Goal: Task Accomplishment & Management: Complete application form

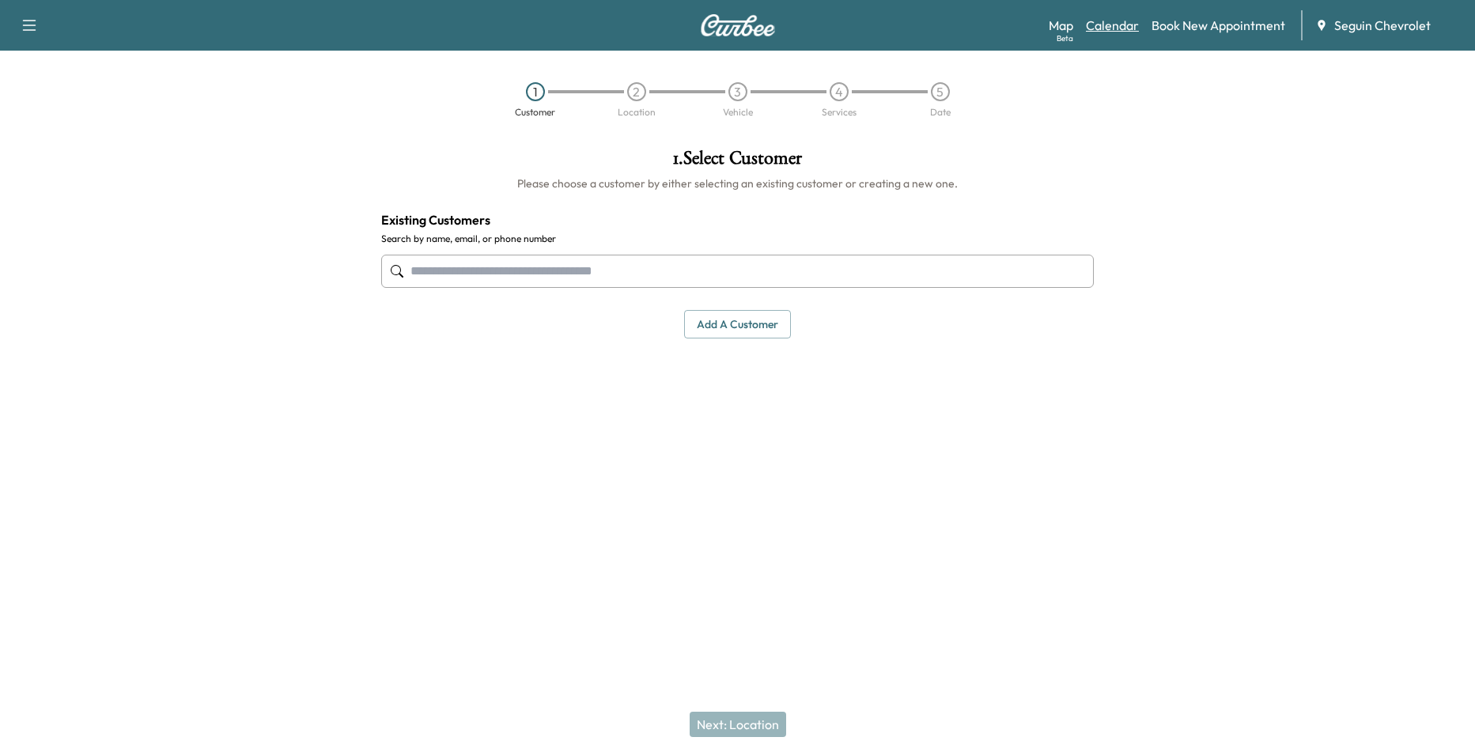
click at [1131, 17] on link "Calendar" at bounding box center [1112, 25] width 53 height 19
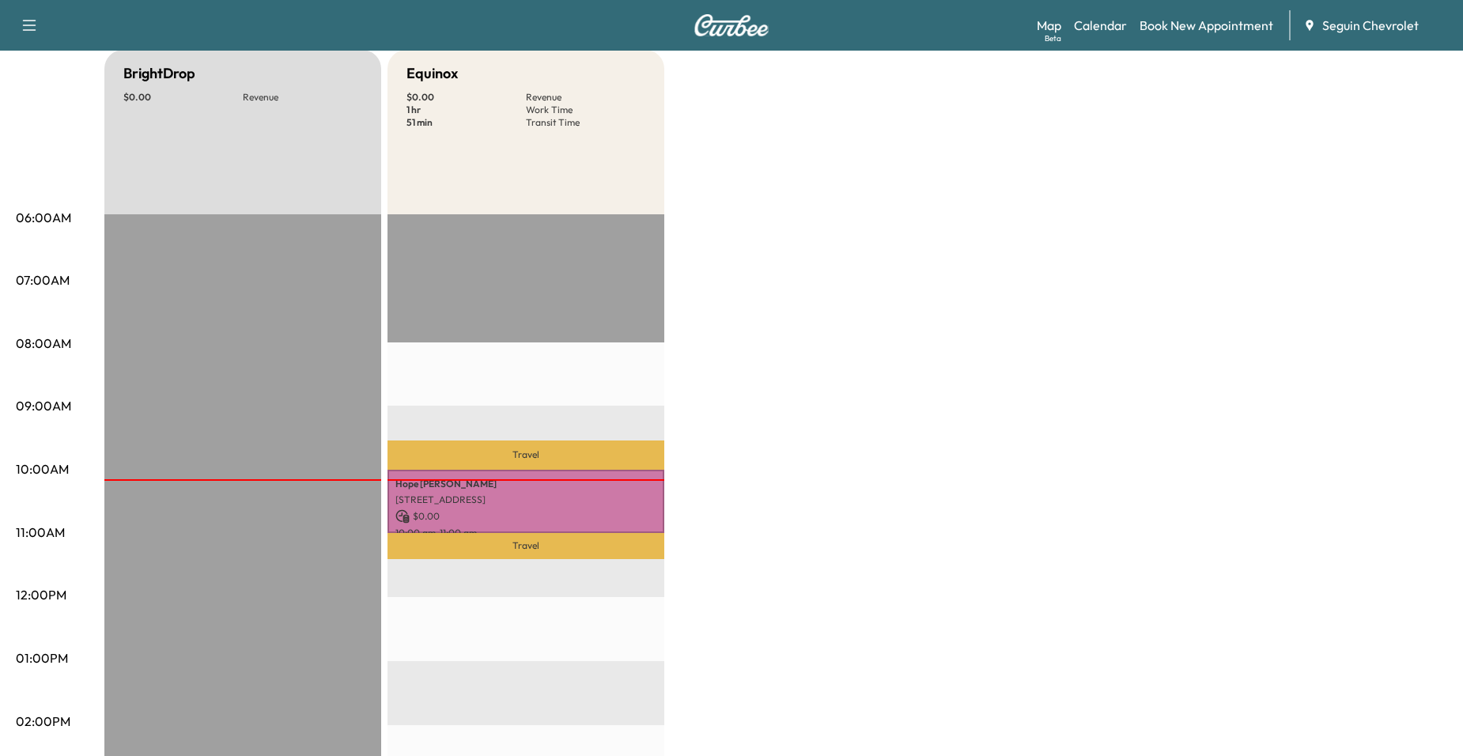
scroll to position [158, 0]
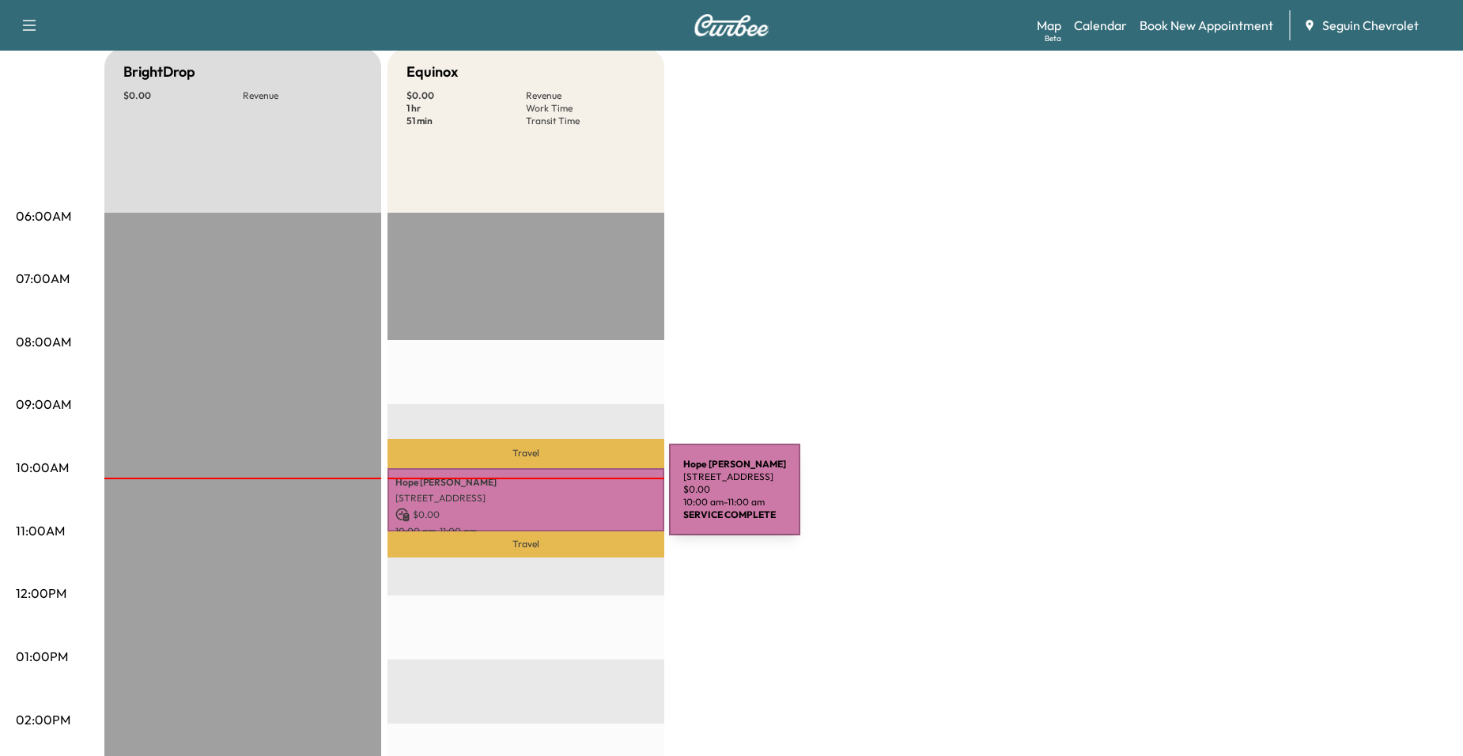
click at [538, 513] on p "$ 0.00" at bounding box center [526, 515] width 261 height 14
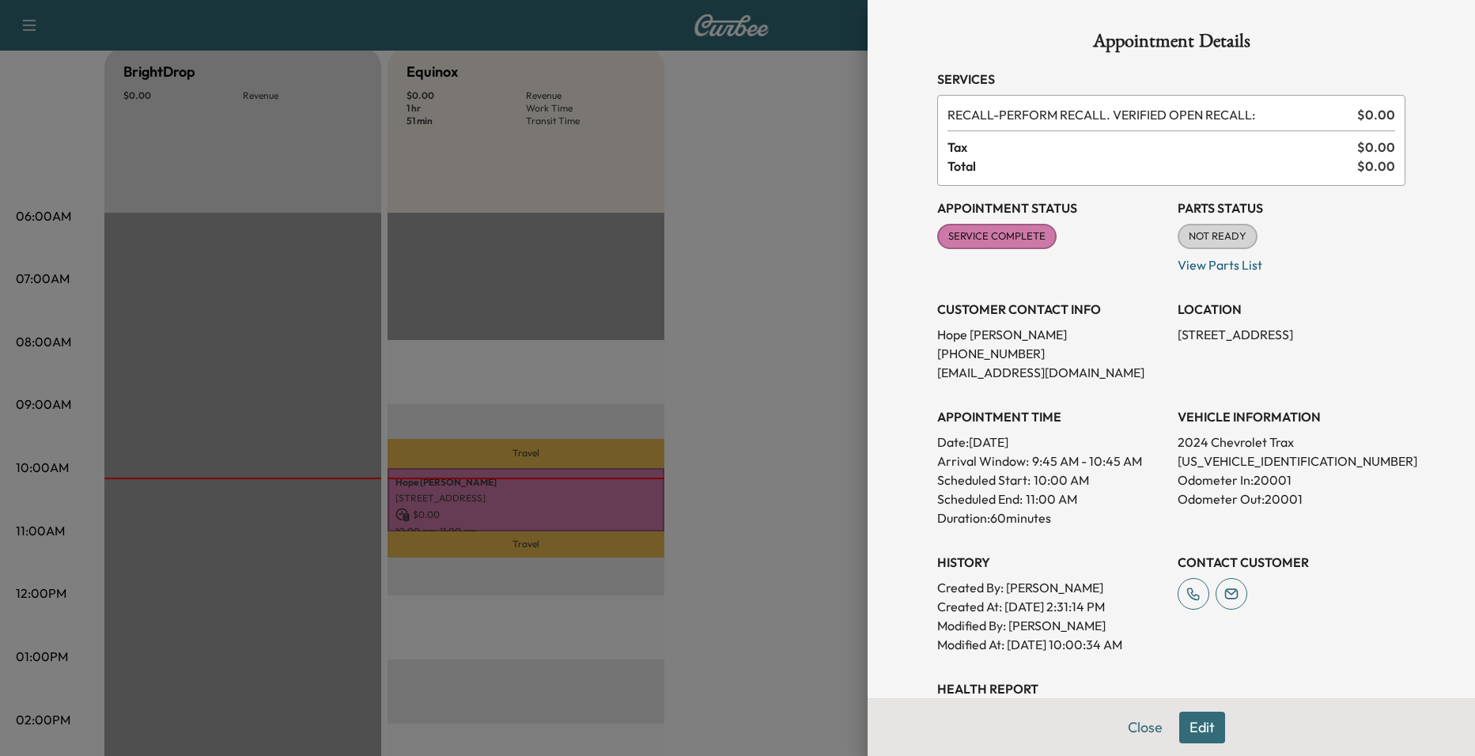
click at [709, 377] on div at bounding box center [737, 378] width 1475 height 756
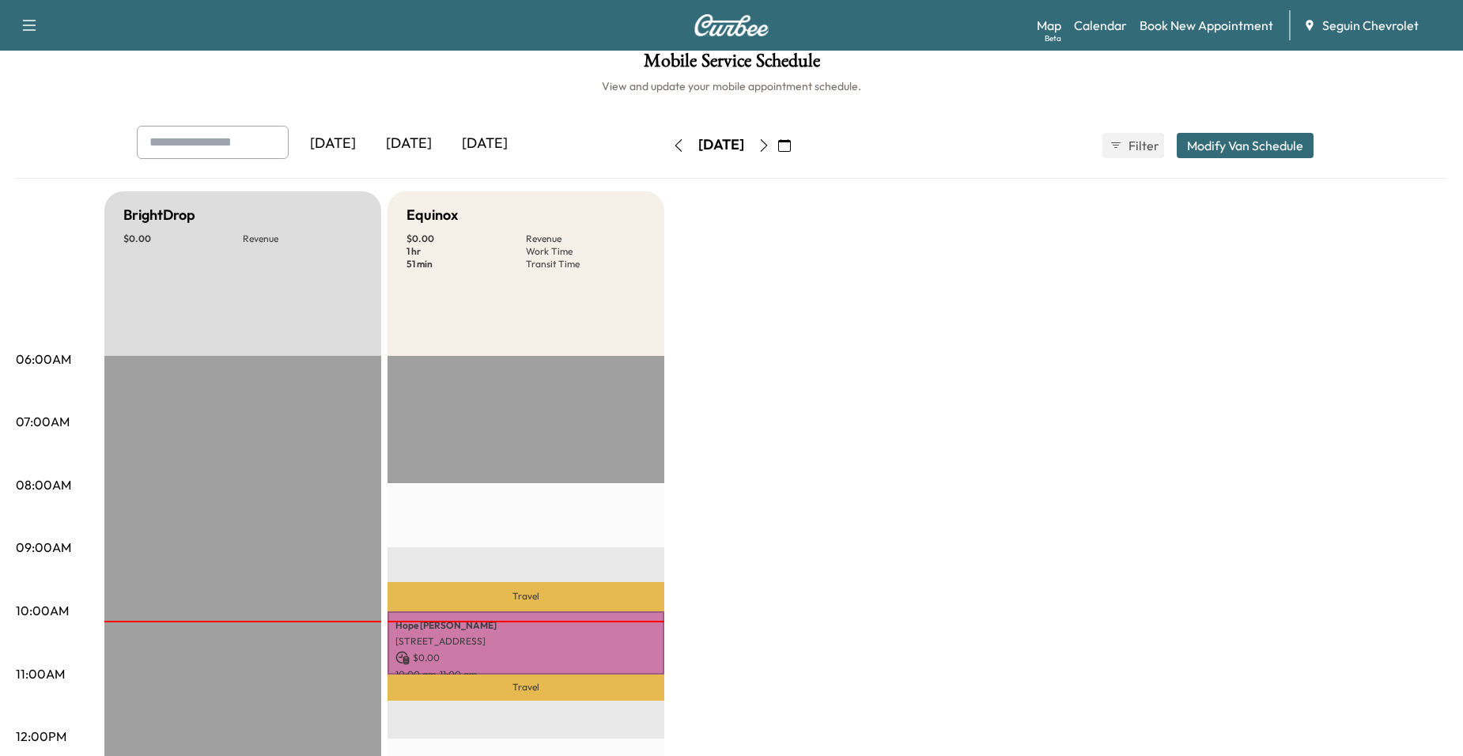
scroll to position [0, 0]
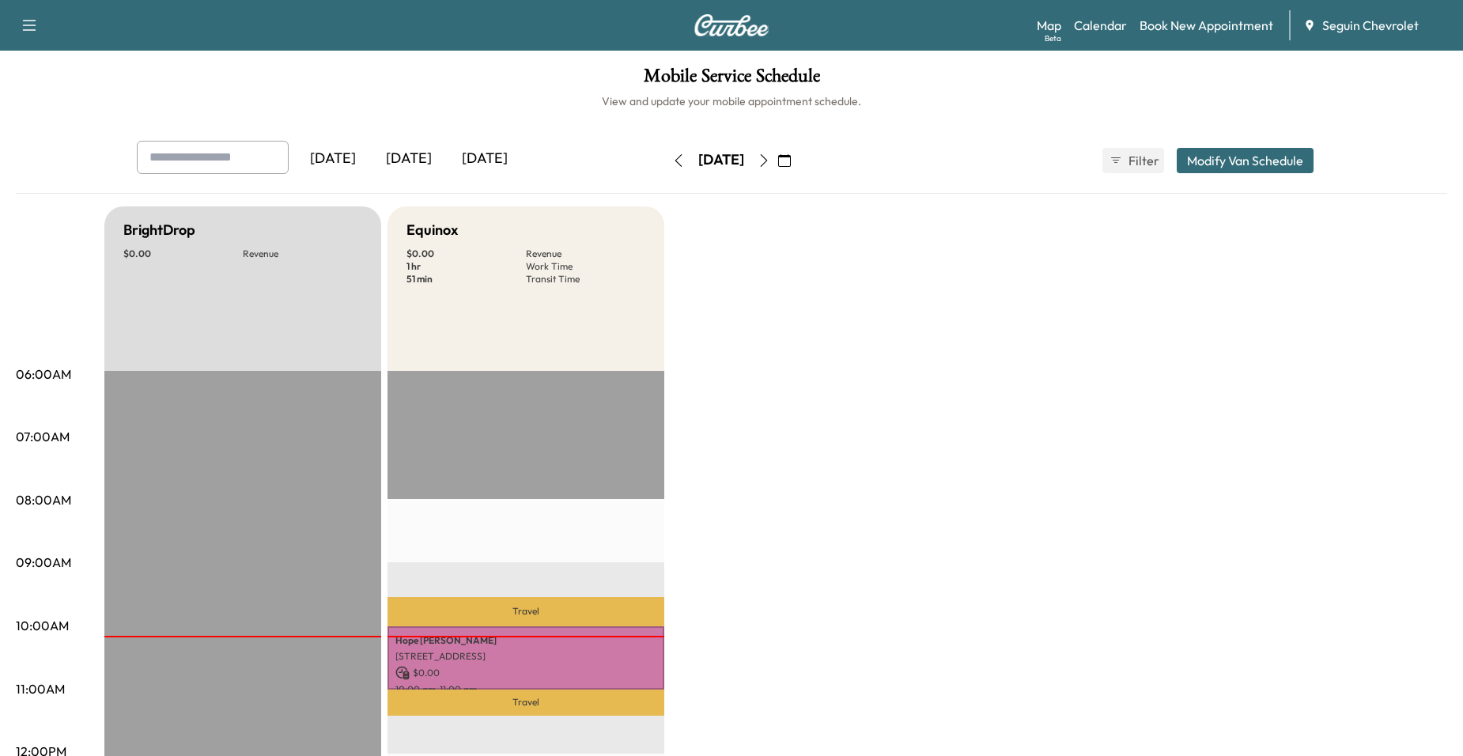
click at [770, 154] on icon "button" at bounding box center [764, 160] width 13 height 13
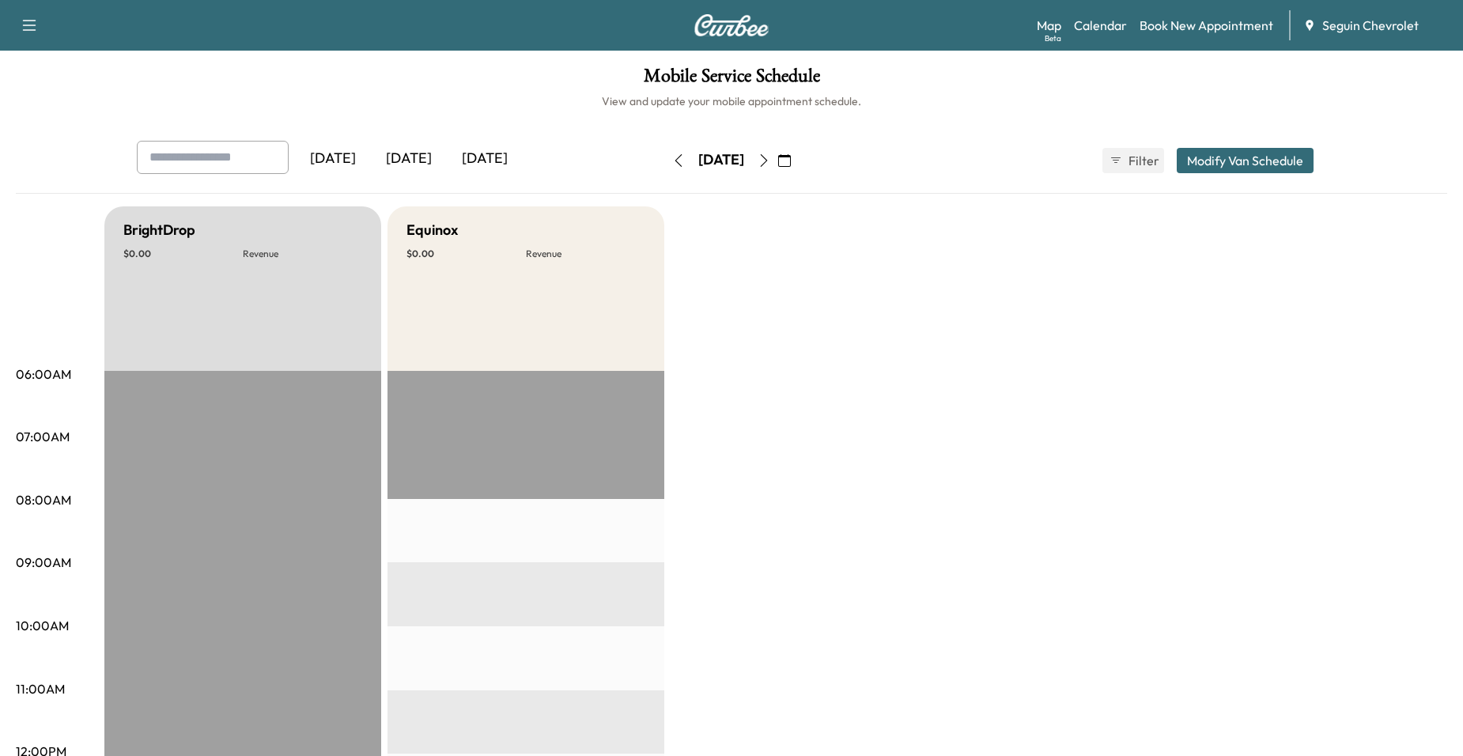
click at [665, 172] on div "[DATE]" at bounding box center [721, 160] width 112 height 25
click at [672, 165] on icon "button" at bounding box center [678, 160] width 13 height 13
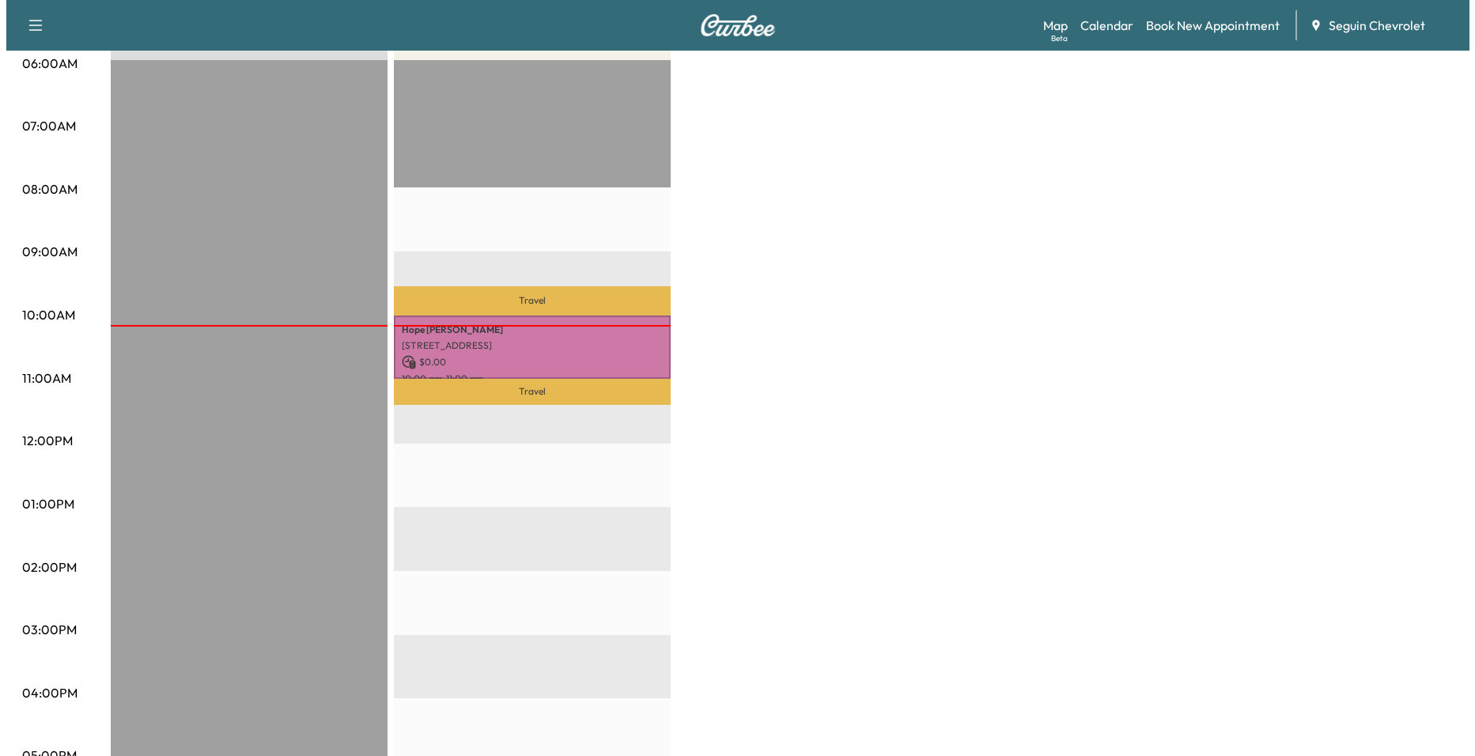
scroll to position [316, 0]
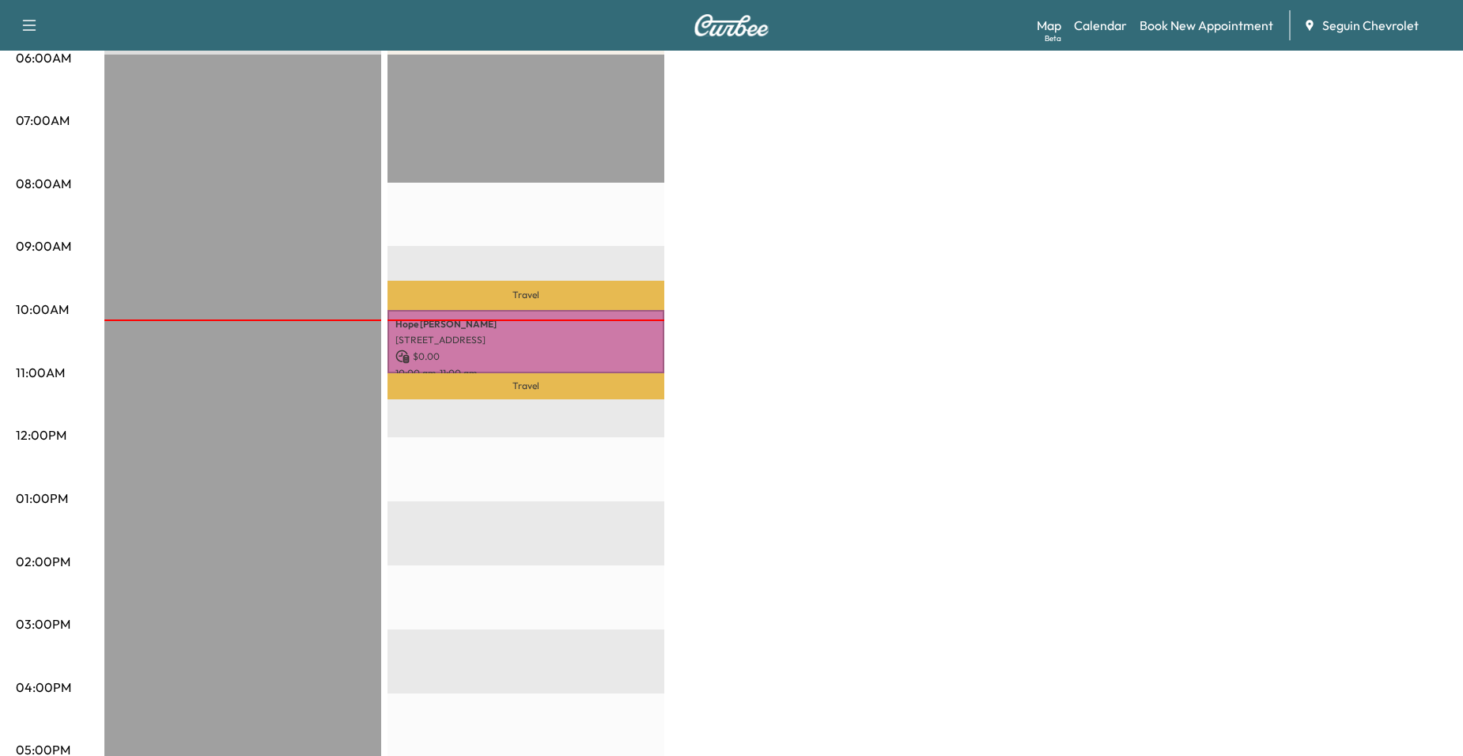
click at [584, 334] on p "[STREET_ADDRESS]" at bounding box center [526, 340] width 261 height 13
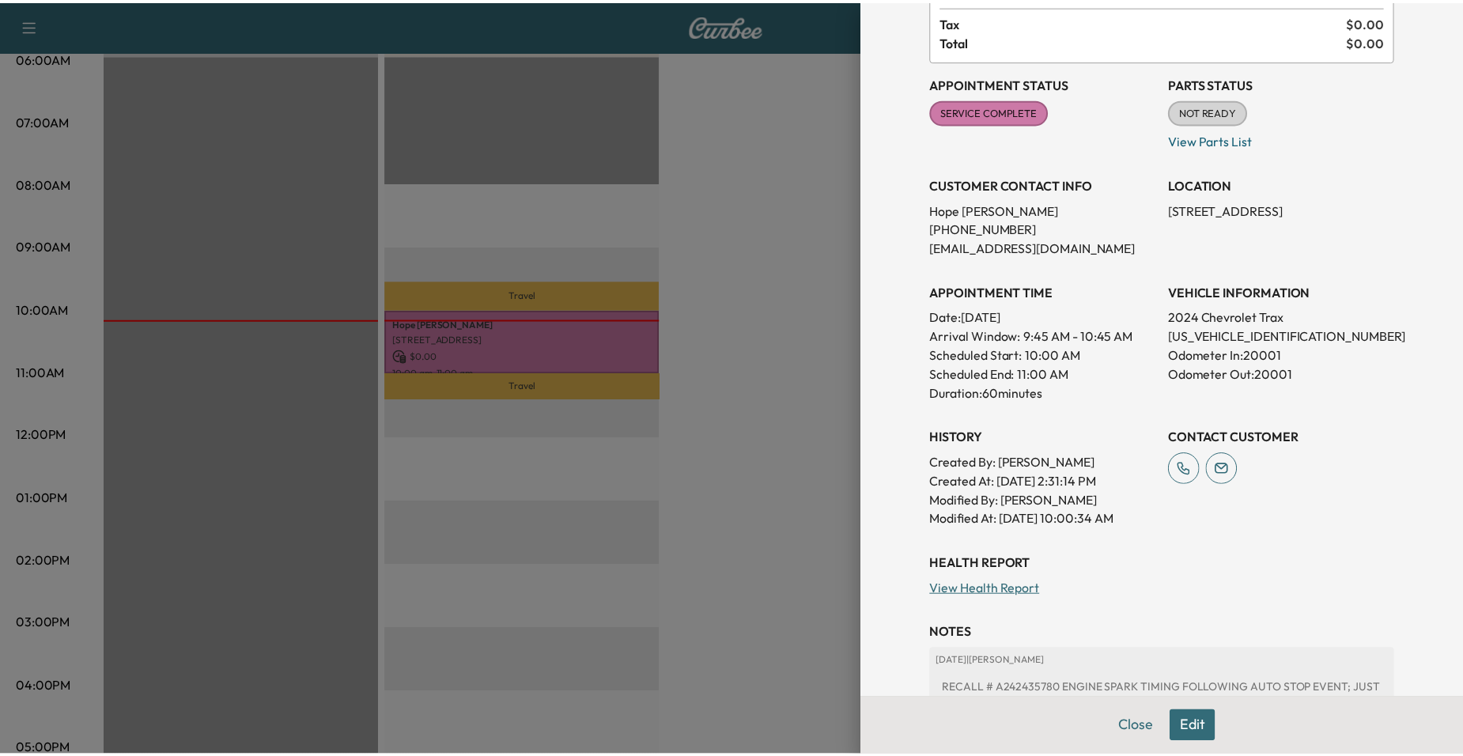
scroll to position [332, 0]
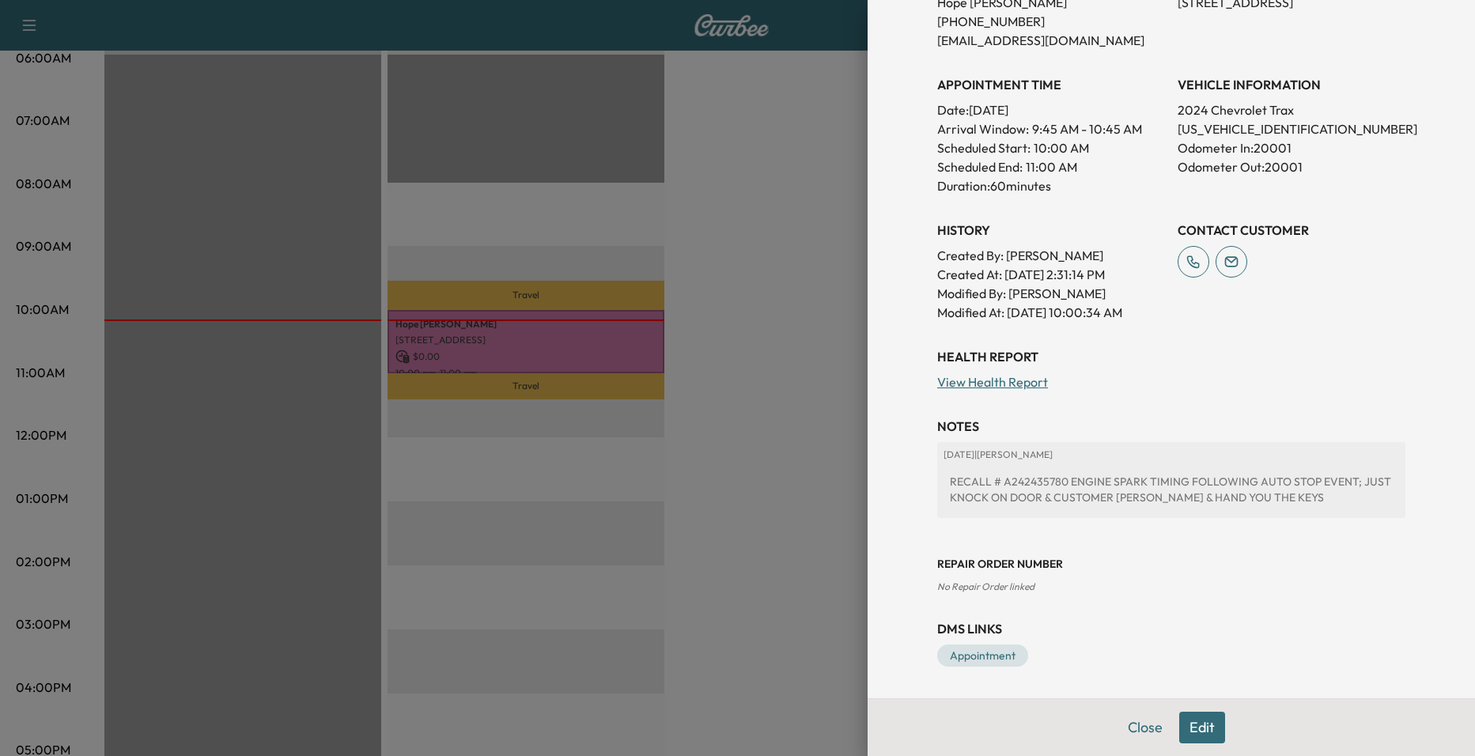
click at [736, 347] on div at bounding box center [737, 378] width 1475 height 756
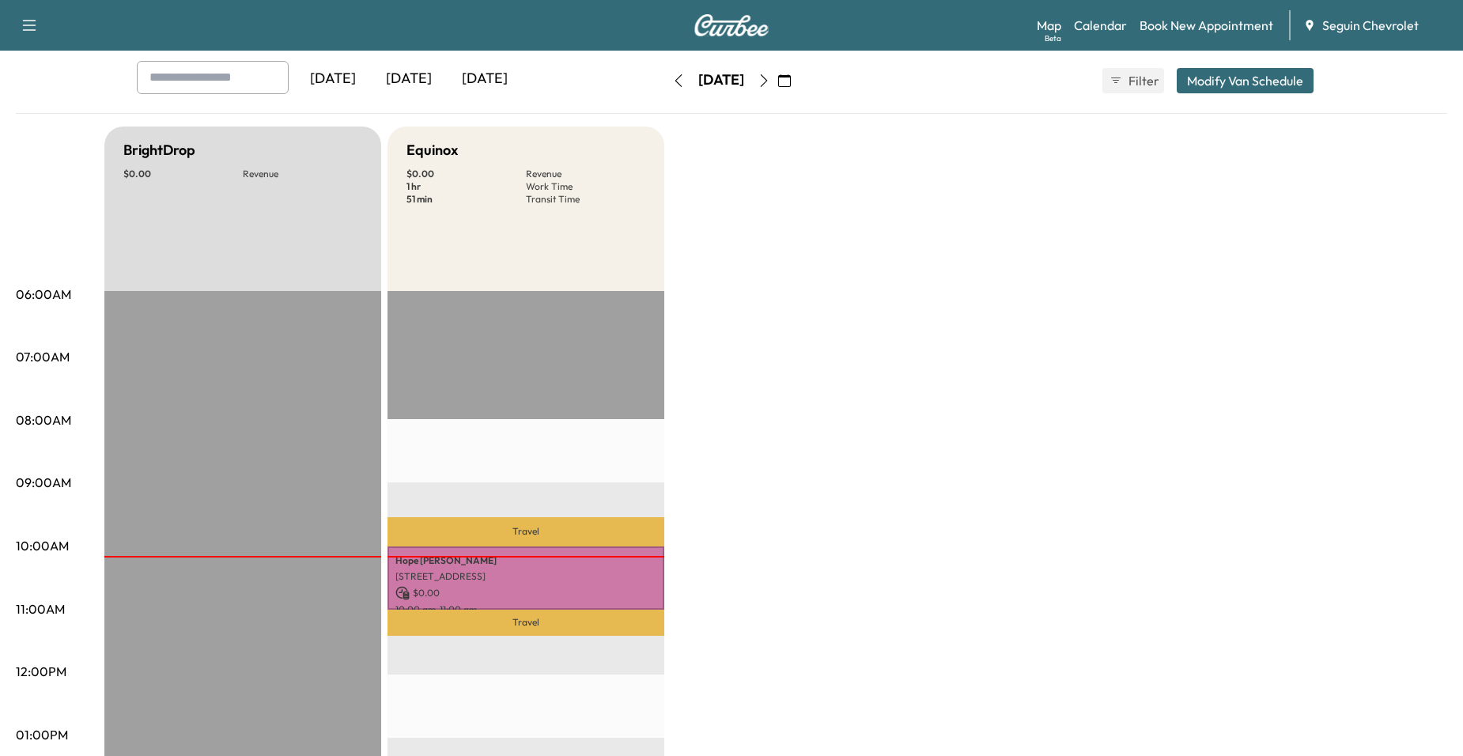
scroll to position [79, 0]
click at [778, 83] on button "button" at bounding box center [764, 81] width 27 height 25
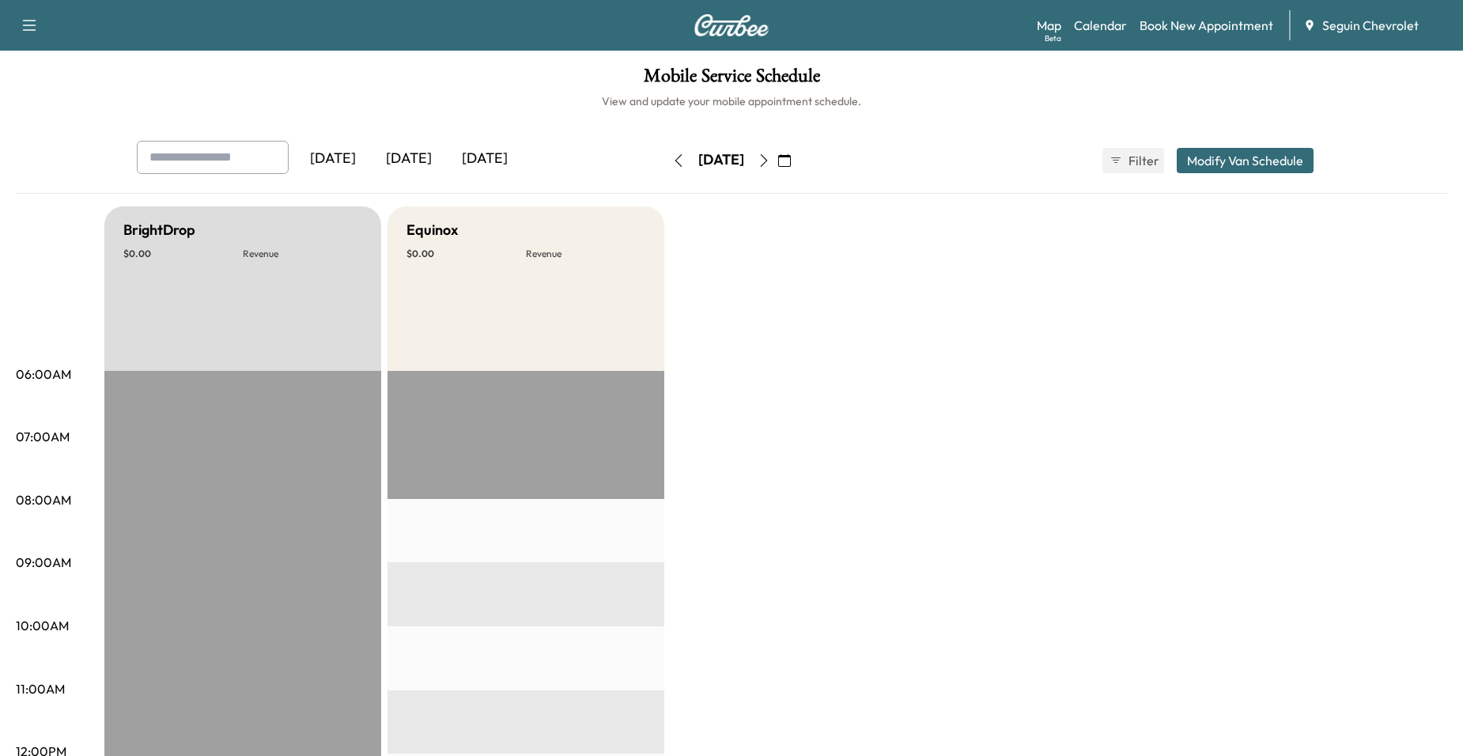
click at [770, 154] on icon "button" at bounding box center [764, 160] width 13 height 13
click at [778, 150] on button "button" at bounding box center [764, 160] width 27 height 25
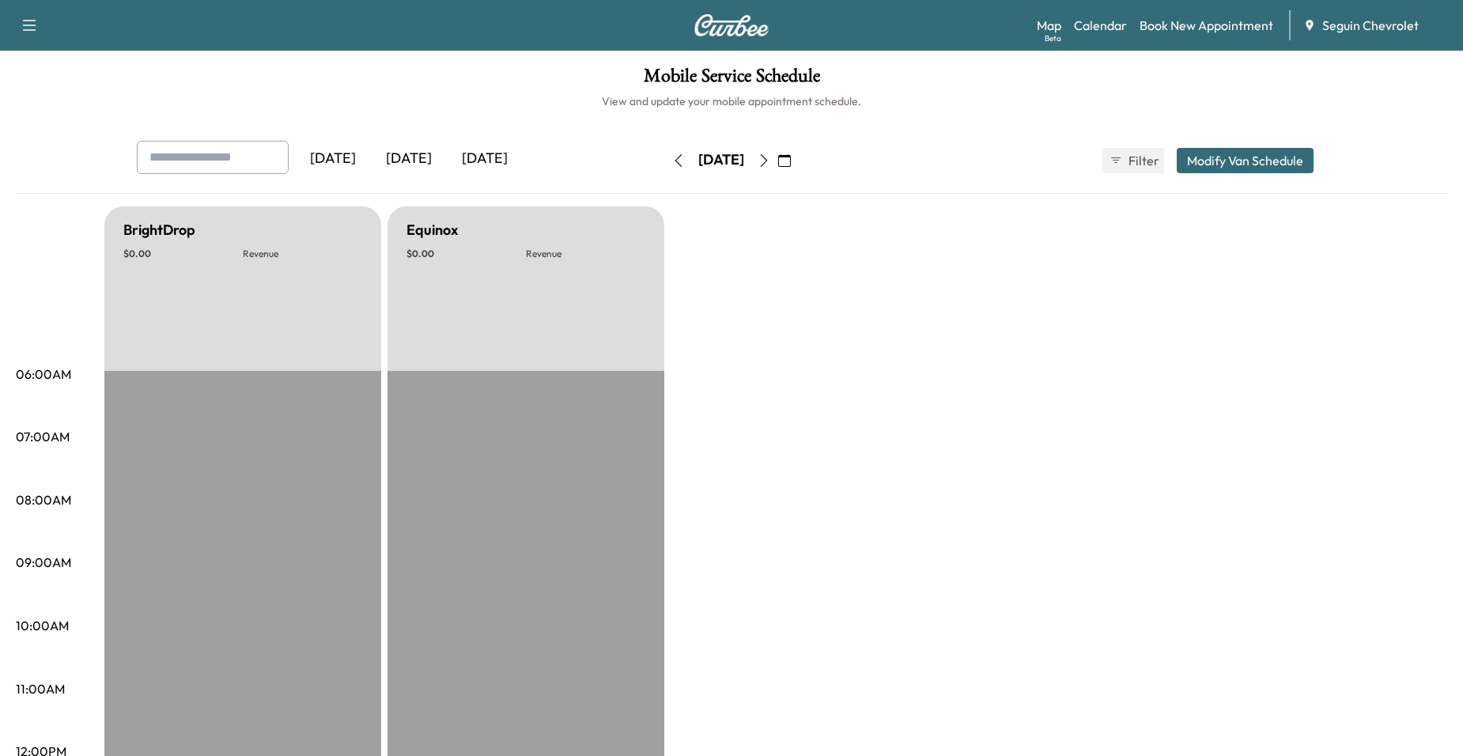
click at [778, 156] on button "button" at bounding box center [764, 160] width 27 height 25
click at [778, 150] on button "button" at bounding box center [764, 160] width 27 height 25
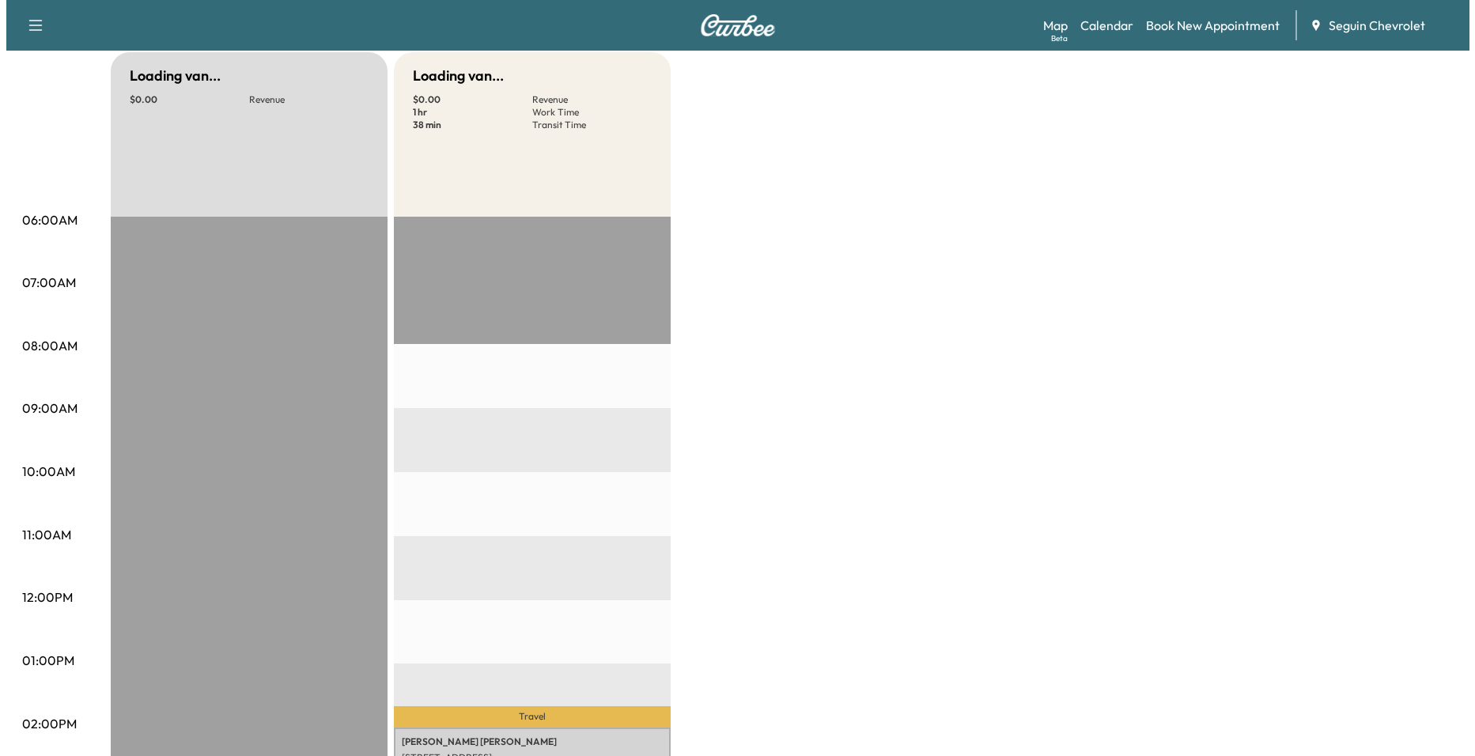
scroll to position [396, 0]
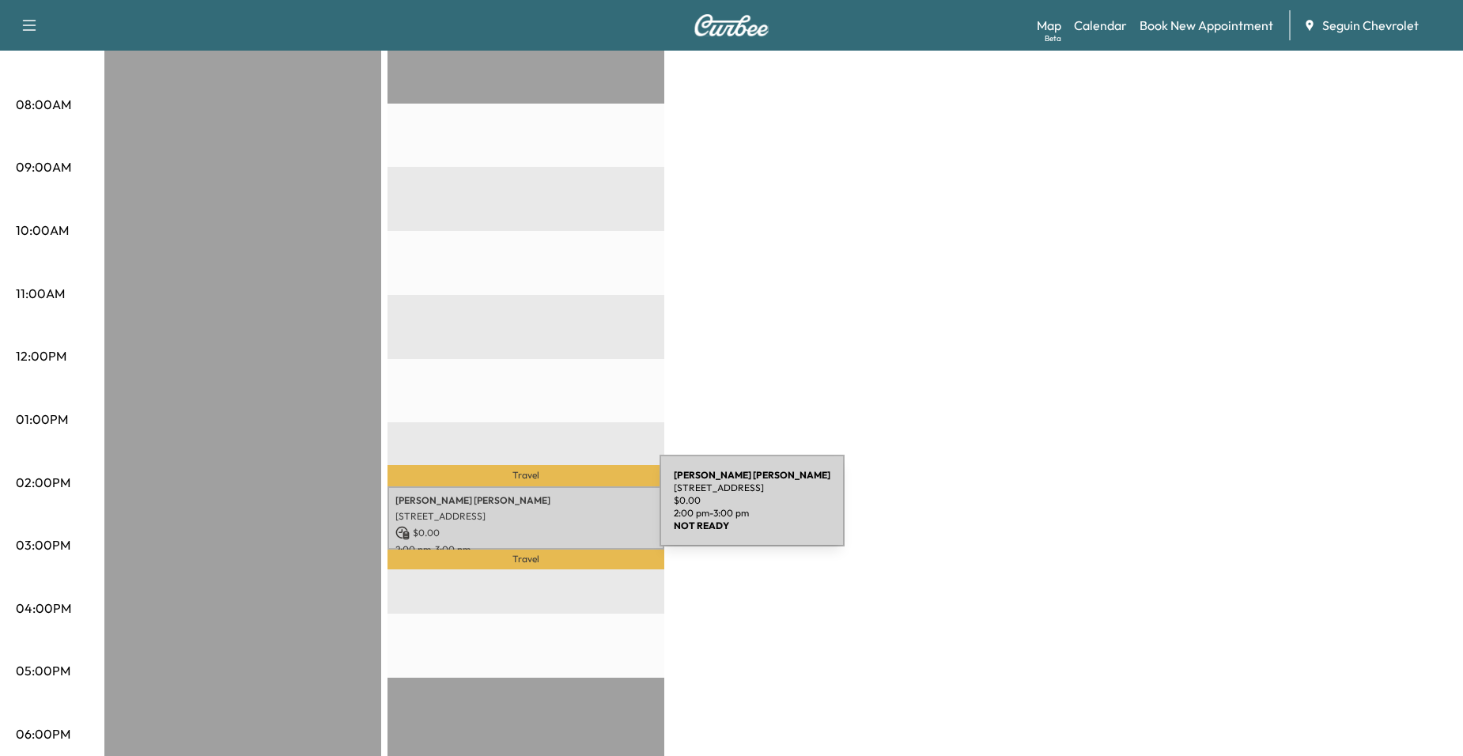
click at [534, 526] on p "$ 0.00" at bounding box center [526, 533] width 261 height 14
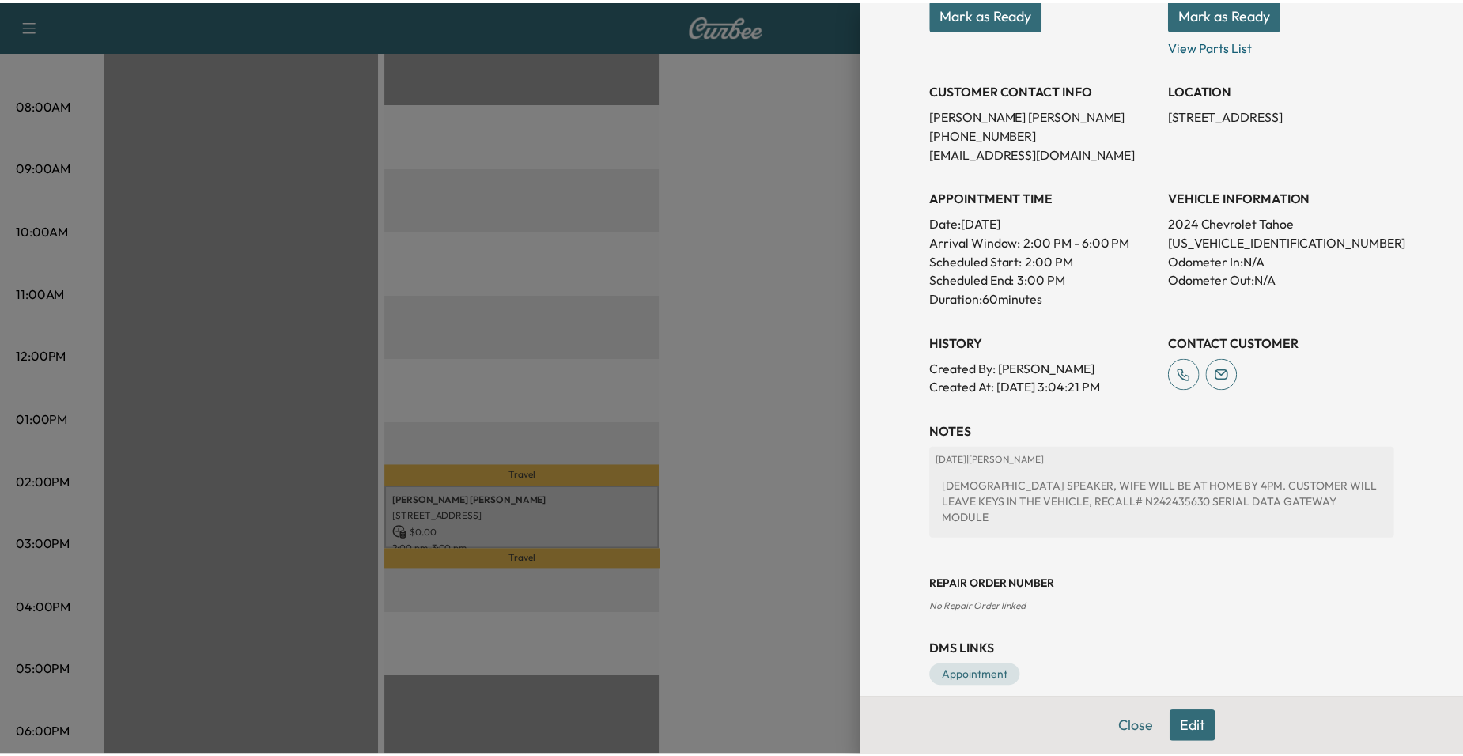
scroll to position [269, 0]
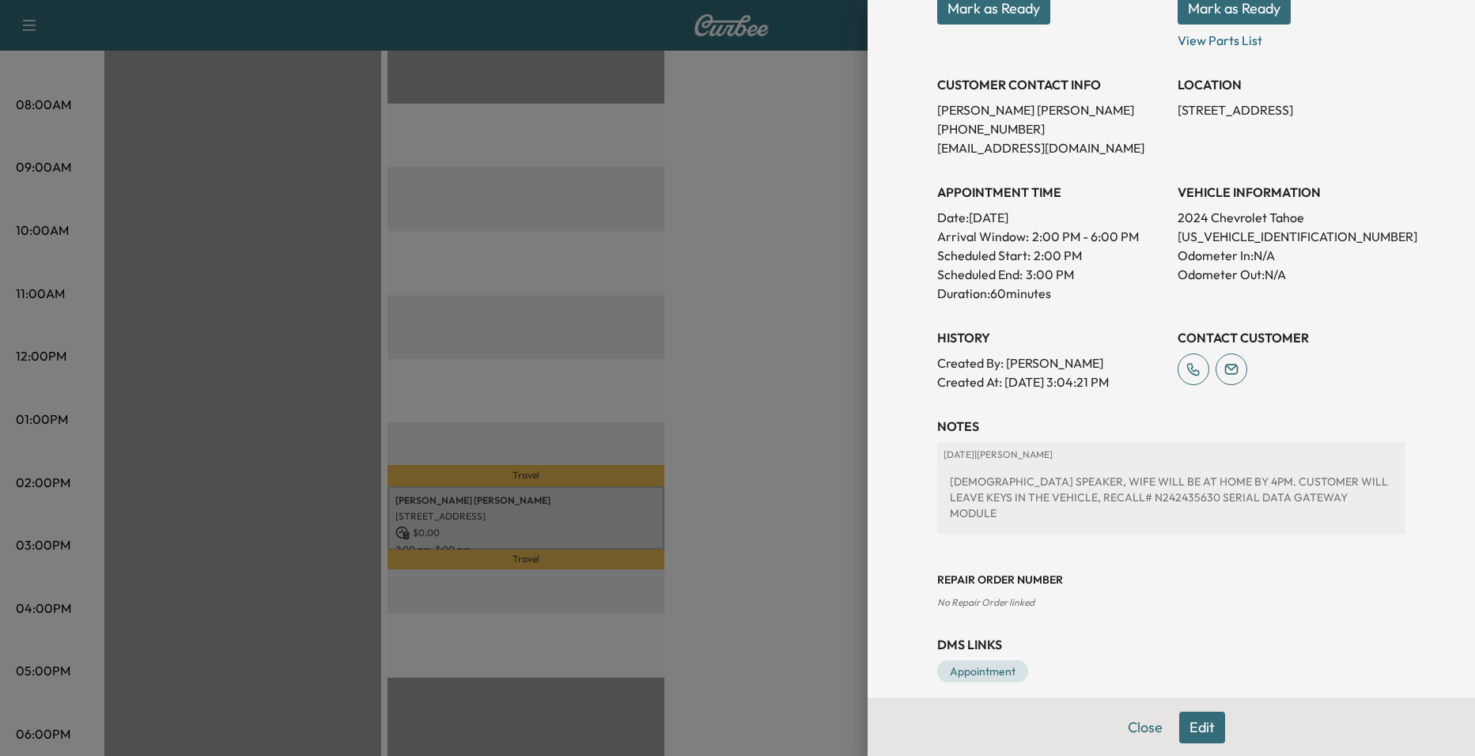
click at [766, 386] on div at bounding box center [737, 378] width 1475 height 756
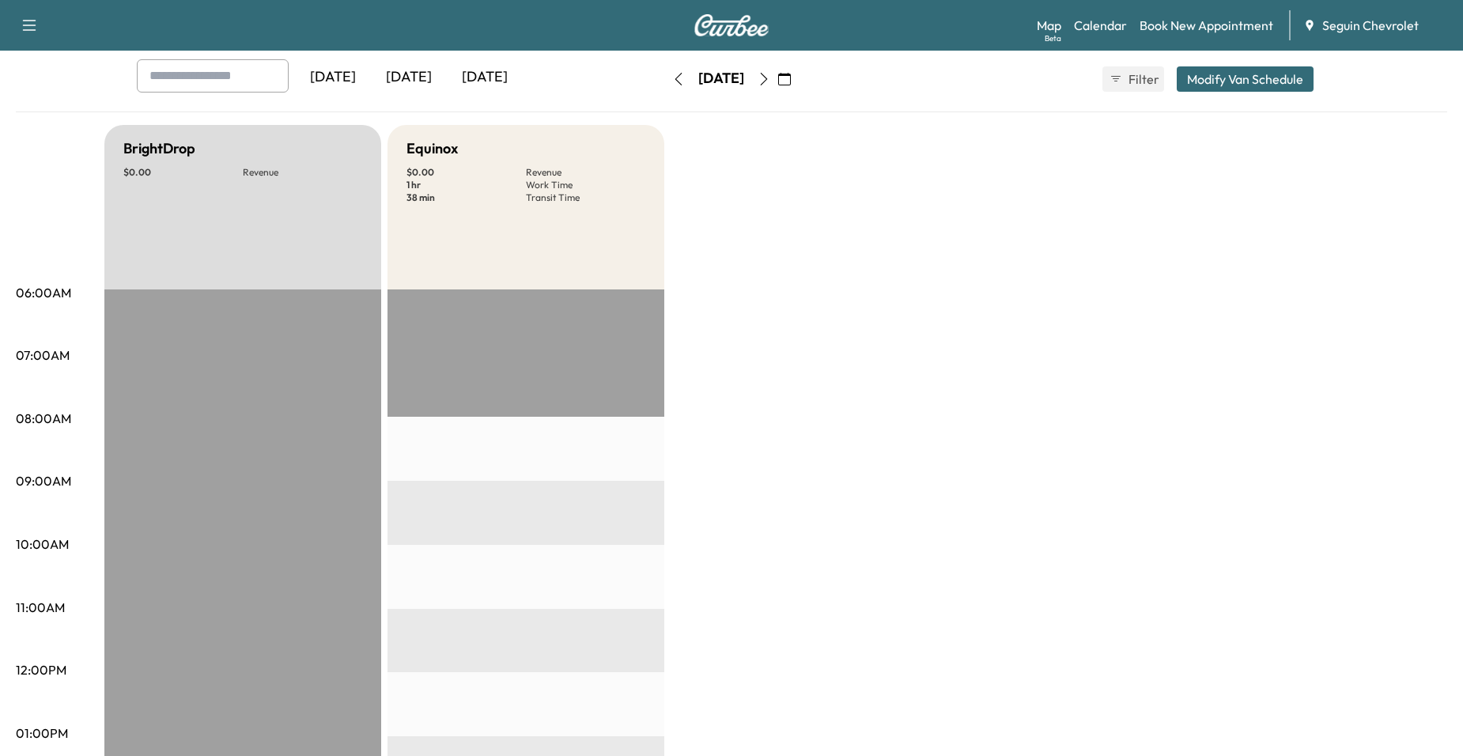
scroll to position [79, 0]
click at [778, 81] on div "[DATE]" at bounding box center [721, 81] width 112 height 25
click at [778, 80] on button "button" at bounding box center [764, 81] width 27 height 25
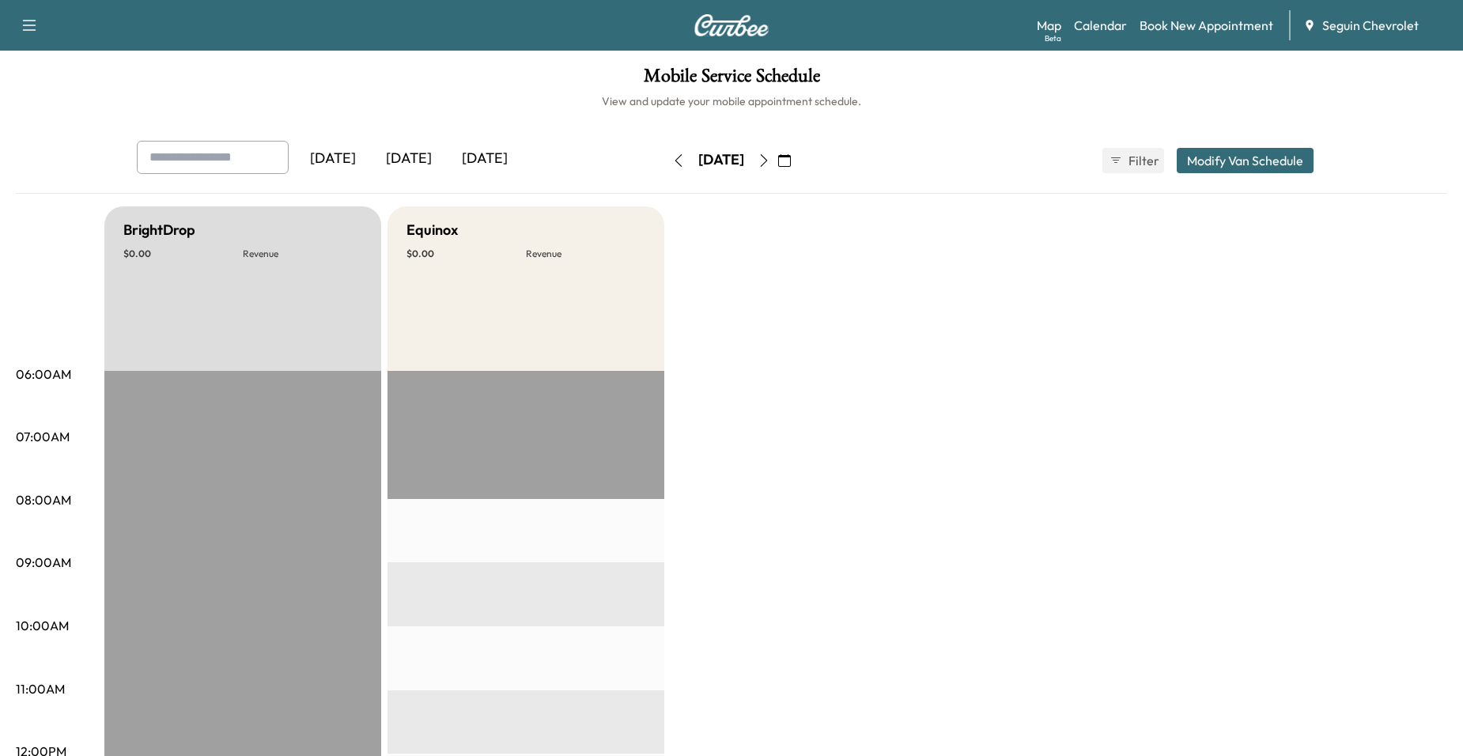
click at [778, 151] on div "[DATE]" at bounding box center [721, 160] width 112 height 25
click at [778, 161] on button "button" at bounding box center [764, 160] width 27 height 25
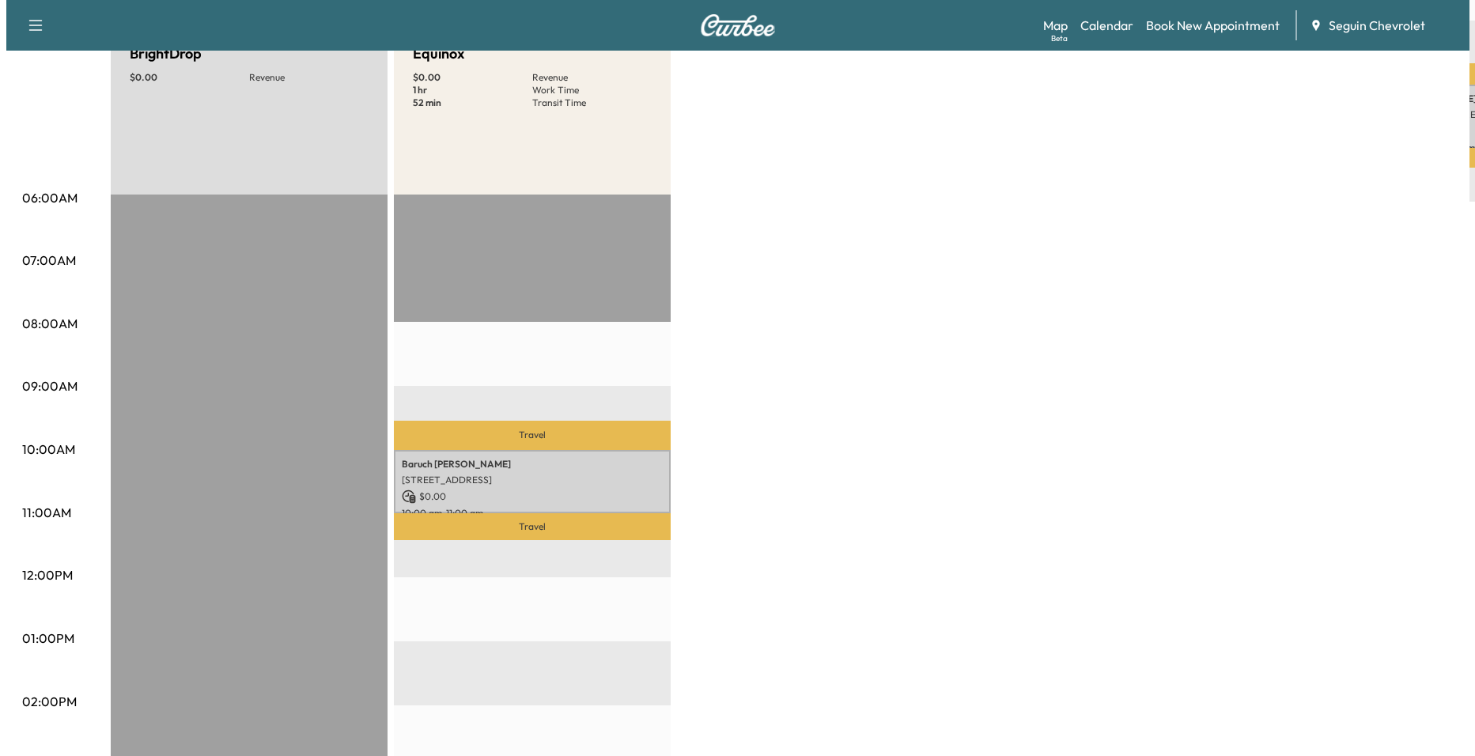
scroll to position [396, 0]
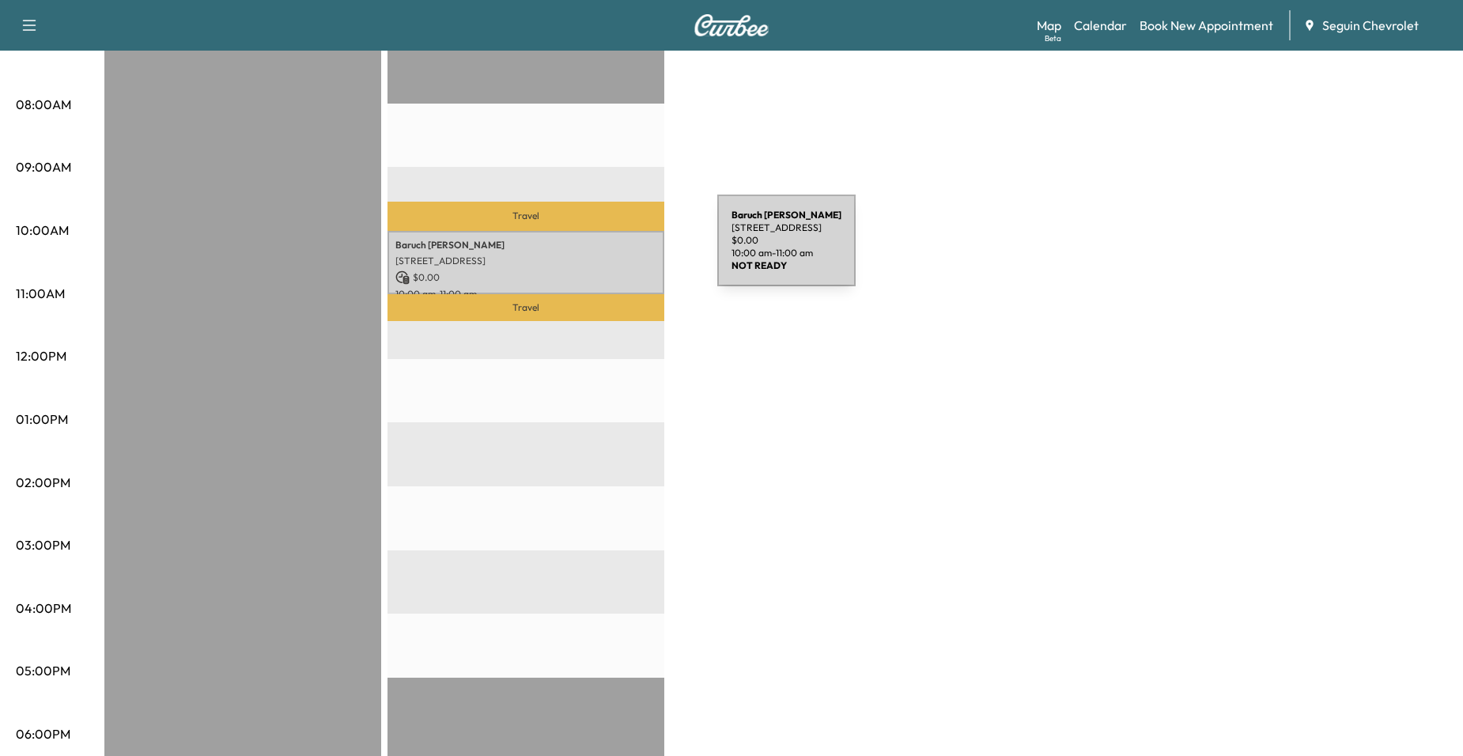
click at [590, 261] on p "[STREET_ADDRESS]" at bounding box center [526, 261] width 261 height 13
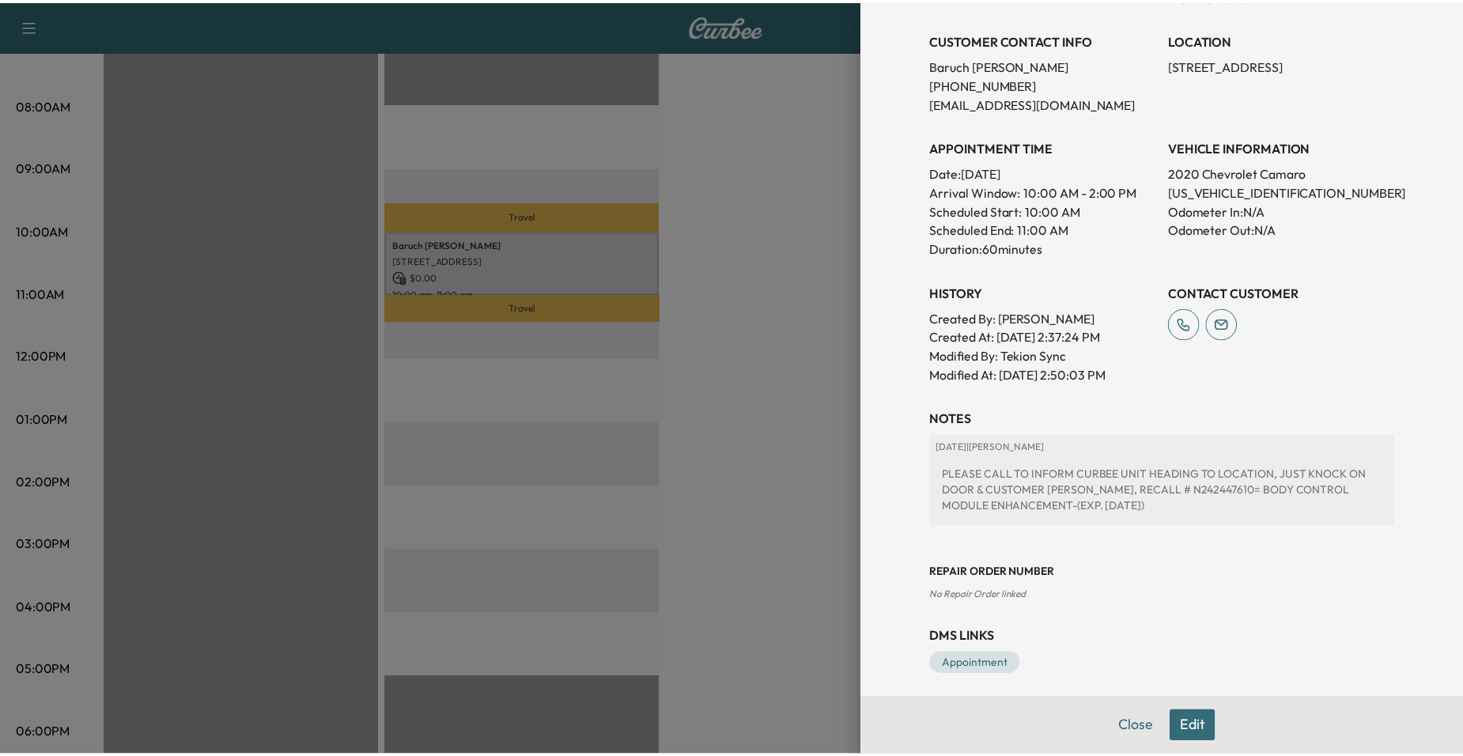
scroll to position [316, 0]
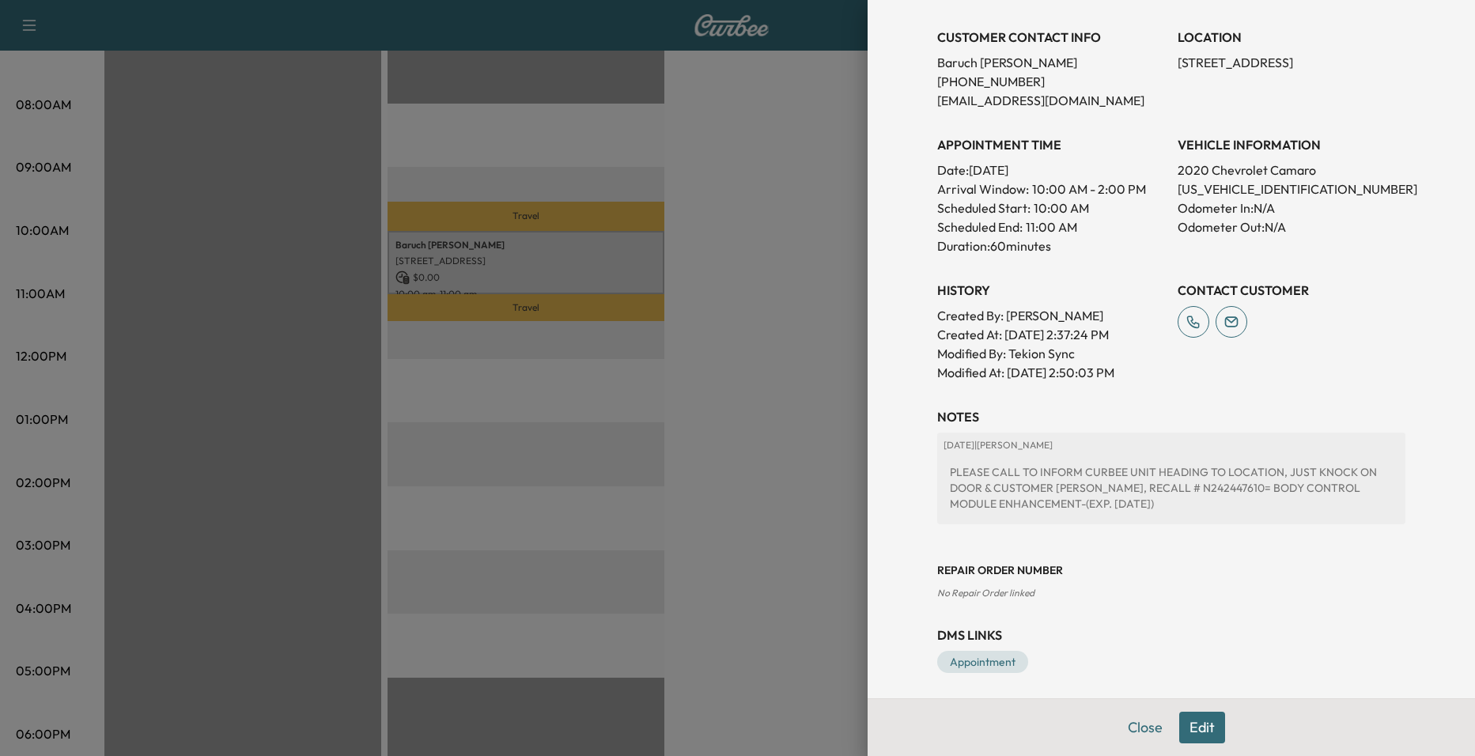
click at [763, 346] on div at bounding box center [737, 378] width 1475 height 756
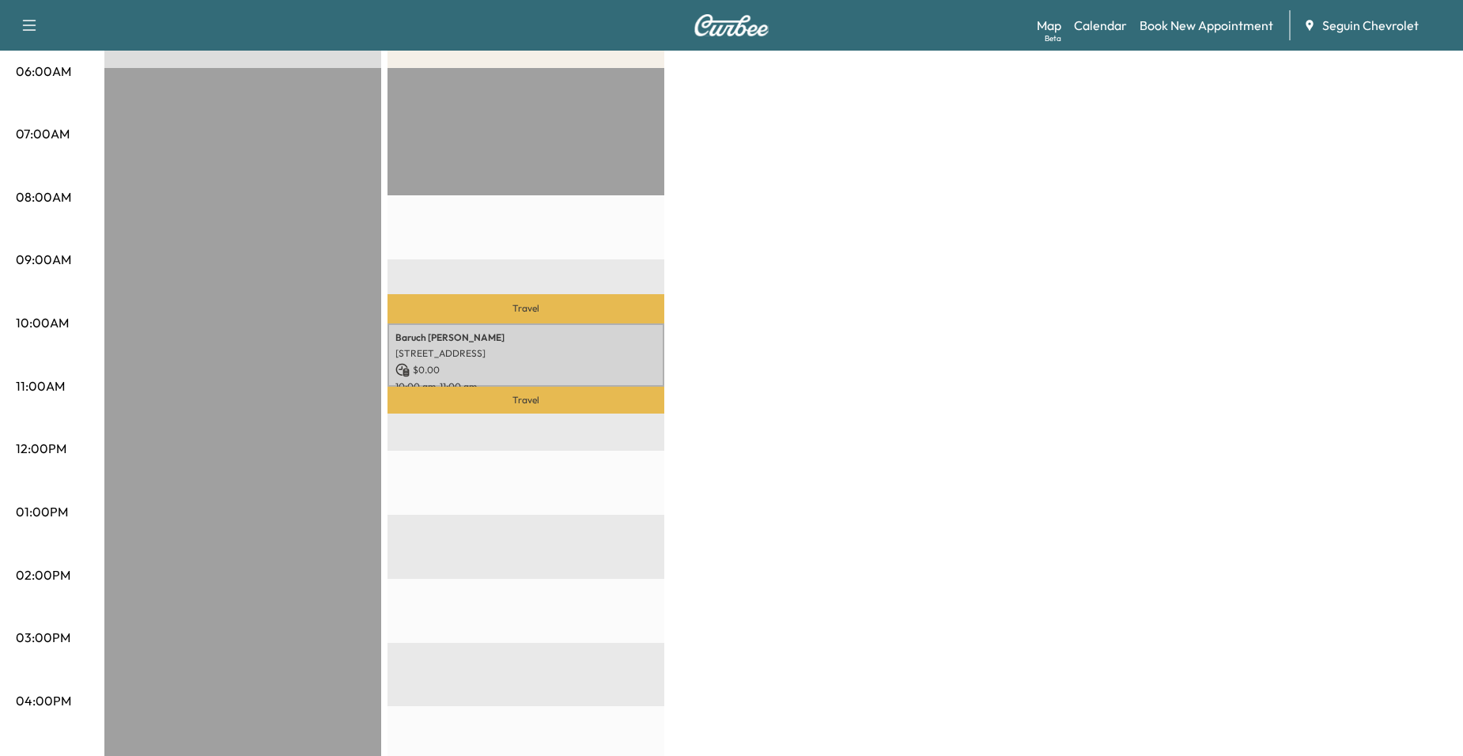
scroll to position [0, 0]
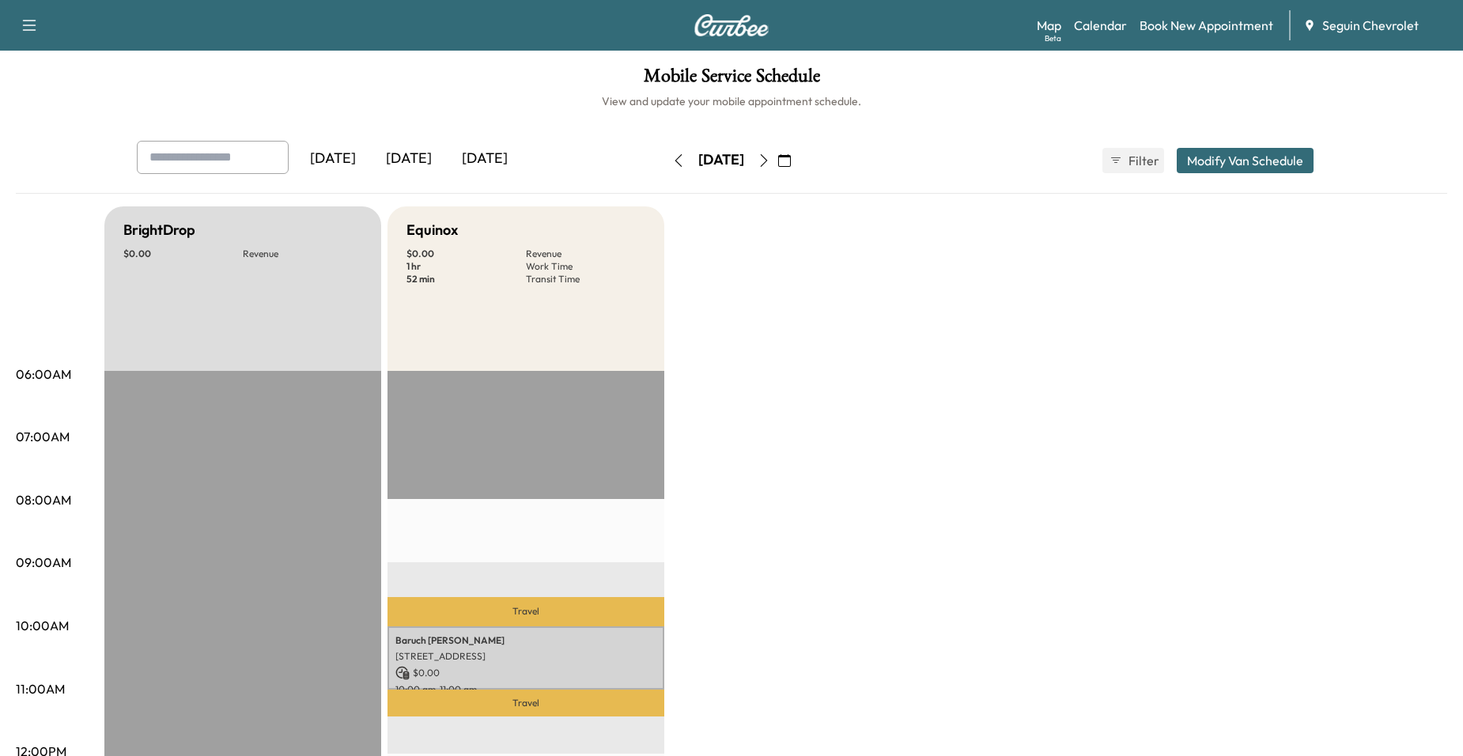
click at [770, 161] on icon "button" at bounding box center [764, 160] width 13 height 13
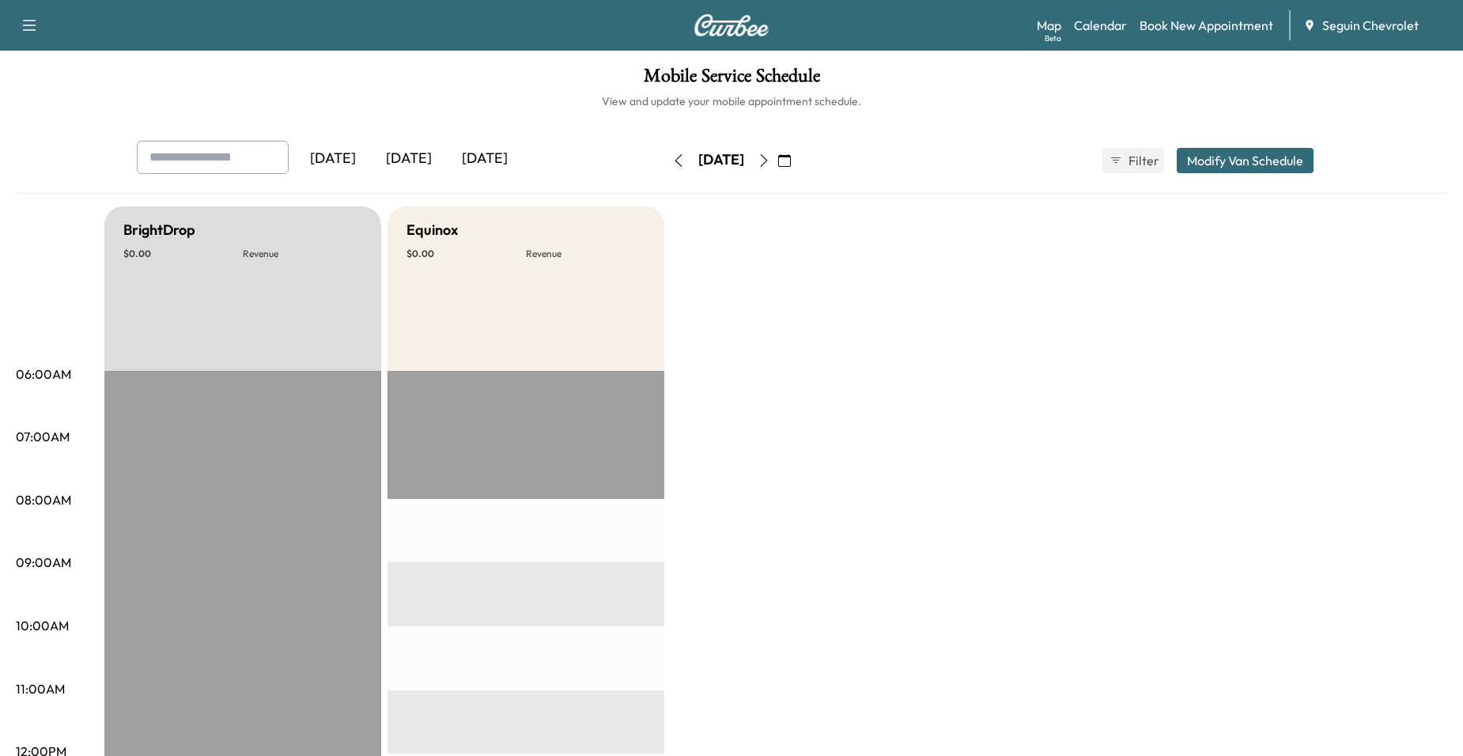
click at [770, 161] on icon "button" at bounding box center [764, 160] width 13 height 13
click at [672, 161] on icon "button" at bounding box center [678, 160] width 13 height 13
click at [778, 164] on div "[DATE]" at bounding box center [721, 160] width 112 height 25
click at [770, 164] on icon "button" at bounding box center [764, 160] width 13 height 13
click at [770, 165] on icon "button" at bounding box center [764, 160] width 13 height 13
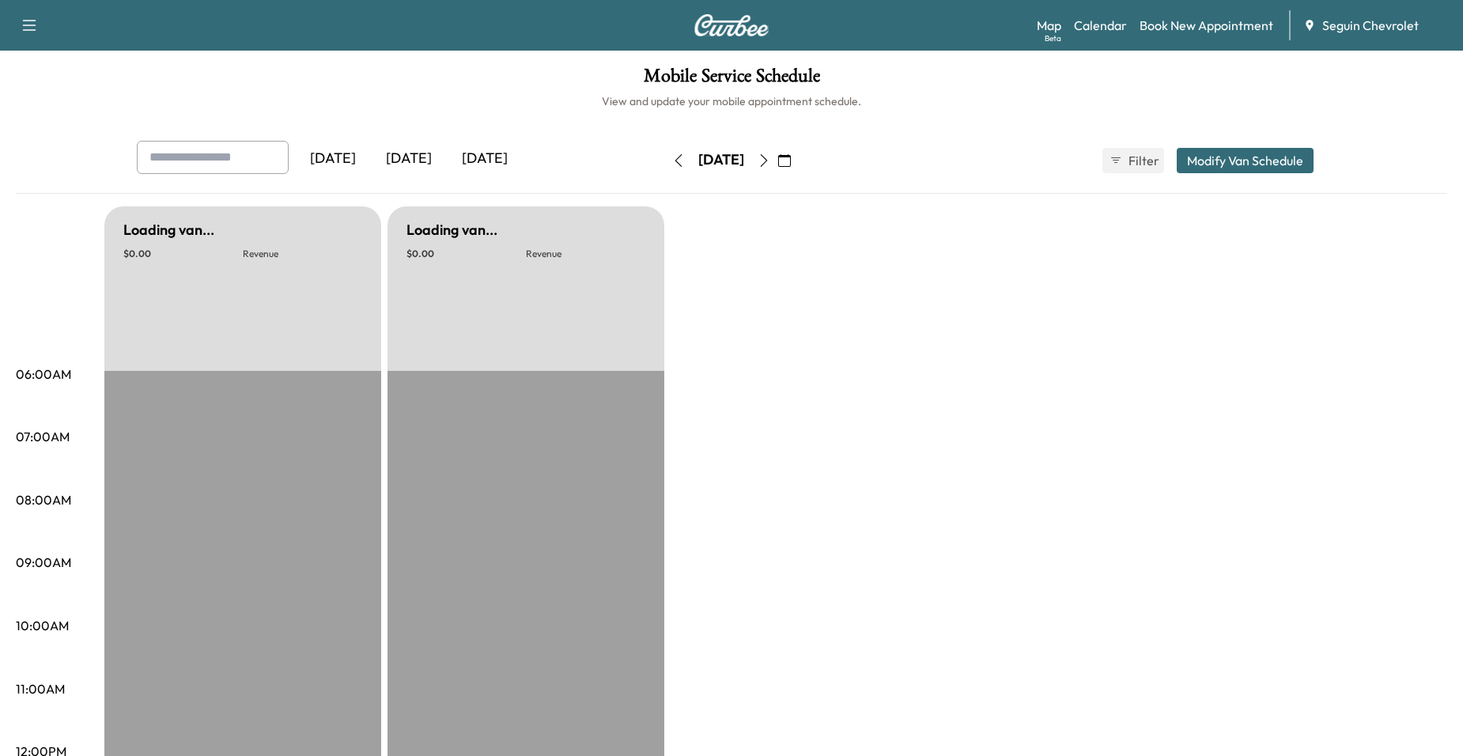
click at [778, 165] on div "[DATE]" at bounding box center [721, 160] width 112 height 25
click at [778, 163] on div "[DATE]" at bounding box center [721, 160] width 112 height 25
click at [778, 159] on button "button" at bounding box center [764, 160] width 27 height 25
click at [770, 159] on icon "button" at bounding box center [764, 160] width 13 height 13
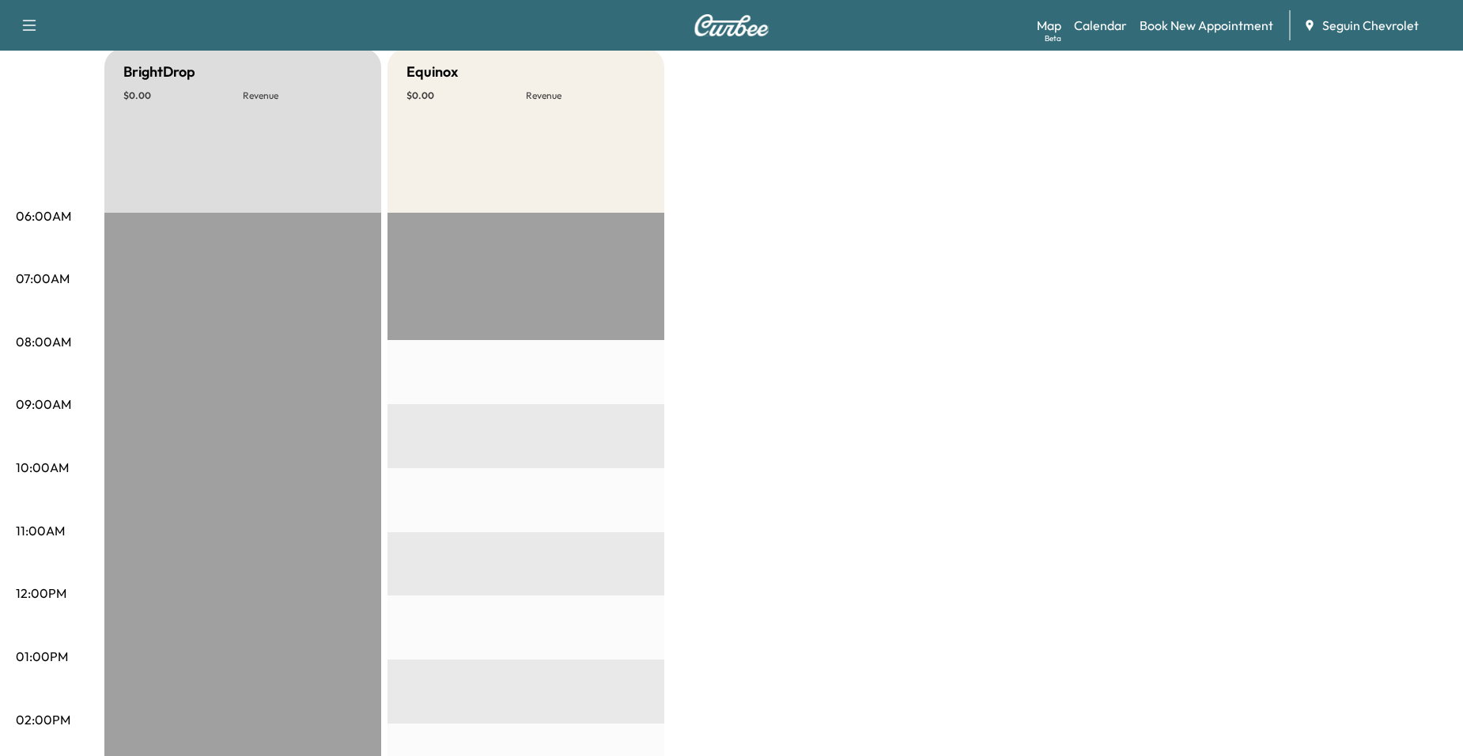
scroll to position [79, 0]
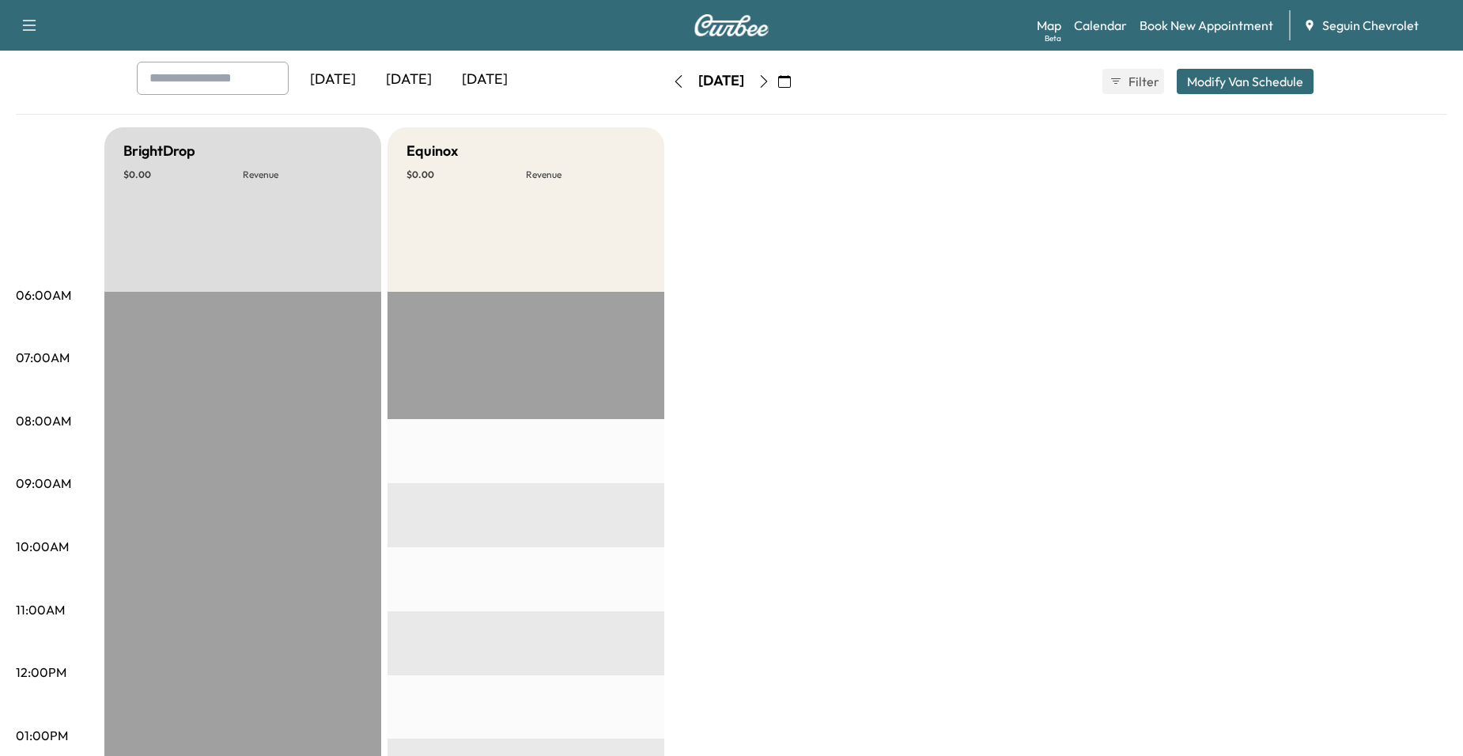
click at [770, 79] on icon "button" at bounding box center [764, 81] width 13 height 13
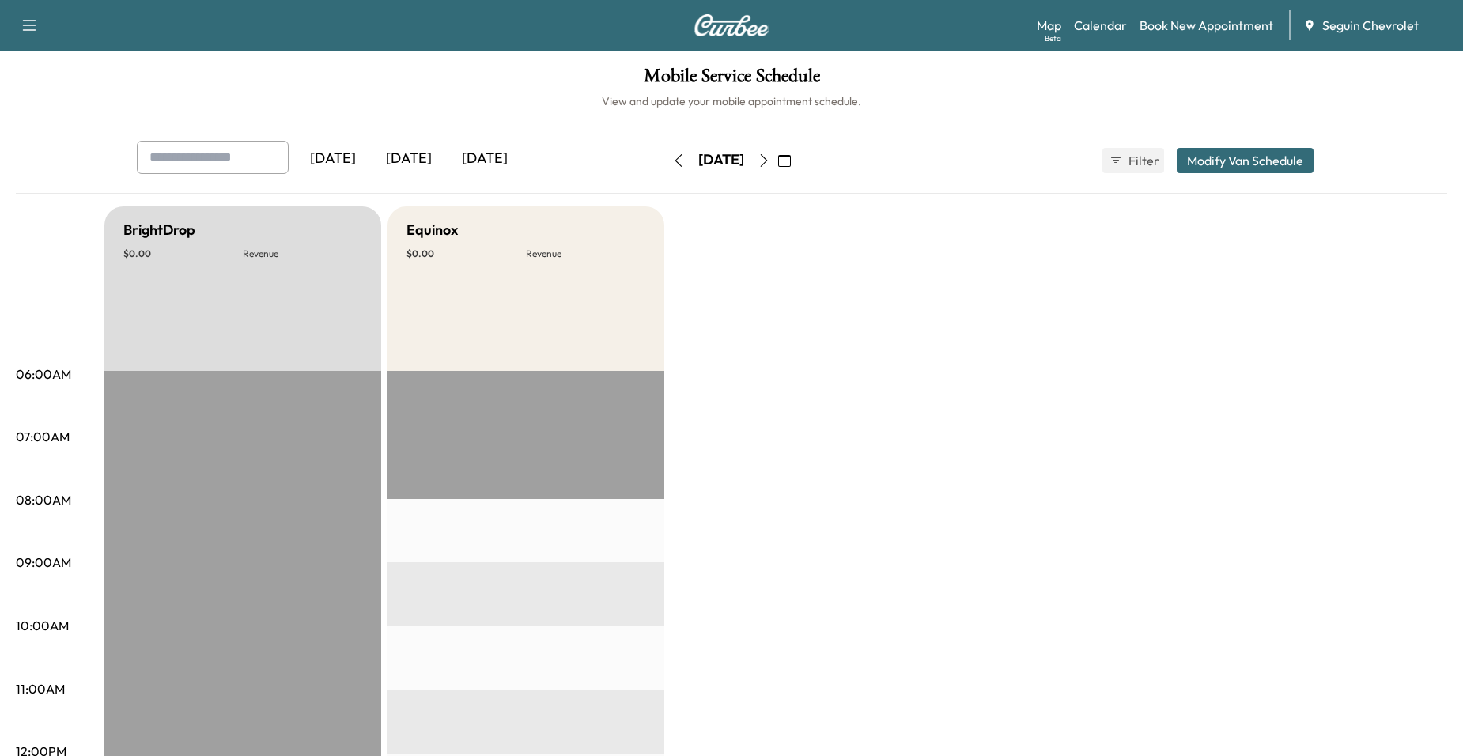
click at [778, 158] on button "button" at bounding box center [764, 160] width 27 height 25
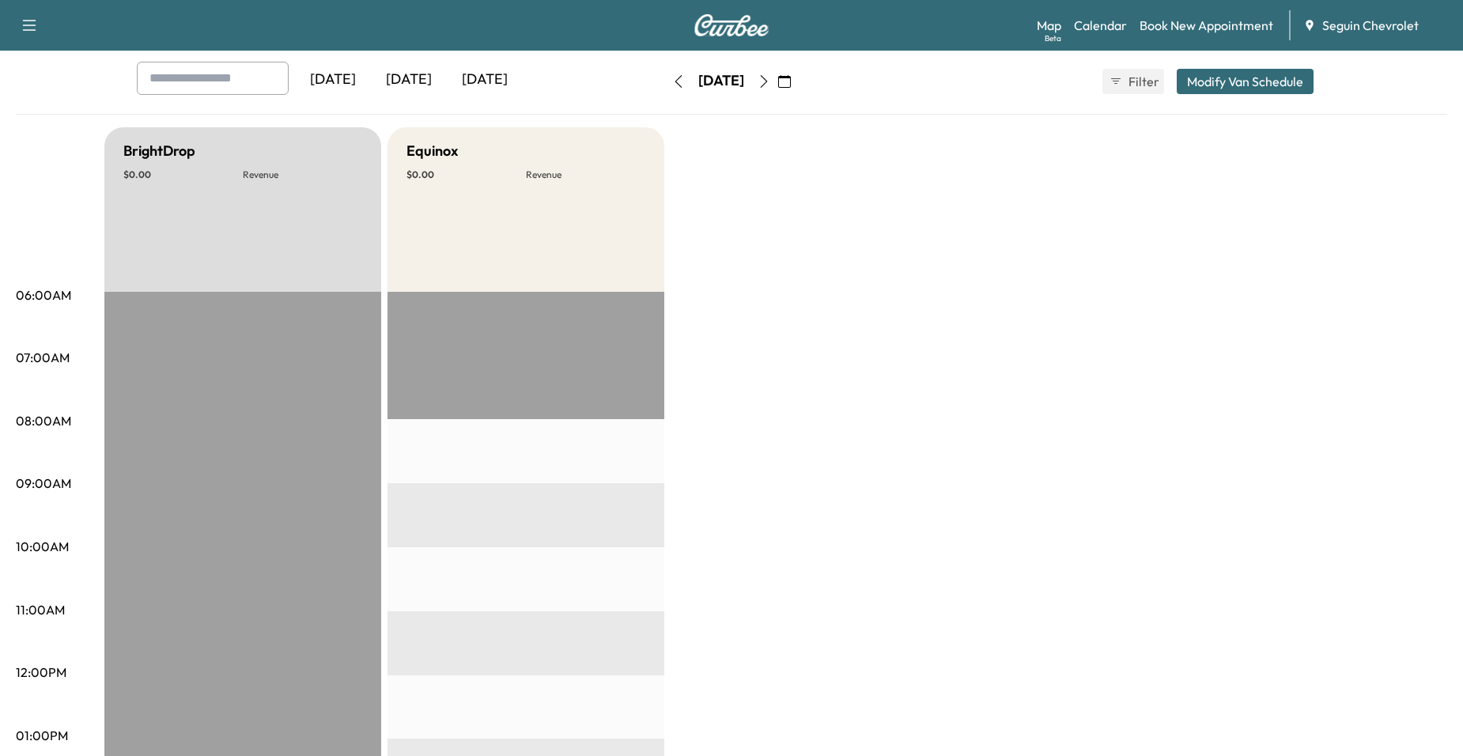
click at [778, 89] on div "[DATE]" at bounding box center [721, 81] width 112 height 25
click at [778, 87] on button "button" at bounding box center [764, 81] width 27 height 25
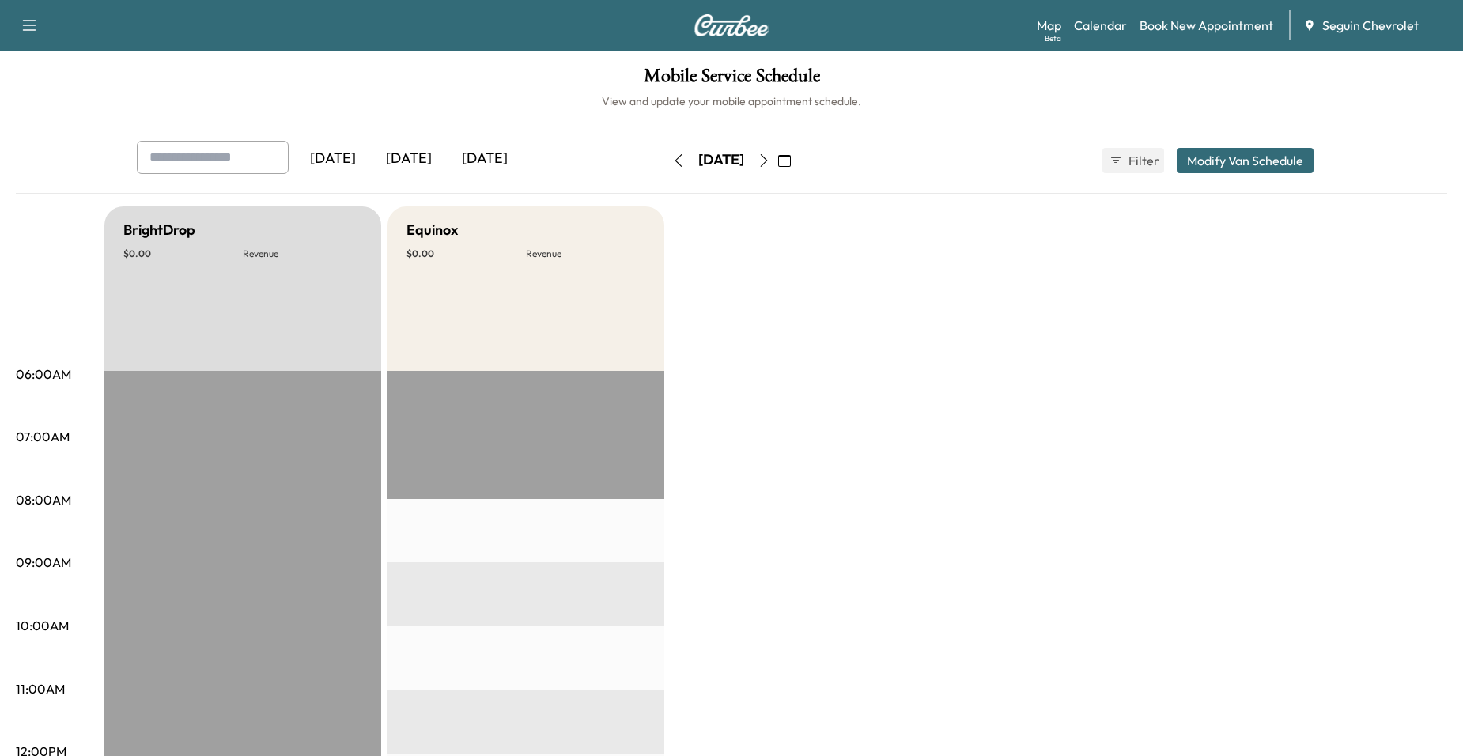
click at [778, 172] on button "button" at bounding box center [764, 160] width 27 height 25
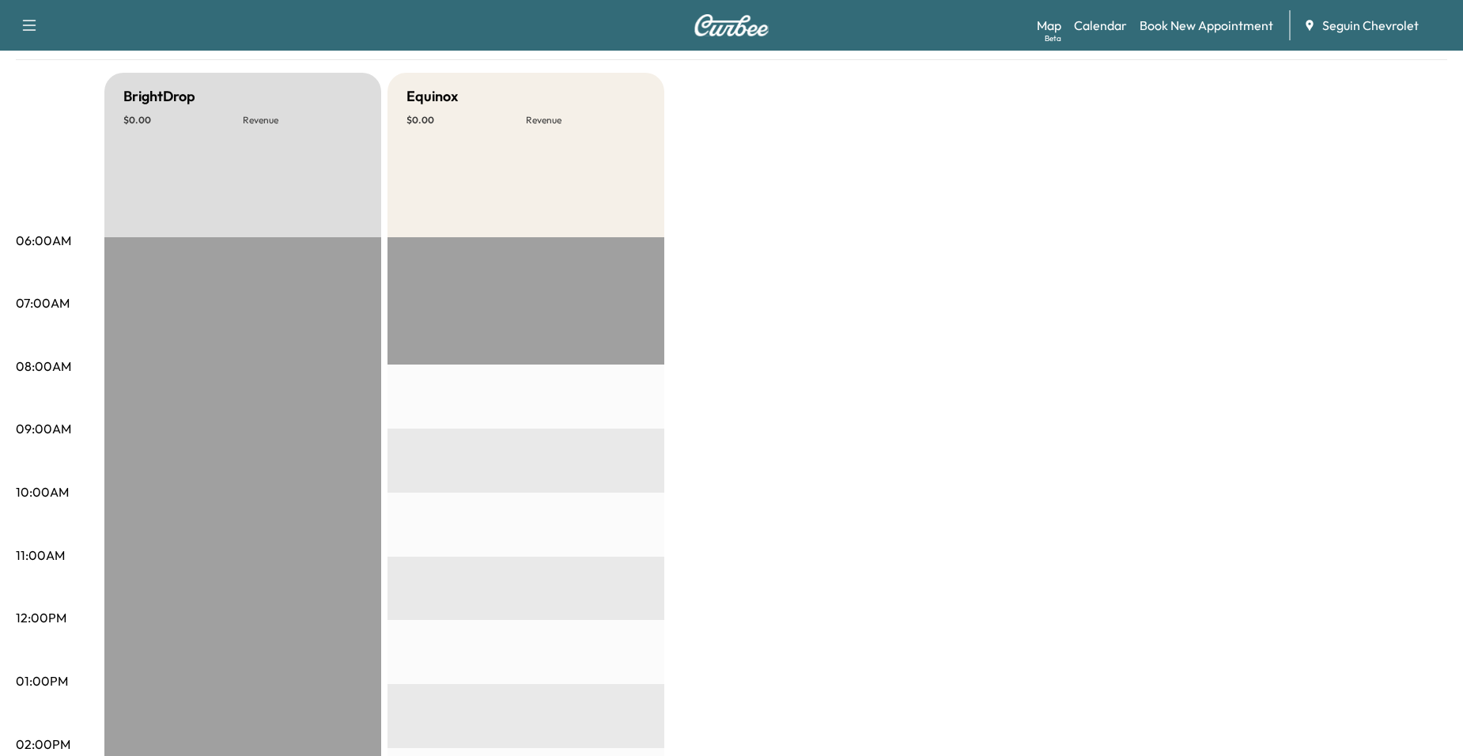
scroll to position [79, 0]
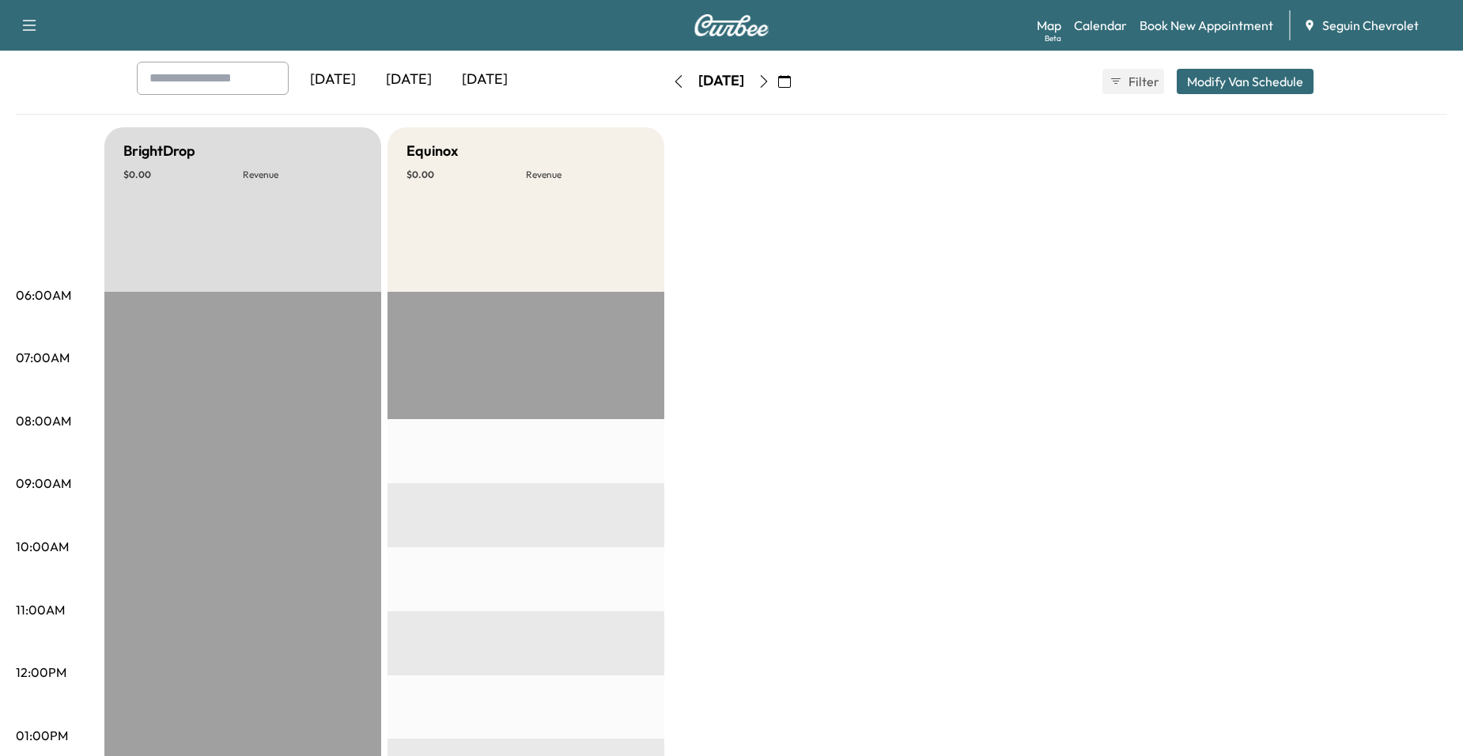
click at [778, 89] on button "button" at bounding box center [764, 81] width 27 height 25
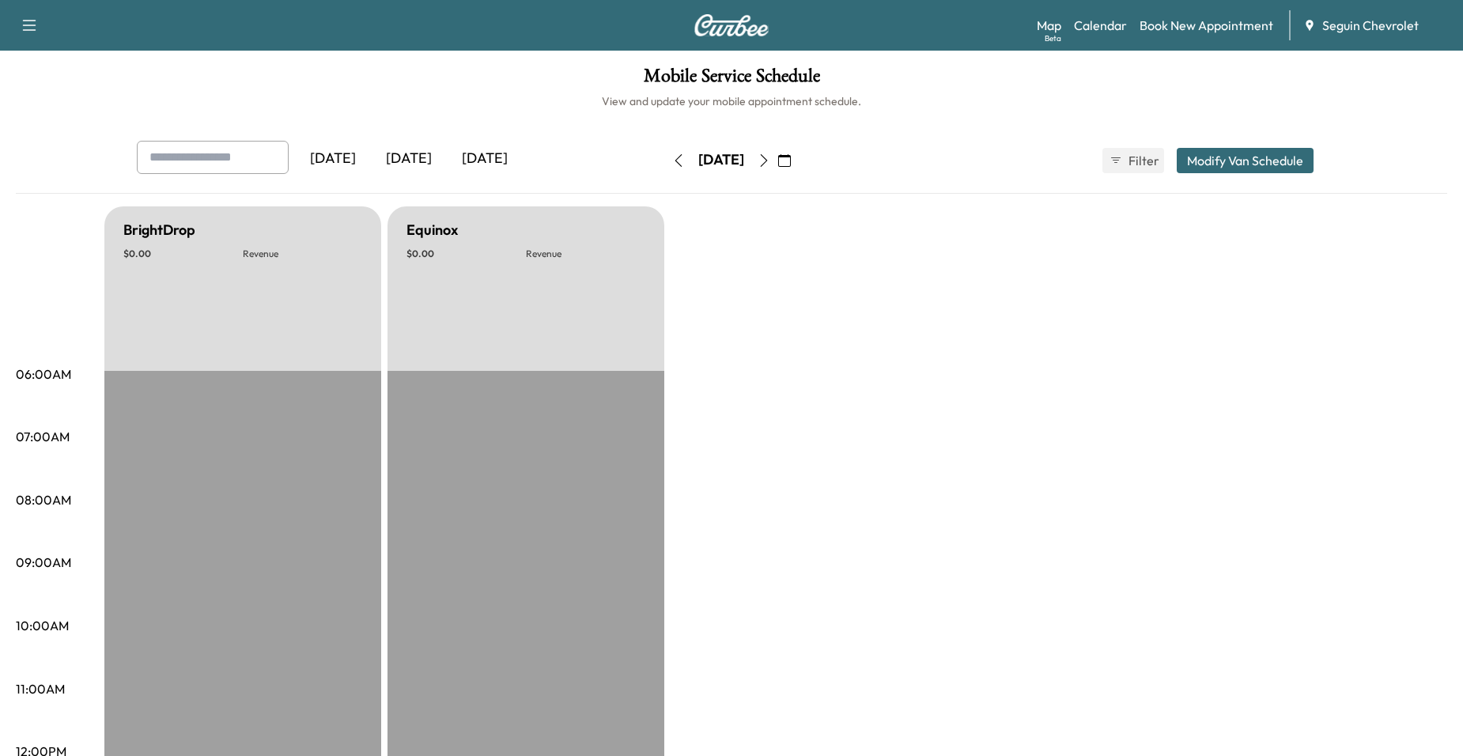
click at [791, 157] on icon "button" at bounding box center [784, 160] width 13 height 13
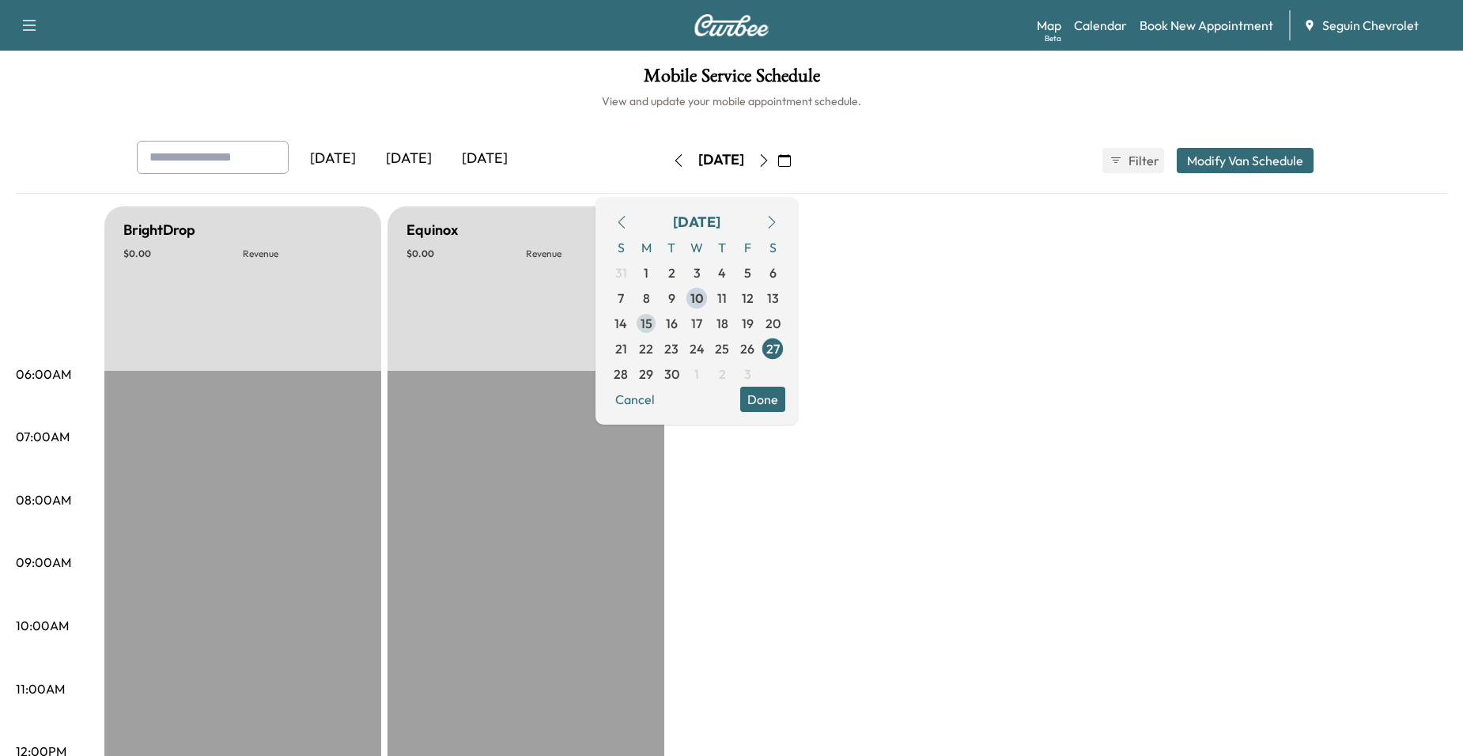
click at [653, 320] on span "15" at bounding box center [647, 323] width 12 height 19
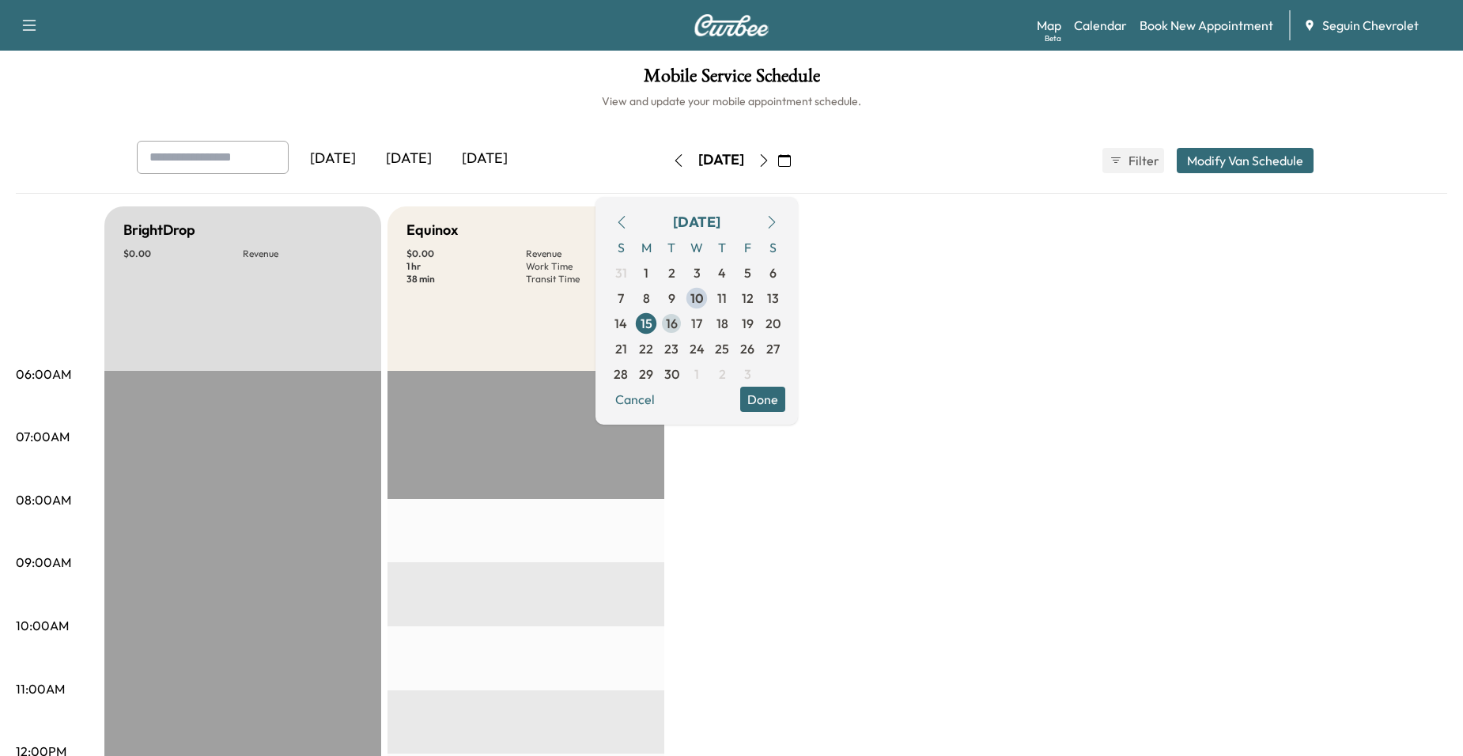
click at [678, 332] on span "16" at bounding box center [672, 323] width 12 height 19
click at [785, 400] on button "Done" at bounding box center [762, 399] width 45 height 25
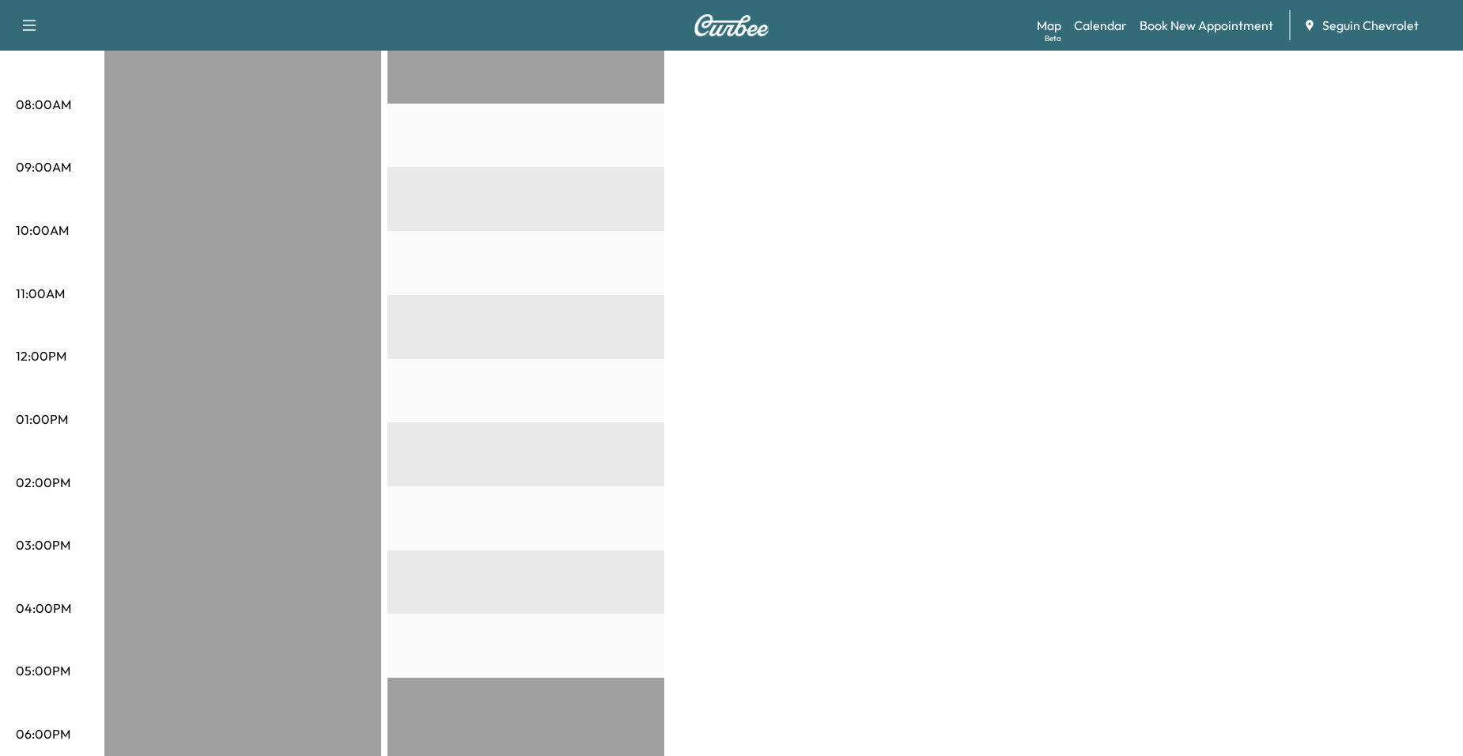
scroll to position [79, 0]
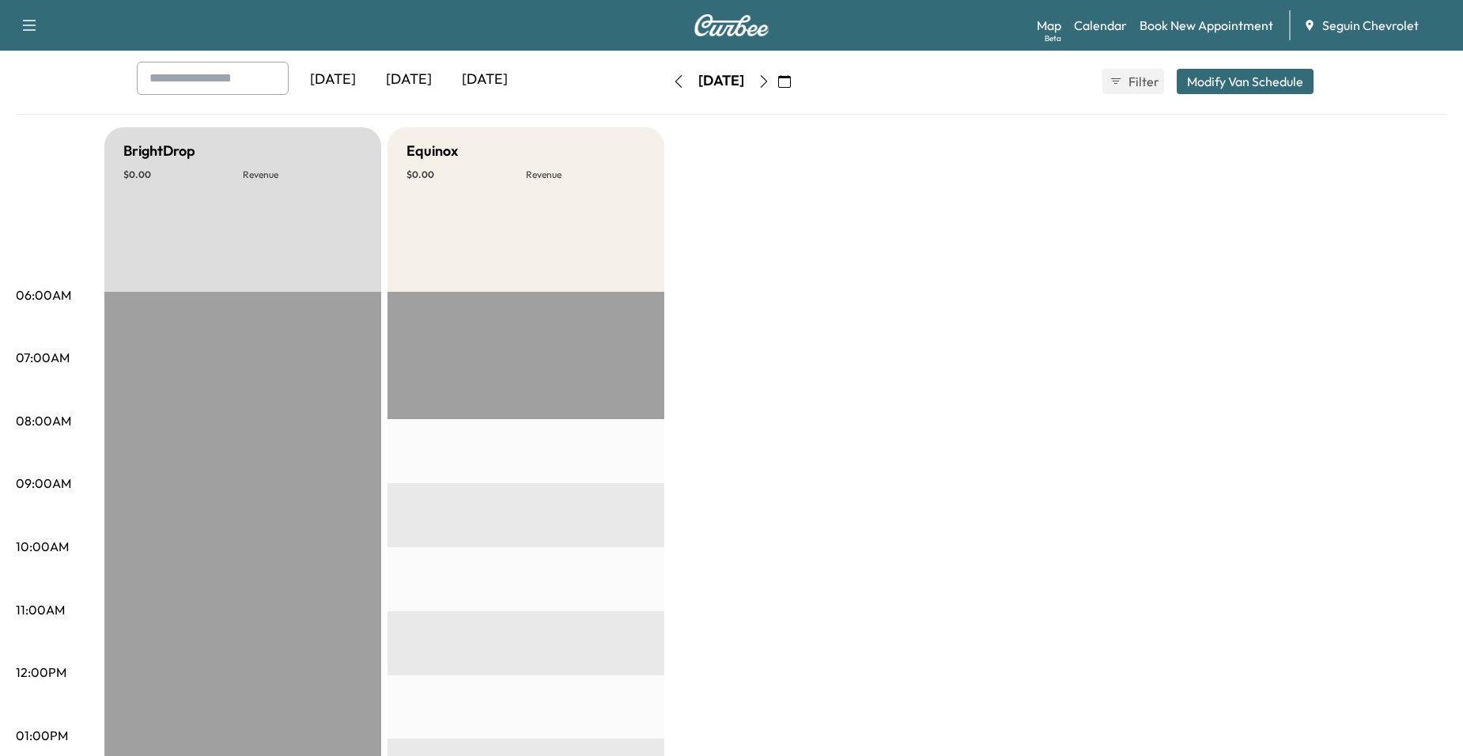
click at [791, 81] on icon "button" at bounding box center [784, 81] width 13 height 13
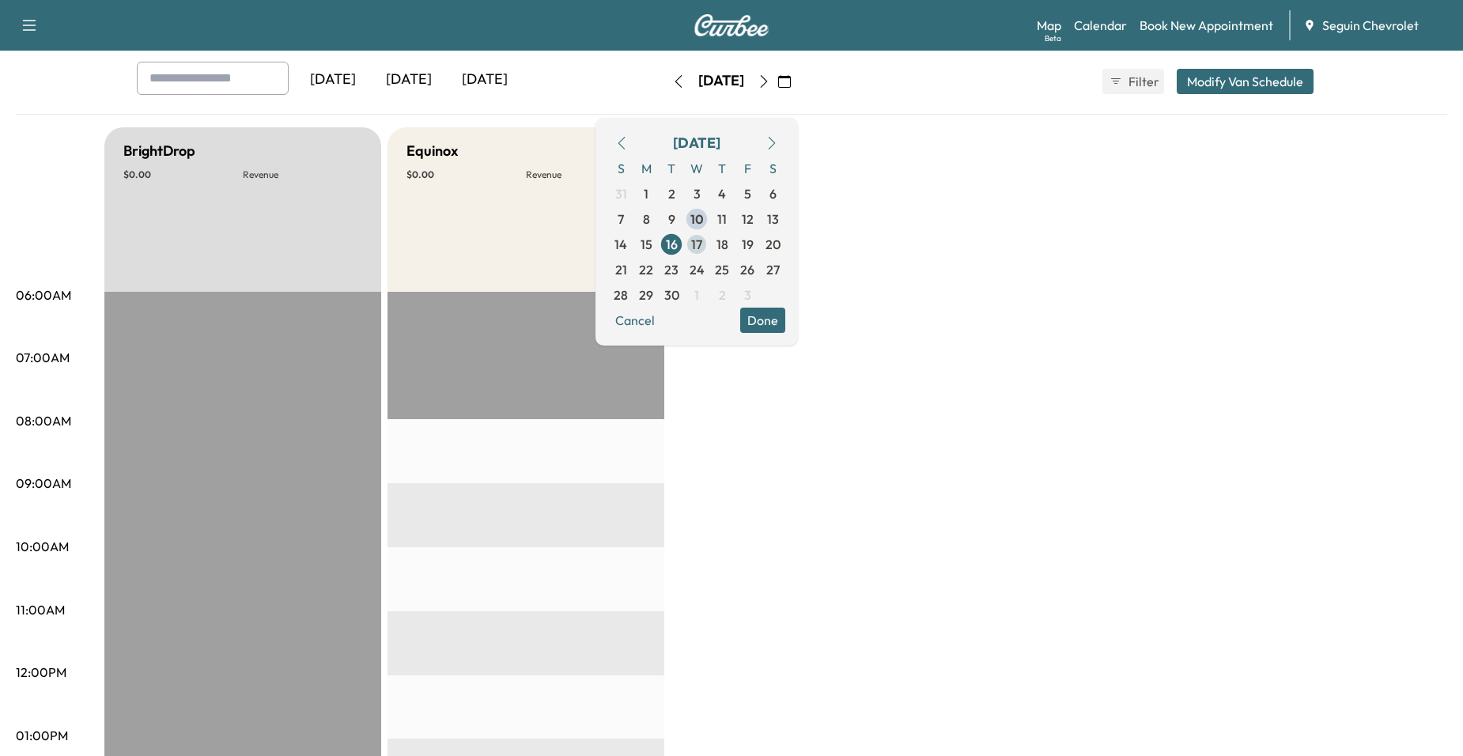
click at [702, 246] on span "17" at bounding box center [696, 244] width 11 height 19
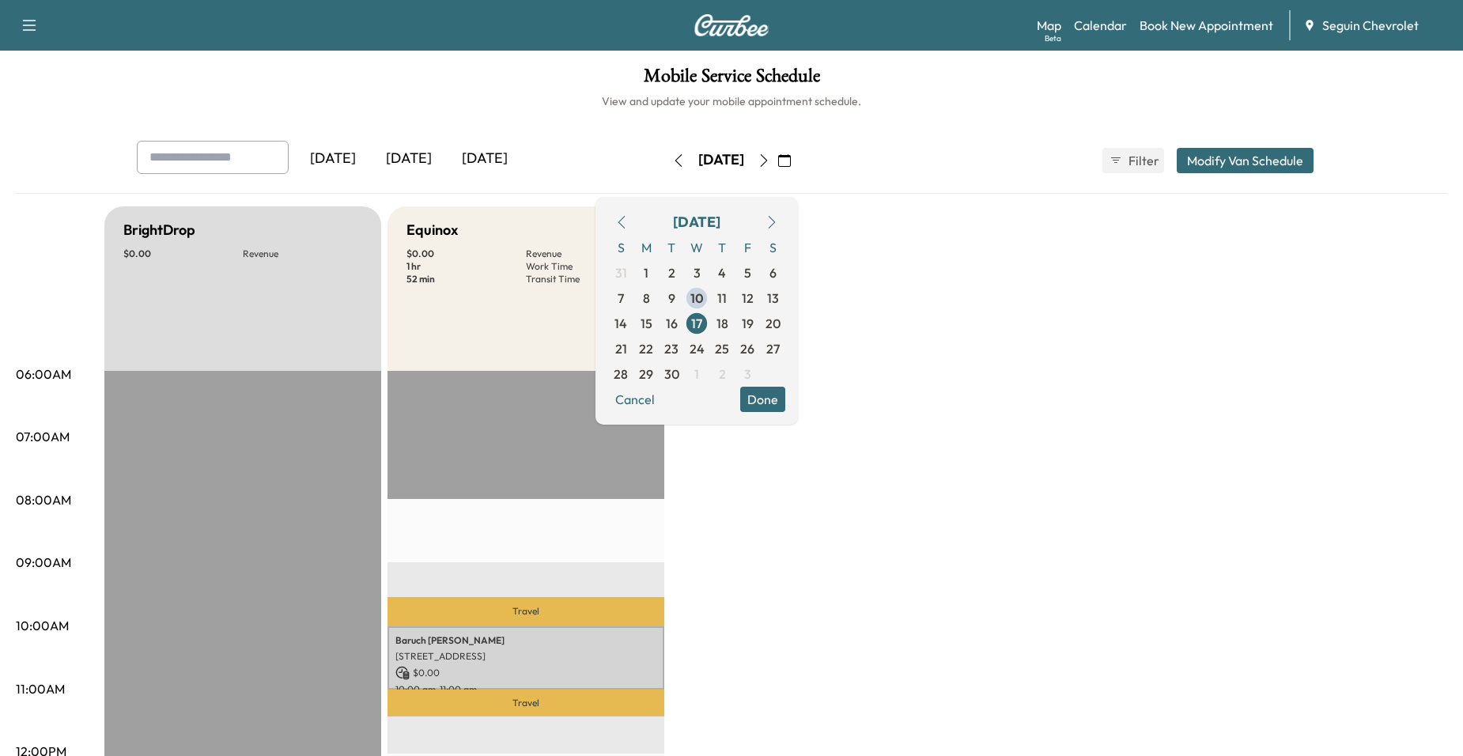
click at [785, 403] on button "Done" at bounding box center [762, 399] width 45 height 25
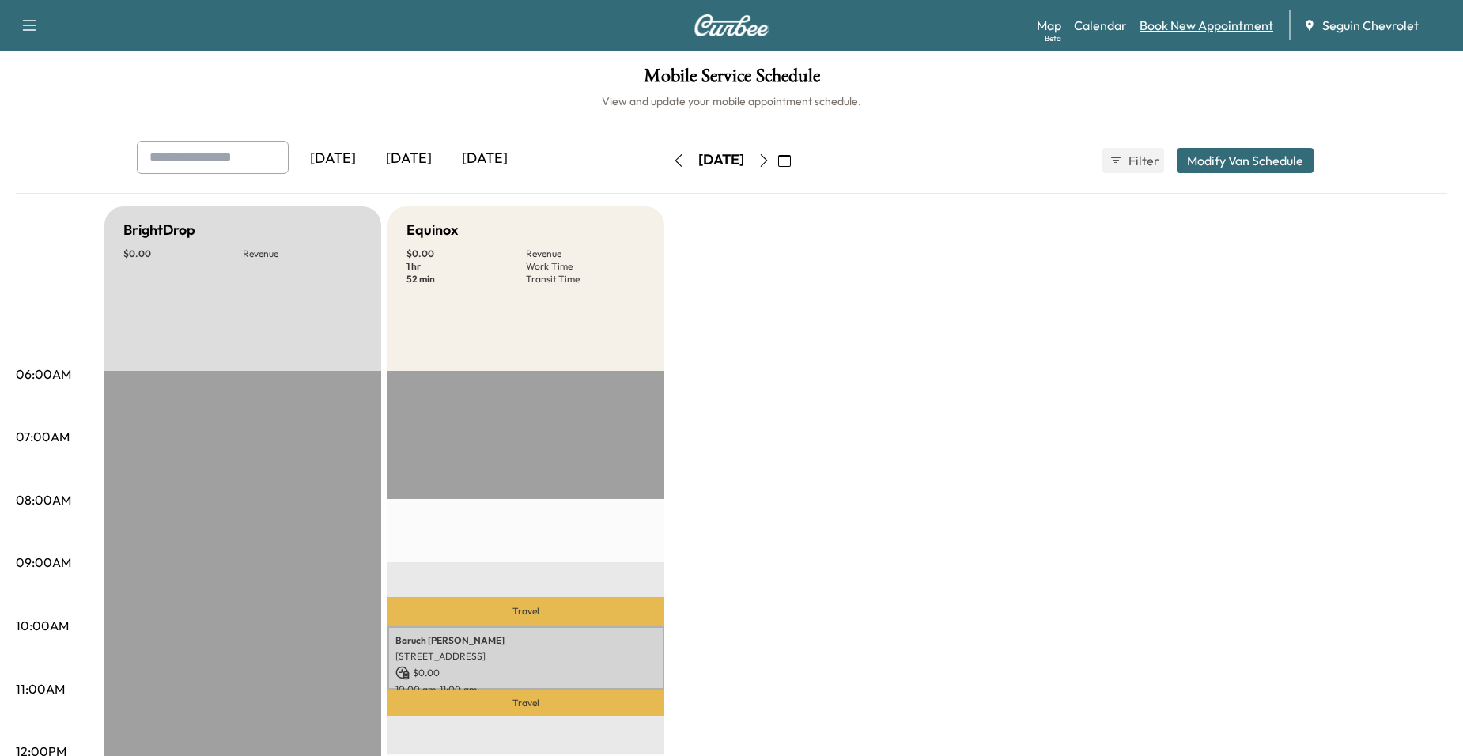
click at [1172, 29] on link "Book New Appointment" at bounding box center [1207, 25] width 134 height 19
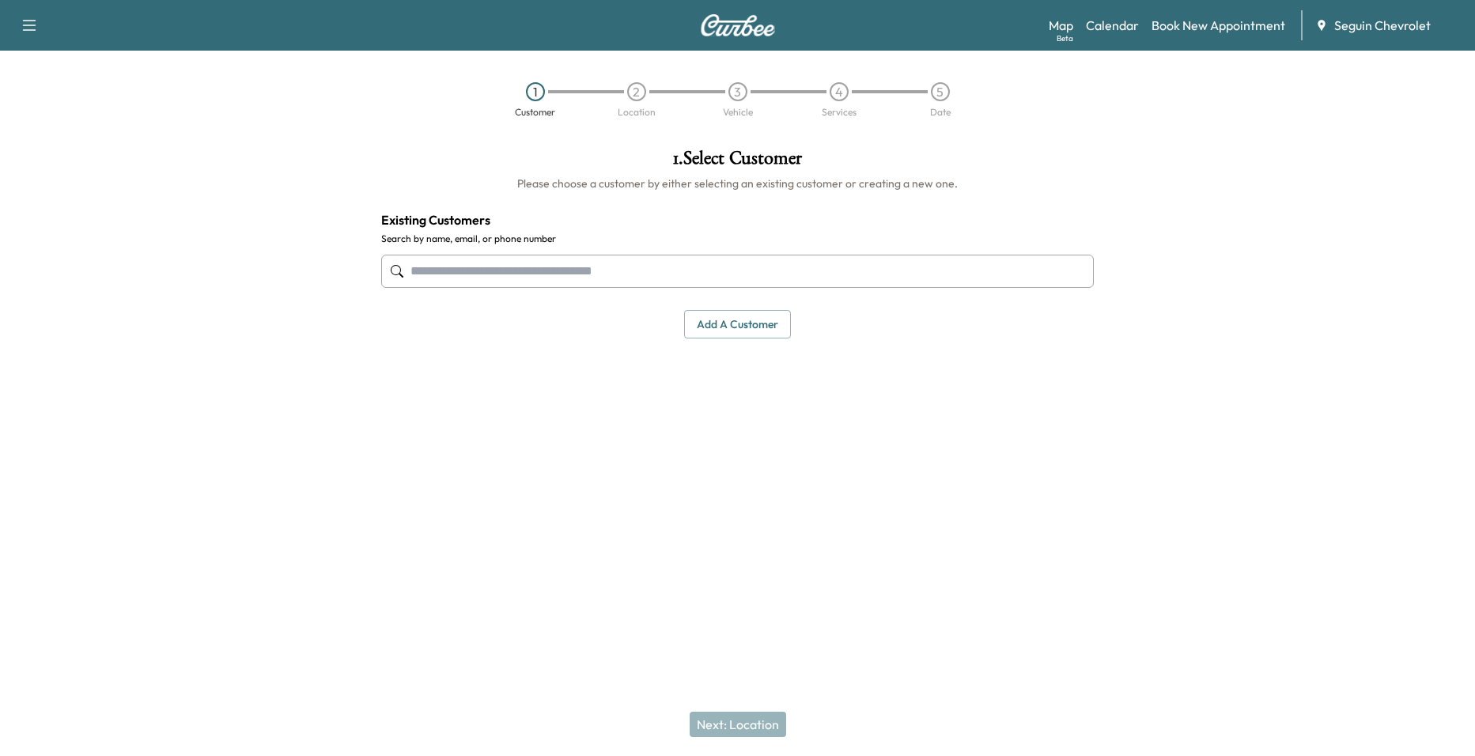
click at [644, 269] on input "text" at bounding box center [737, 271] width 713 height 33
type input "*"
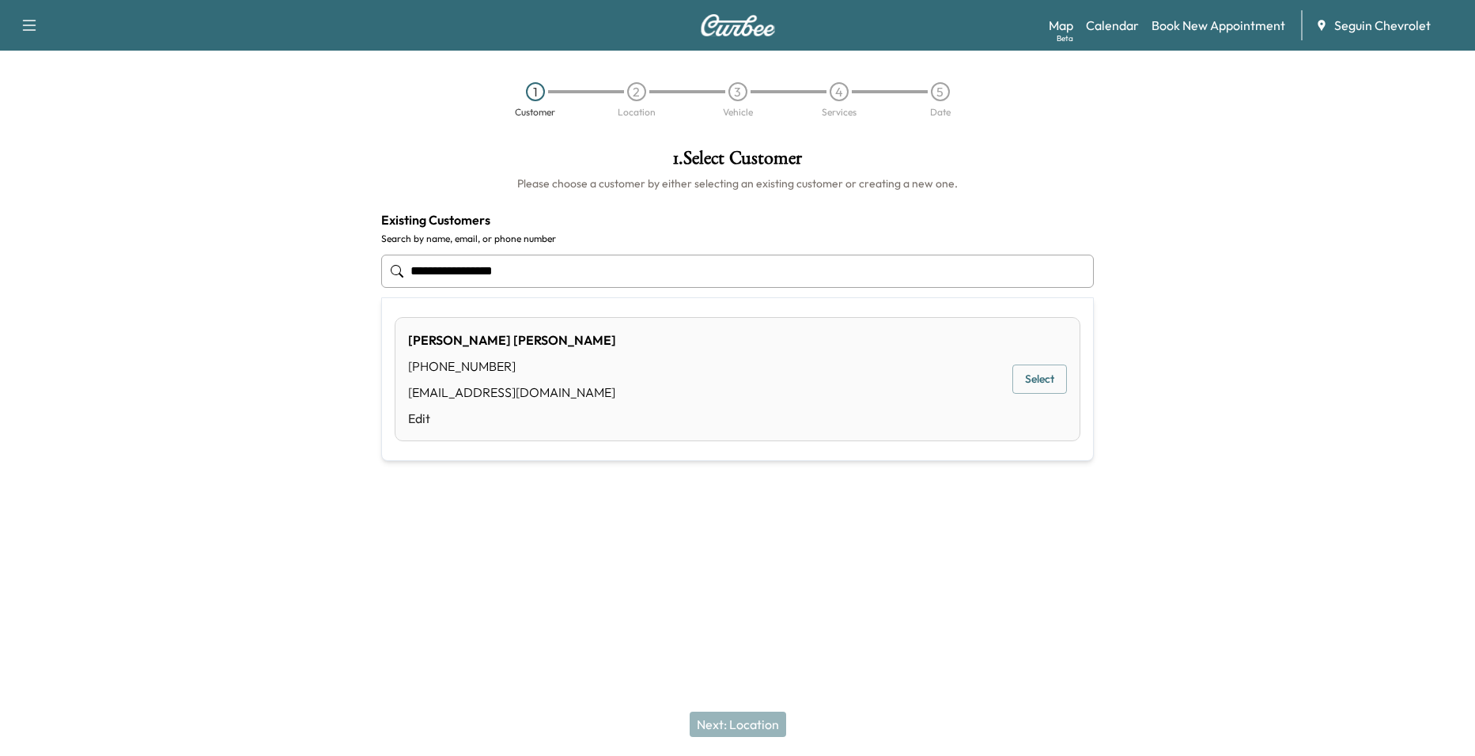
click at [1041, 379] on button "Select" at bounding box center [1039, 379] width 55 height 29
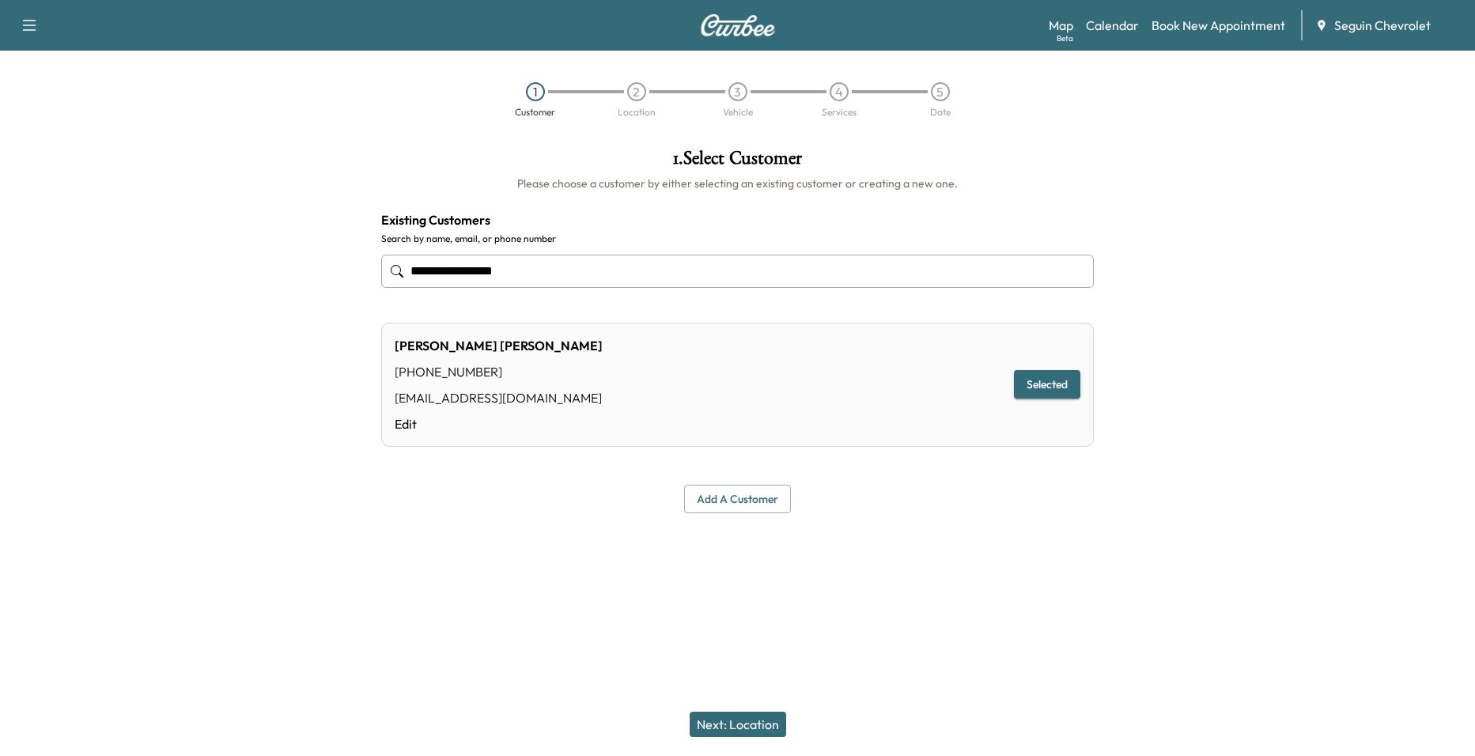
type input "**********"
click at [775, 505] on button "Add a customer" at bounding box center [737, 499] width 107 height 29
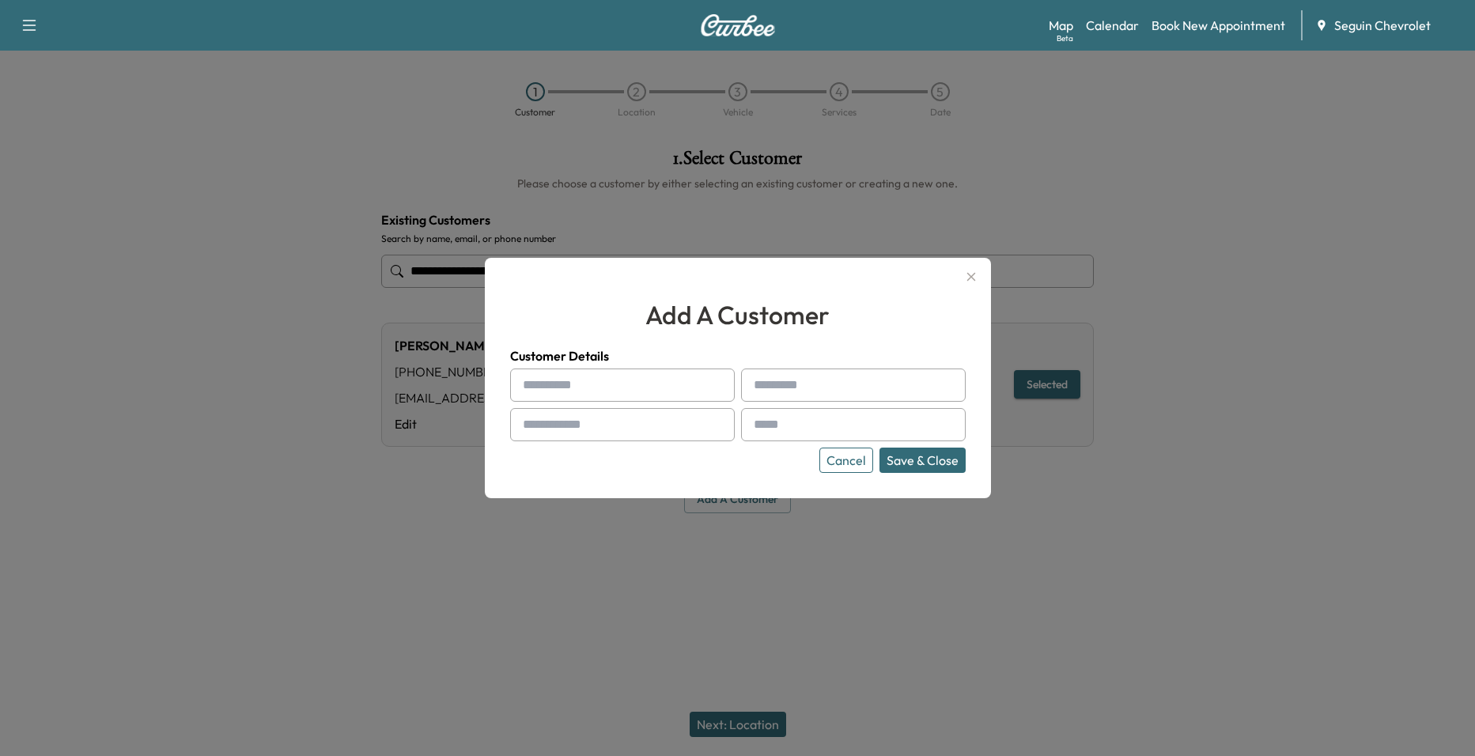
click at [965, 266] on button "button" at bounding box center [971, 276] width 27 height 25
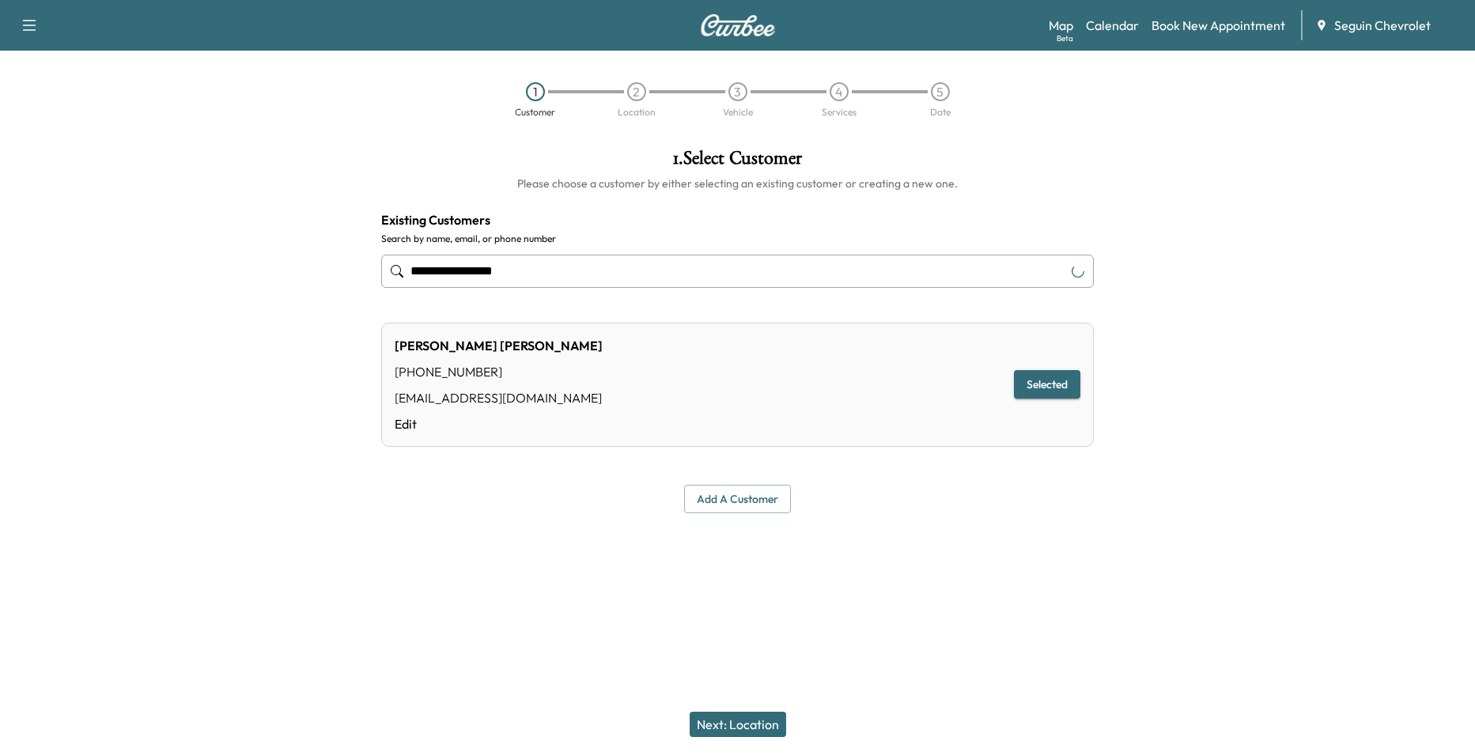
click at [942, 392] on div "[PERSON_NAME] [PHONE_NUMBER] [EMAIL_ADDRESS][DOMAIN_NAME] Edit Selected" at bounding box center [737, 385] width 713 height 124
click at [1046, 386] on button "Selected" at bounding box center [1047, 384] width 66 height 29
click at [746, 721] on button "Next: Location" at bounding box center [738, 724] width 97 height 25
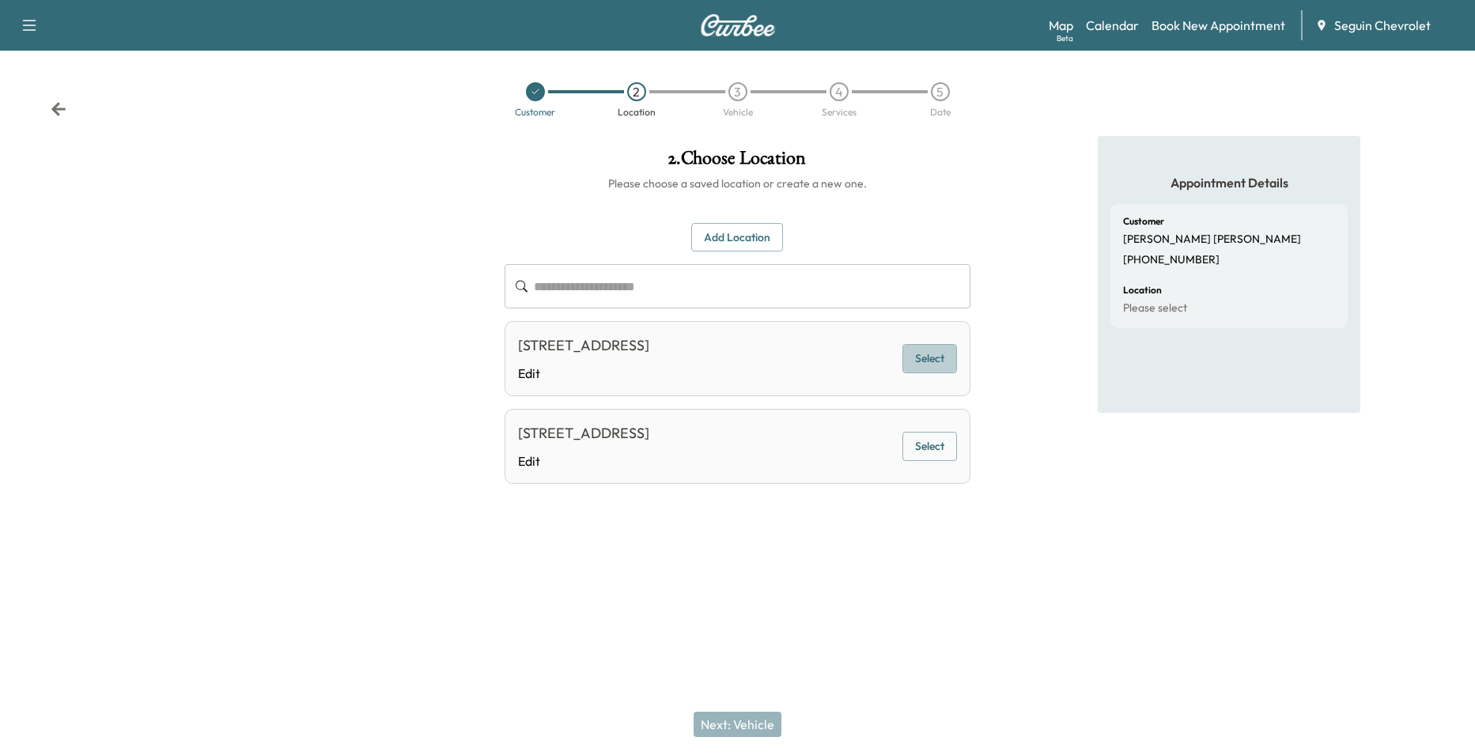
click at [929, 362] on button "Select" at bounding box center [930, 358] width 55 height 29
click at [755, 717] on button "Next: Vehicle" at bounding box center [738, 724] width 88 height 25
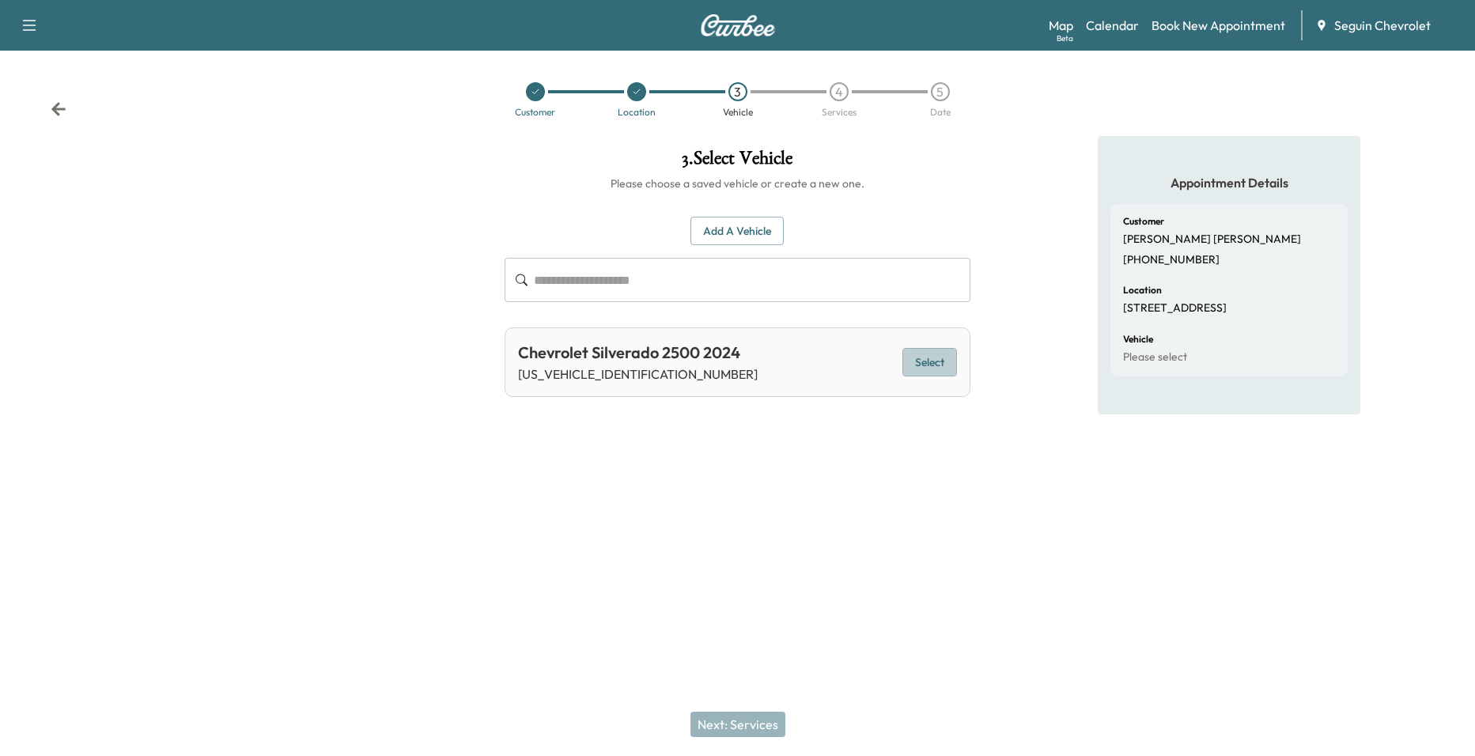
click at [912, 365] on button "Select" at bounding box center [930, 362] width 55 height 29
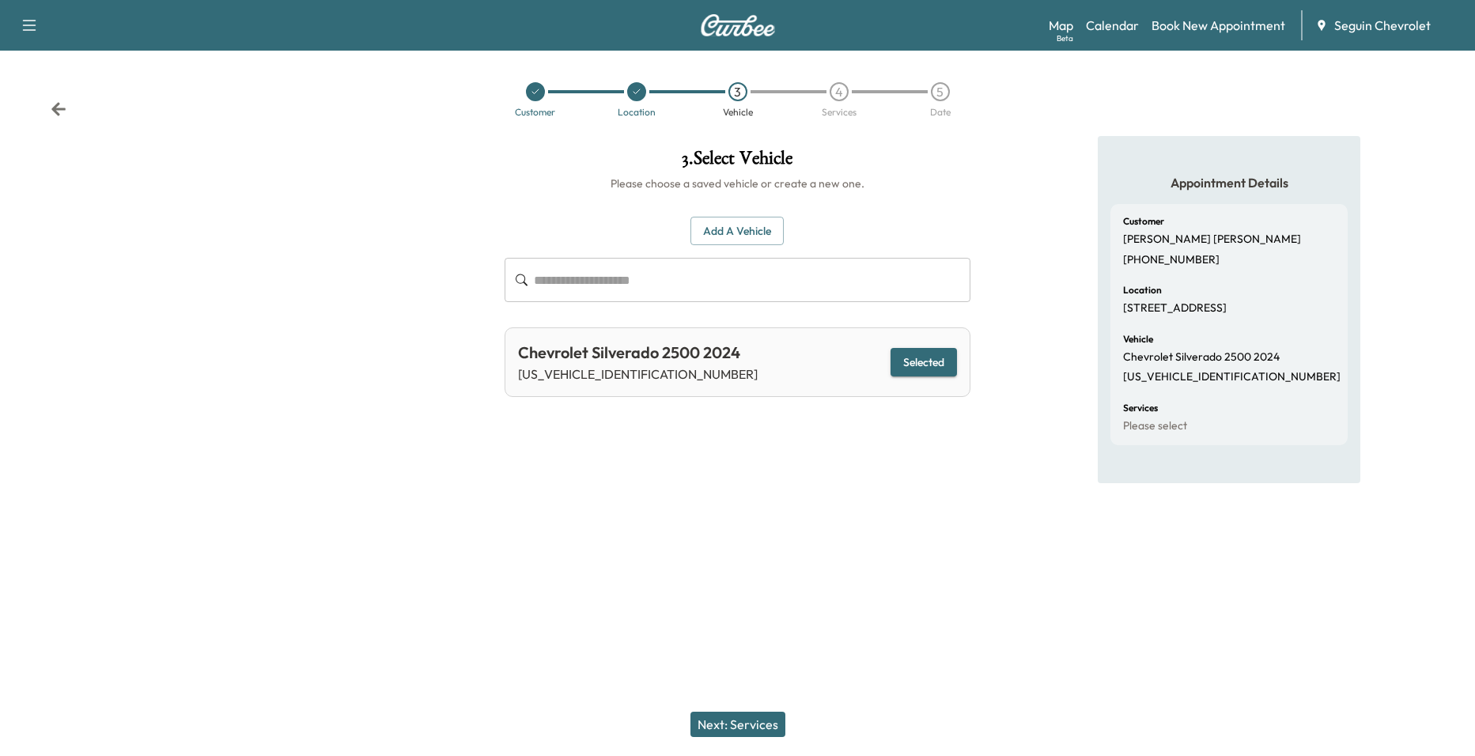
click at [755, 720] on button "Next: Services" at bounding box center [738, 724] width 95 height 25
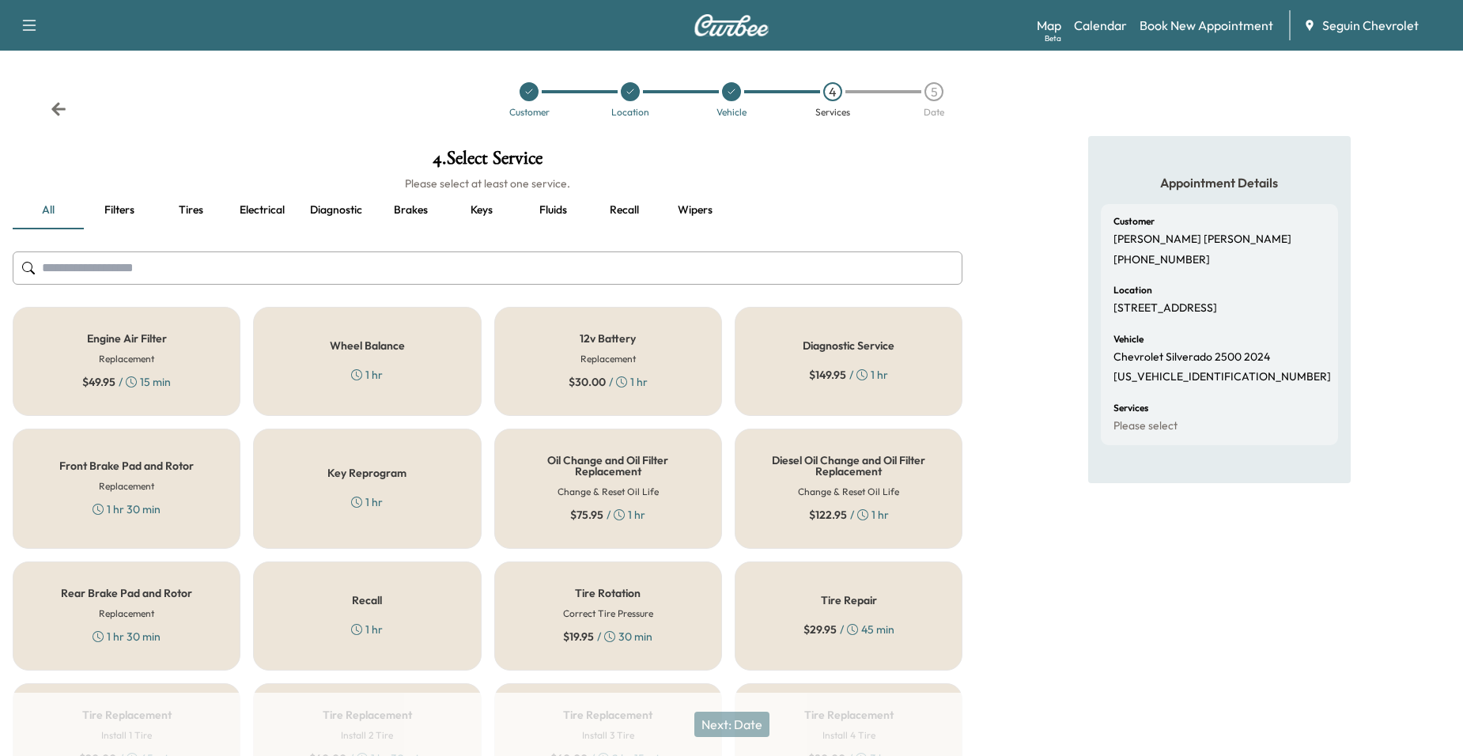
click at [416, 623] on div "Recall 1 hr" at bounding box center [367, 616] width 228 height 109
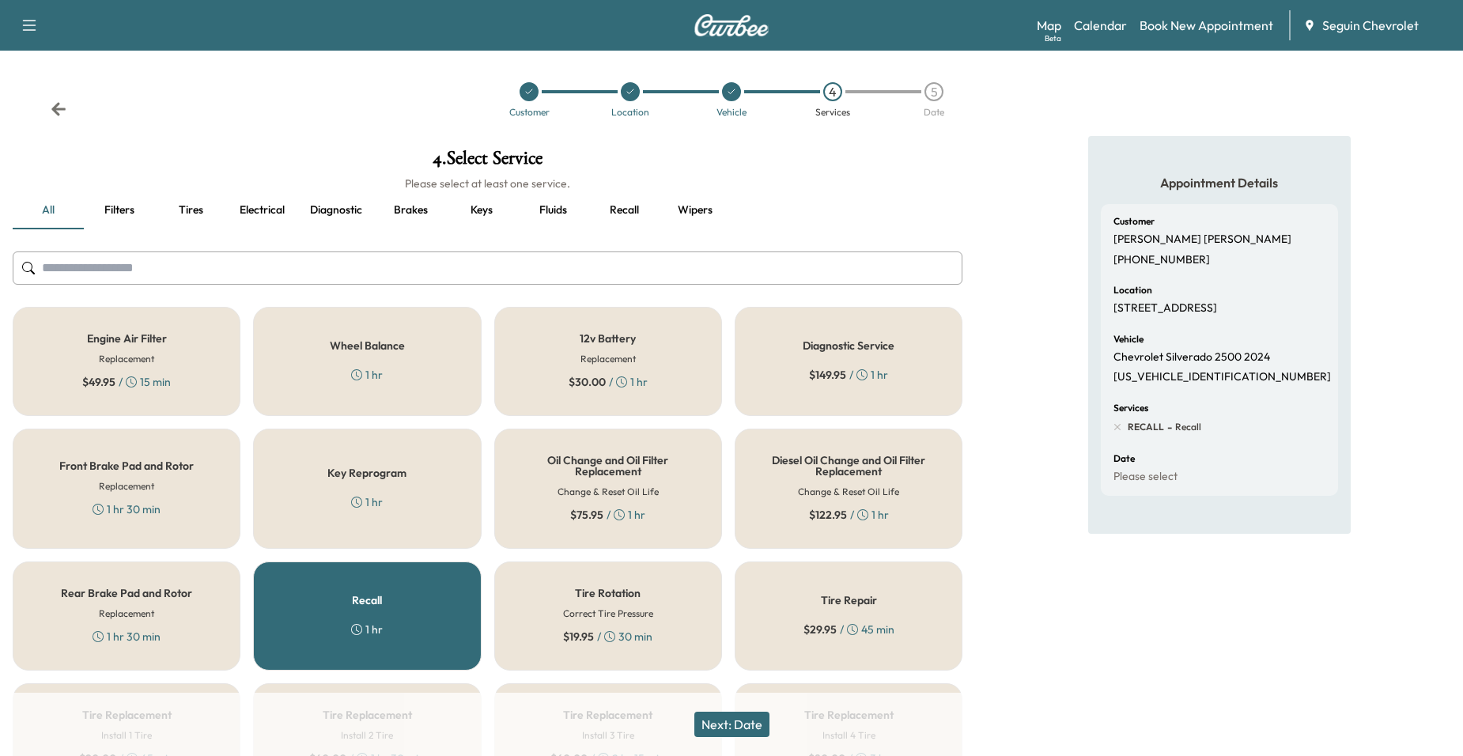
click at [736, 721] on button "Next: Date" at bounding box center [732, 724] width 75 height 25
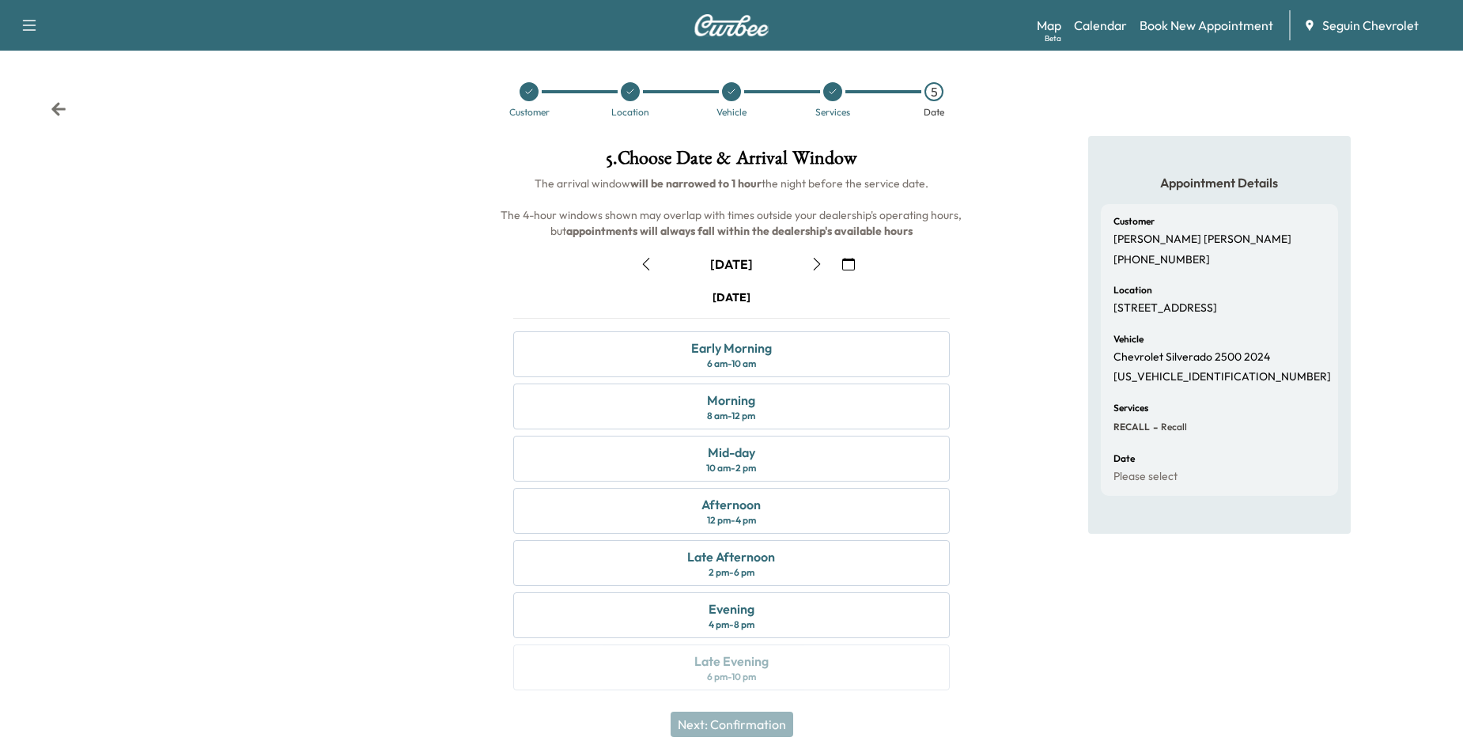
click at [852, 258] on icon "button" at bounding box center [848, 264] width 13 height 13
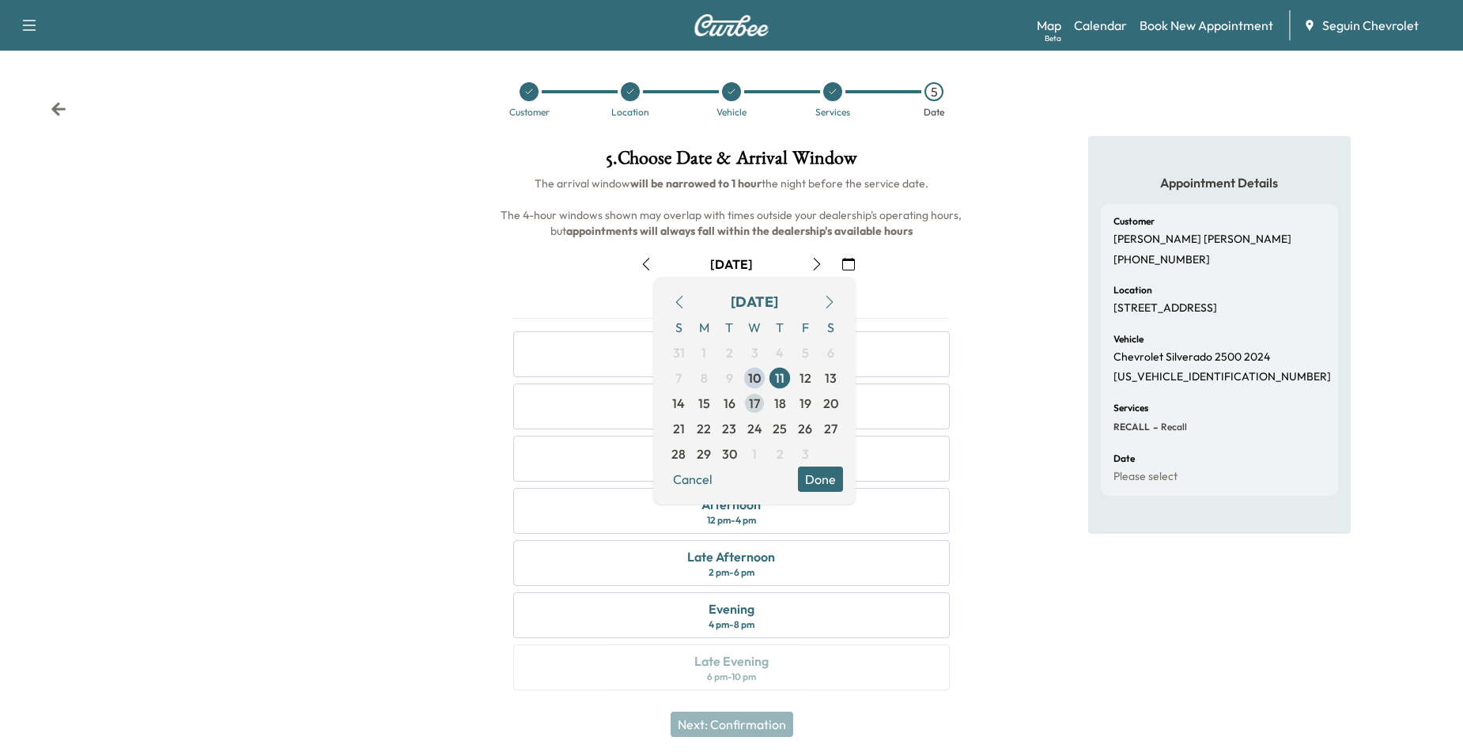
click at [758, 402] on span "17" at bounding box center [754, 403] width 11 height 19
click at [955, 312] on div "[DATE] Early Morning 6 am - 10 am Morning 8 am - 12 pm Mid-day 10 am - 2 pm Aft…" at bounding box center [732, 493] width 463 height 407
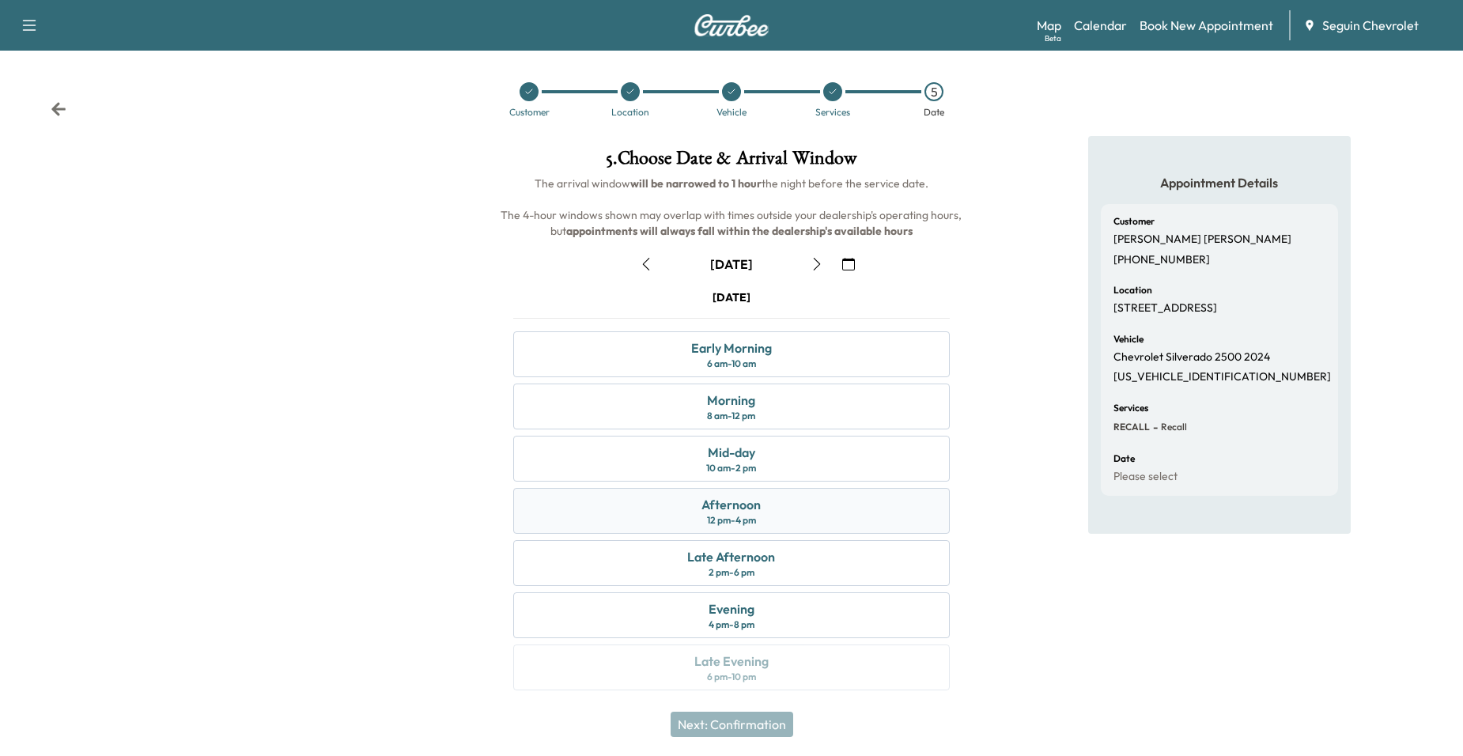
click at [806, 508] on div "Afternoon 12 pm - 4 pm" at bounding box center [731, 511] width 437 height 46
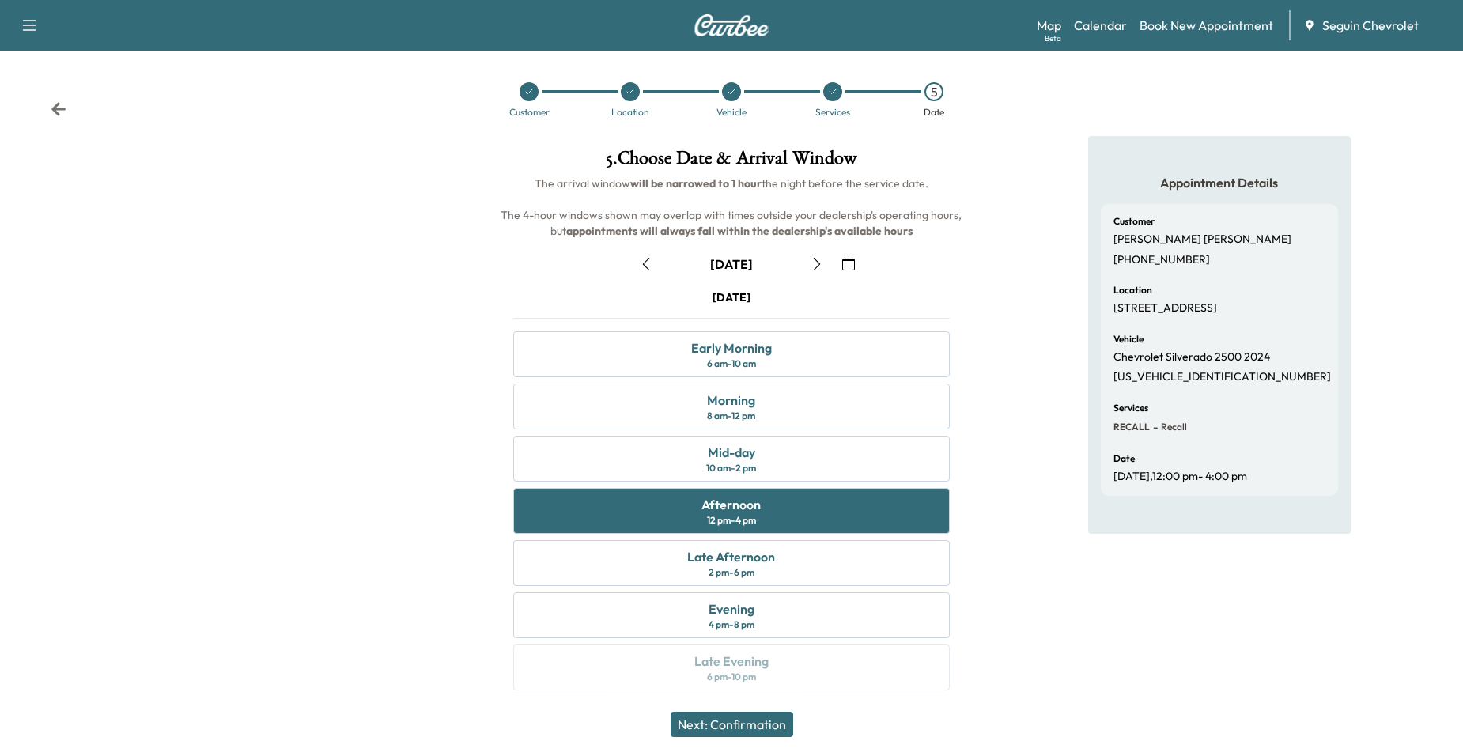
click at [846, 262] on icon "button" at bounding box center [848, 264] width 13 height 13
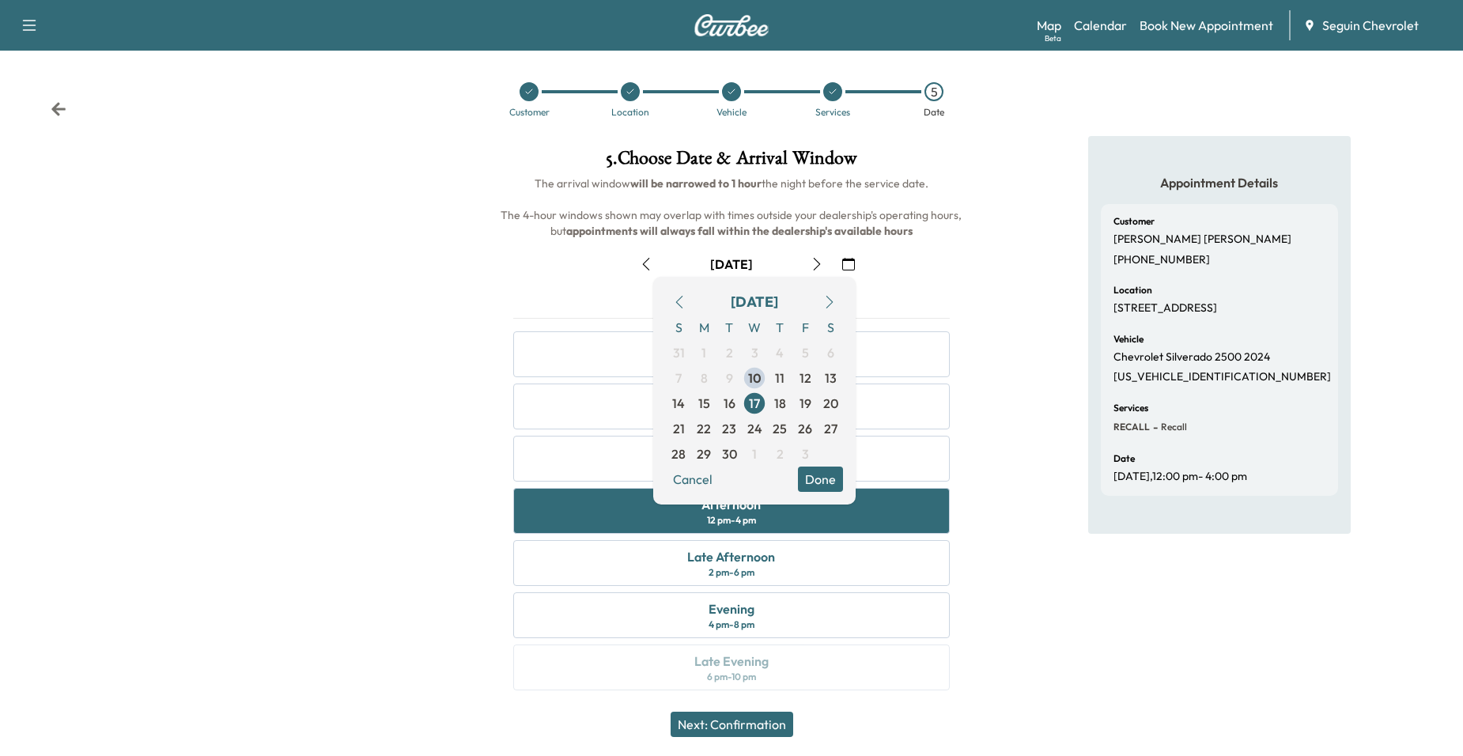
click at [1031, 526] on div "Appointment Details Customer [PERSON_NAME] [PHONE_NUMBER] Location [STREET_ADDR…" at bounding box center [1219, 422] width 488 height 573
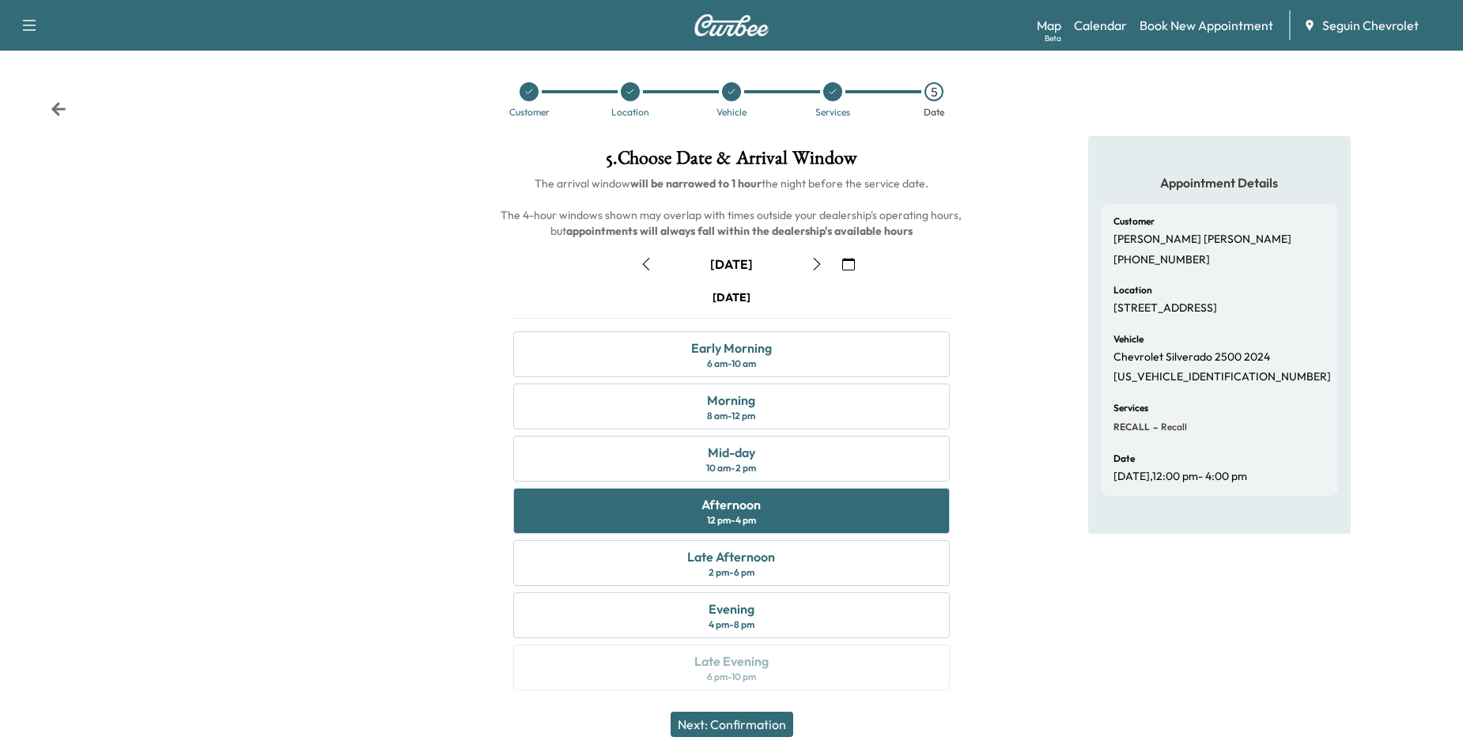
click at [751, 719] on button "Next: Confirmation" at bounding box center [732, 724] width 123 height 25
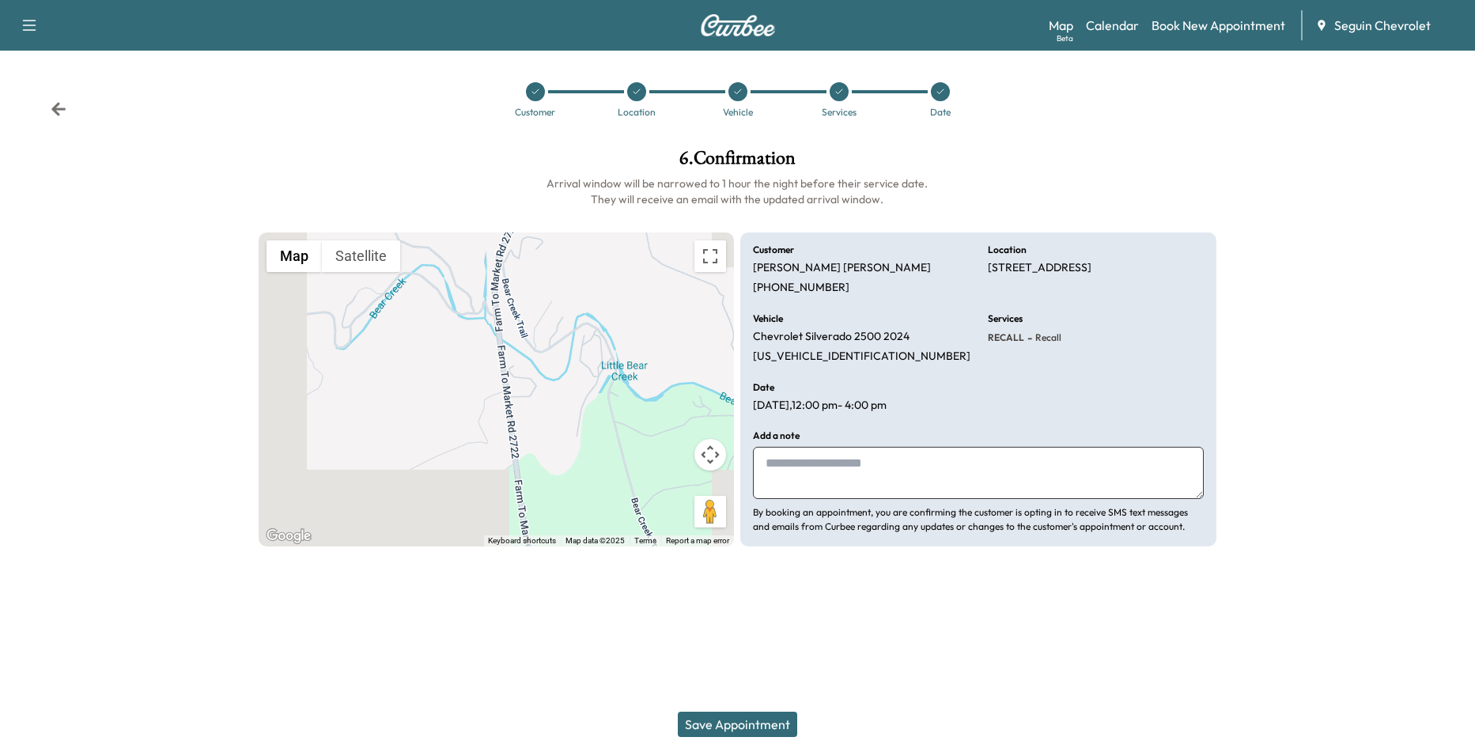
click at [928, 474] on textarea at bounding box center [978, 473] width 451 height 52
click at [916, 471] on textarea at bounding box center [978, 473] width 451 height 52
click at [943, 457] on textarea at bounding box center [978, 473] width 451 height 52
click at [891, 472] on textarea at bounding box center [978, 473] width 451 height 52
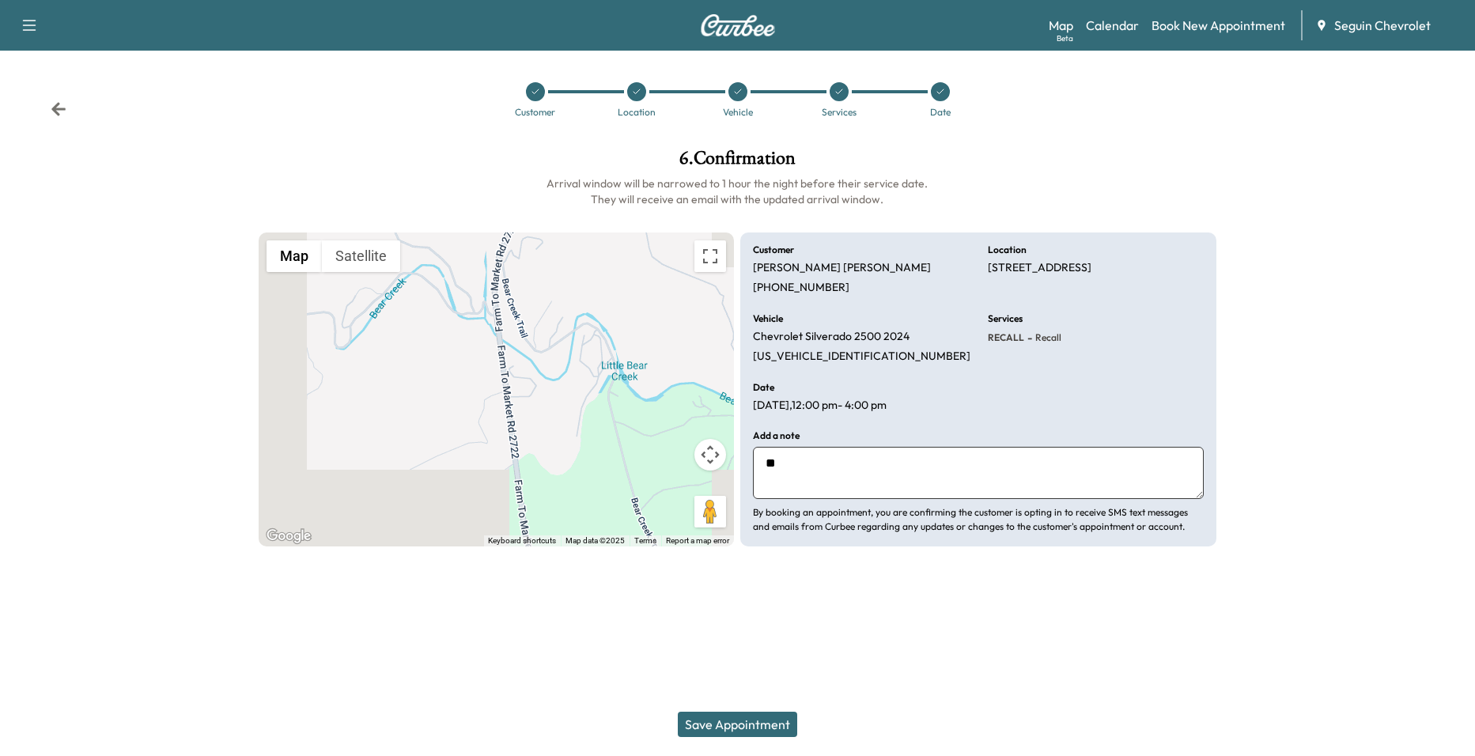
type textarea "*"
drag, startPoint x: 978, startPoint y: 267, endPoint x: 1171, endPoint y: 277, distance: 192.4
click at [1171, 277] on div "Customer [PERSON_NAME] [PHONE_NUMBER] Location [STREET_ADDRESS] Vehicle Chevrol…" at bounding box center [978, 390] width 476 height 315
drag, startPoint x: 1171, startPoint y: 277, endPoint x: 1132, endPoint y: 259, distance: 42.8
copy p "[STREET_ADDRESS]"
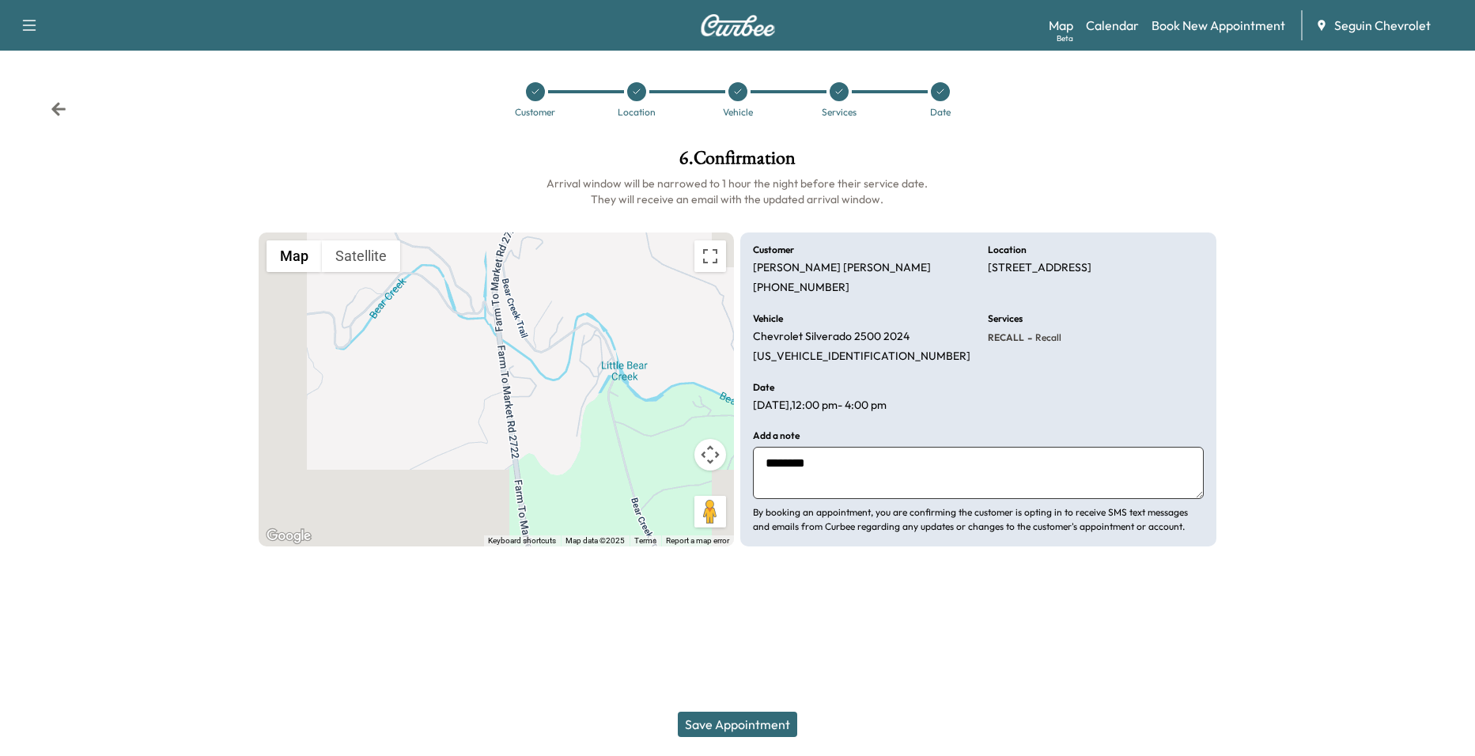
click at [1041, 195] on h6 "Arrival window will be narrowed to 1 hour the night before their service date. …" at bounding box center [738, 192] width 958 height 32
click at [923, 482] on textarea "*******" at bounding box center [978, 473] width 451 height 52
drag, startPoint x: 891, startPoint y: 450, endPoint x: 839, endPoint y: 463, distance: 53.7
click at [839, 463] on textarea "*******" at bounding box center [978, 473] width 451 height 52
paste textarea "**********"
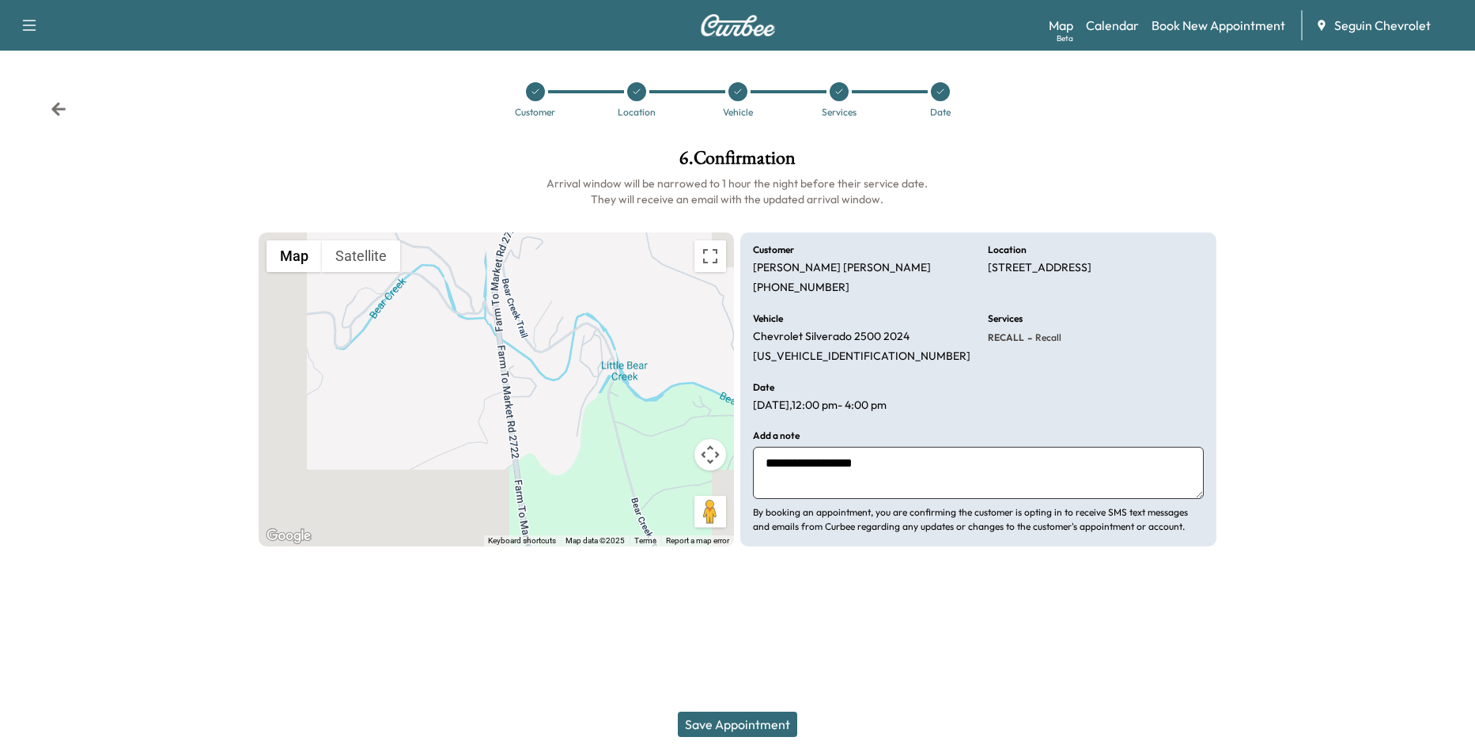
click at [925, 471] on textarea "**********" at bounding box center [978, 473] width 451 height 52
click at [880, 488] on textarea "**********" at bounding box center [978, 473] width 451 height 52
click at [903, 467] on textarea "**********" at bounding box center [978, 473] width 451 height 52
paste textarea "**********"
drag, startPoint x: 1130, startPoint y: 466, endPoint x: 1009, endPoint y: 472, distance: 121.2
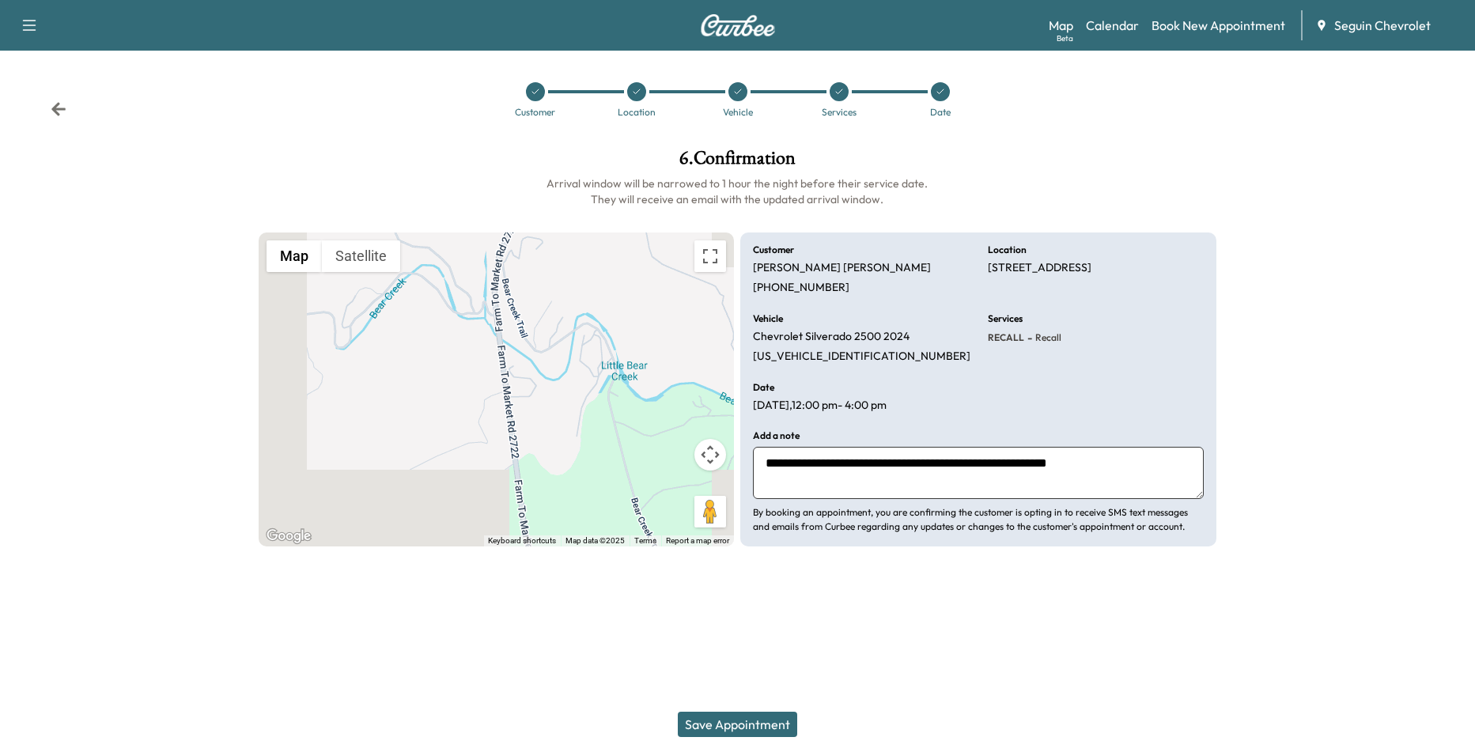
click at [1009, 472] on textarea "**********" at bounding box center [978, 473] width 451 height 52
paste textarea "**********"
click at [882, 486] on textarea "**********" at bounding box center [978, 473] width 451 height 52
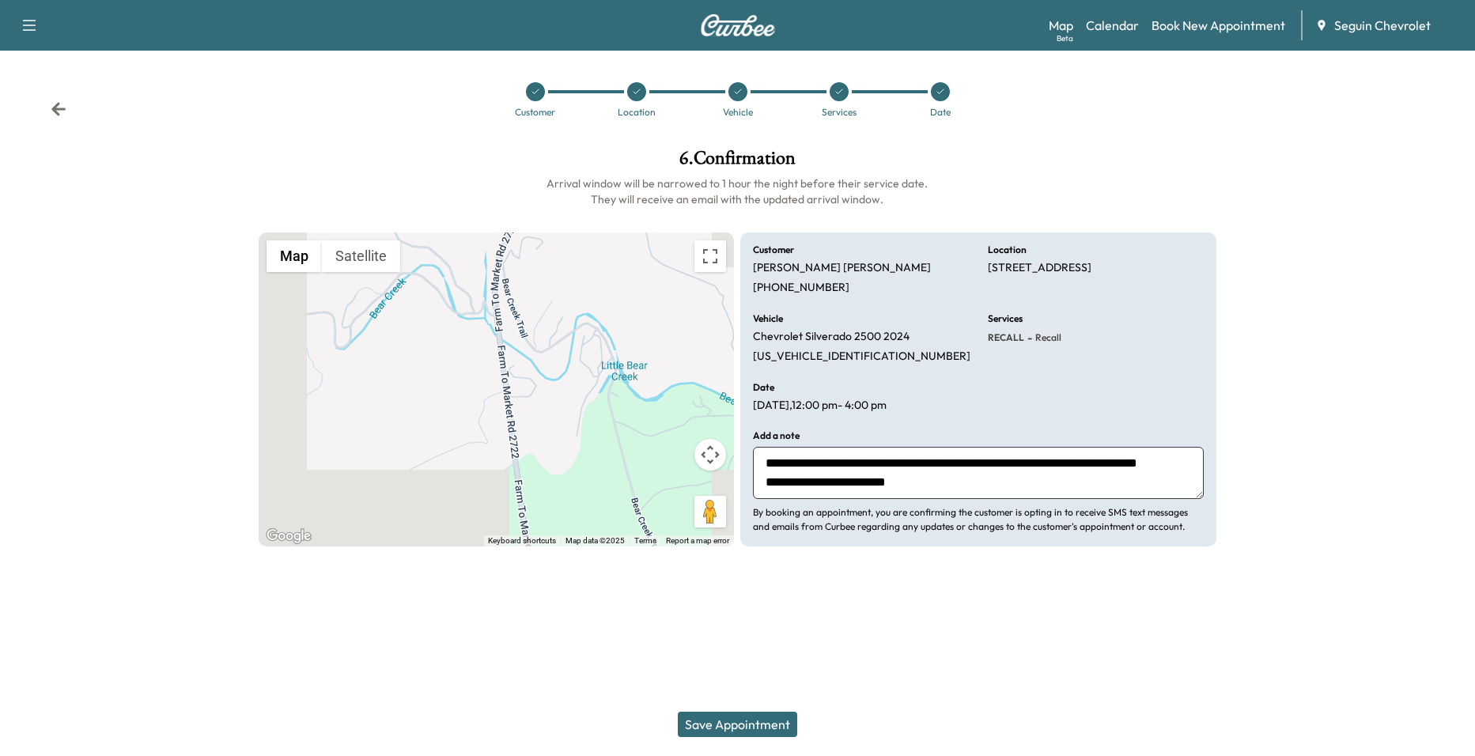
click at [927, 492] on textarea "**********" at bounding box center [978, 473] width 451 height 52
drag, startPoint x: 536, startPoint y: 420, endPoint x: 505, endPoint y: 379, distance: 51.4
click at [505, 379] on div "To activate drag with keyboard, press Alt + Enter. Once in keyboard drag state,…" at bounding box center [497, 390] width 476 height 315
drag, startPoint x: 505, startPoint y: 379, endPoint x: 453, endPoint y: 399, distance: 55.1
click at [453, 399] on div "To activate drag with keyboard, press Alt + Enter. Once in keyboard drag state,…" at bounding box center [497, 390] width 476 height 315
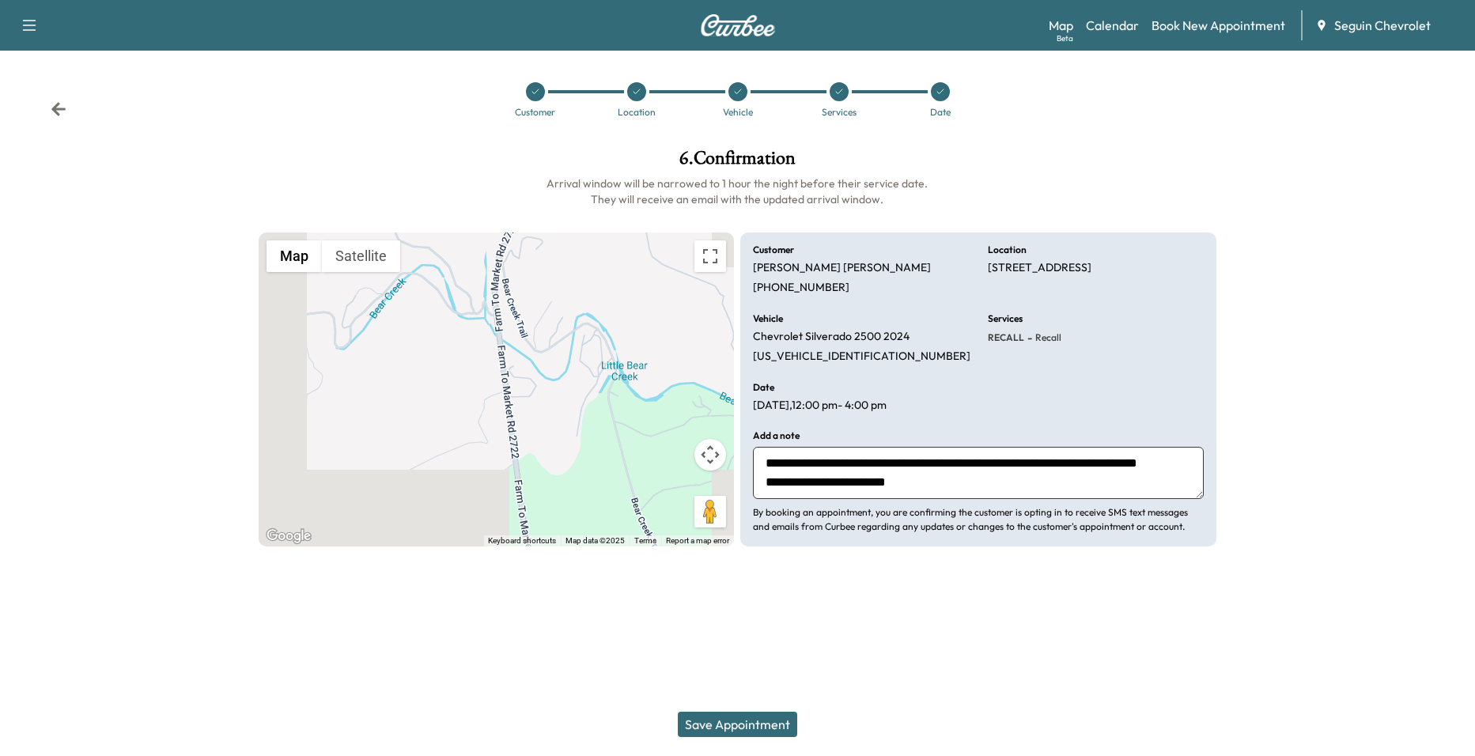
drag, startPoint x: 453, startPoint y: 399, endPoint x: 413, endPoint y: 402, distance: 40.5
click at [413, 402] on div "To activate drag with keyboard, press Alt + Enter. Once in keyboard drag state,…" at bounding box center [497, 390] width 476 height 315
drag, startPoint x: 585, startPoint y: 387, endPoint x: 513, endPoint y: 410, distance: 75.5
click at [513, 410] on div "To activate drag with keyboard, press Alt + Enter. Once in keyboard drag state,…" at bounding box center [497, 390] width 476 height 315
drag, startPoint x: 467, startPoint y: 410, endPoint x: 439, endPoint y: 380, distance: 40.9
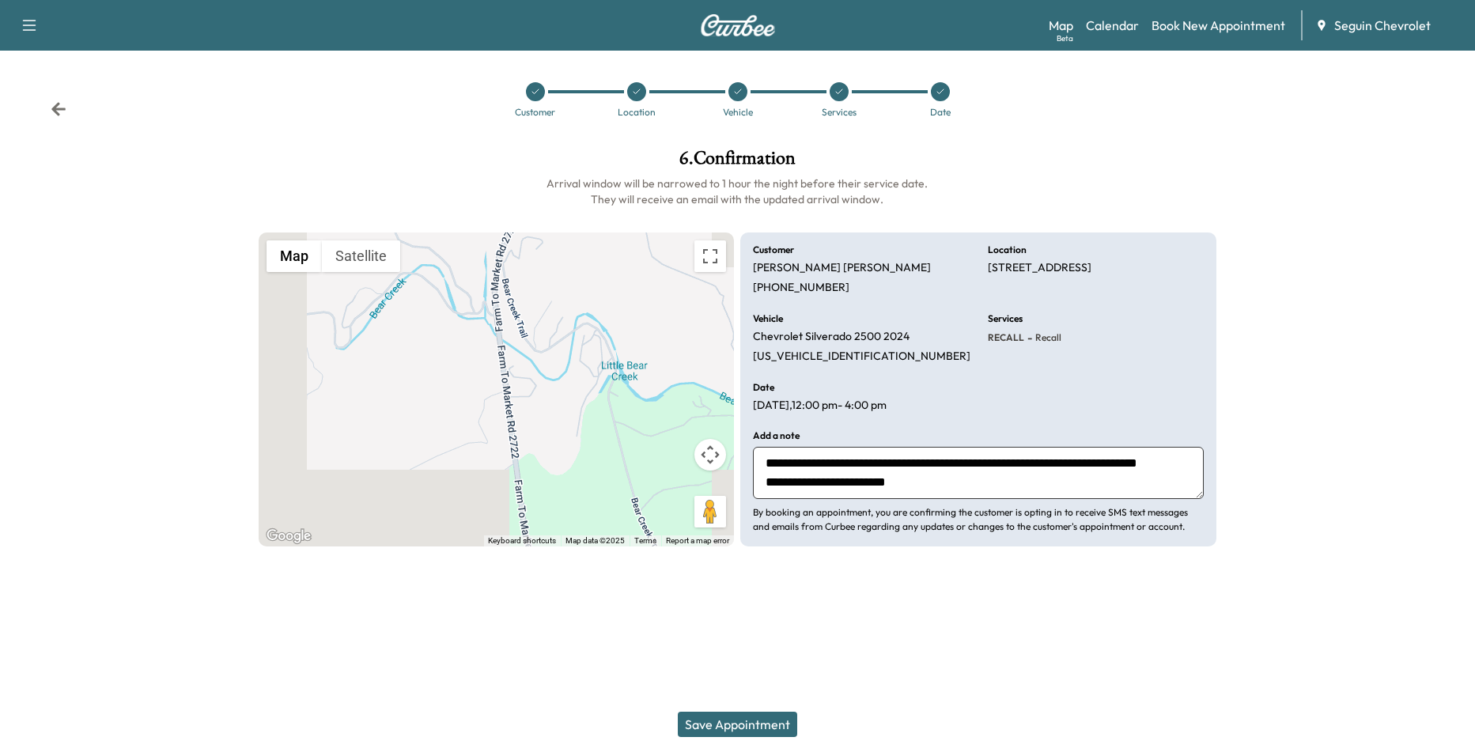
click at [448, 380] on div "To activate drag with keyboard, press Alt + Enter. Once in keyboard drag state,…" at bounding box center [497, 390] width 476 height 315
click at [941, 474] on textarea "**********" at bounding box center [978, 473] width 451 height 52
click at [941, 485] on textarea "**********" at bounding box center [978, 473] width 451 height 52
click at [903, 486] on textarea "**********" at bounding box center [978, 473] width 451 height 52
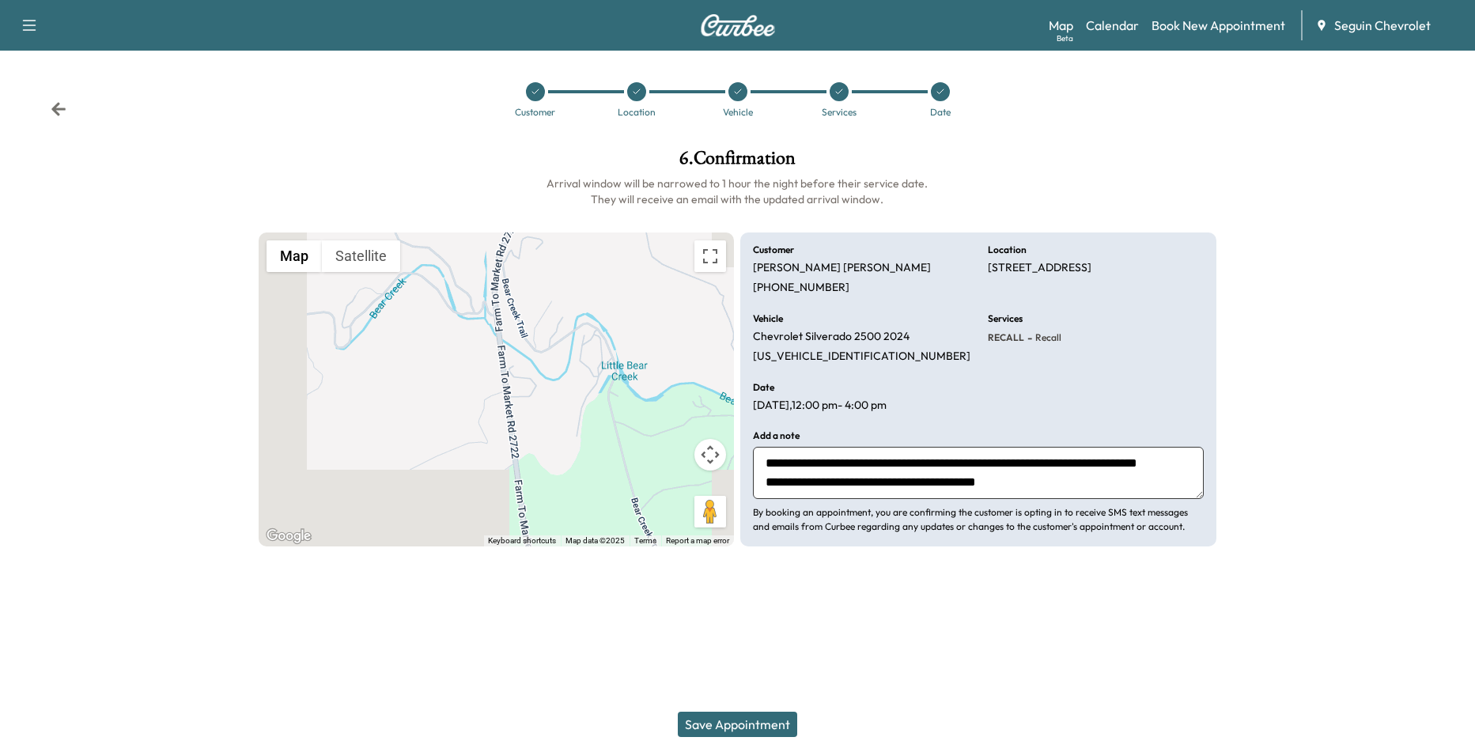
click at [1012, 490] on textarea "**********" at bounding box center [978, 473] width 451 height 52
click at [903, 486] on textarea "**********" at bounding box center [978, 473] width 451 height 52
click at [996, 485] on textarea "**********" at bounding box center [978, 473] width 451 height 52
click at [1018, 488] on textarea "**********" at bounding box center [978, 473] width 451 height 52
click at [998, 484] on textarea "**********" at bounding box center [978, 473] width 451 height 52
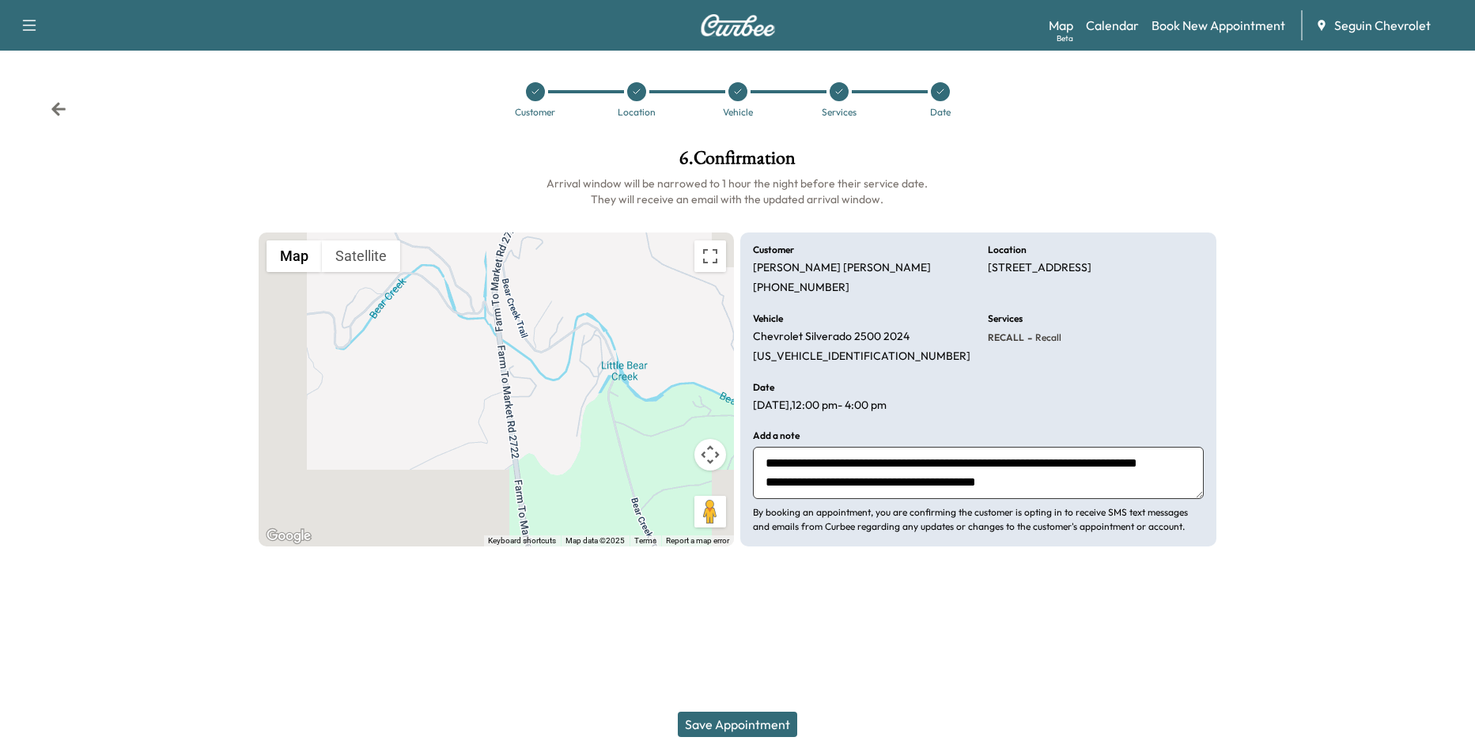
scroll to position [0, 0]
click at [1002, 479] on textarea "**********" at bounding box center [978, 473] width 451 height 52
click at [1001, 486] on textarea "**********" at bounding box center [978, 473] width 451 height 52
click at [1010, 489] on textarea "**********" at bounding box center [978, 473] width 451 height 52
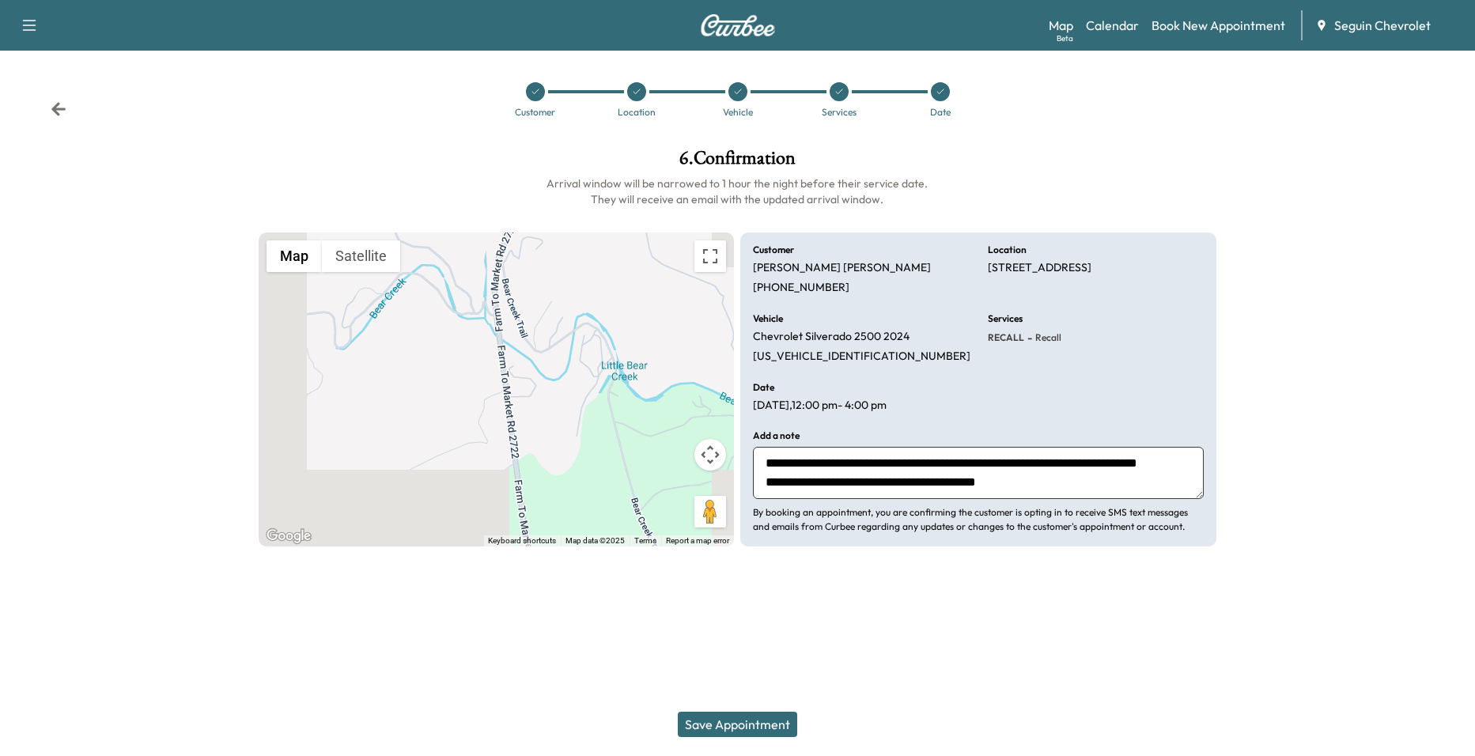
click at [1023, 483] on textarea "**********" at bounding box center [978, 473] width 451 height 52
type textarea "**********"
click at [497, 389] on gmp-advanced-marker at bounding box center [497, 389] width 0 height 0
click at [758, 717] on button "Save Appointment" at bounding box center [737, 724] width 119 height 25
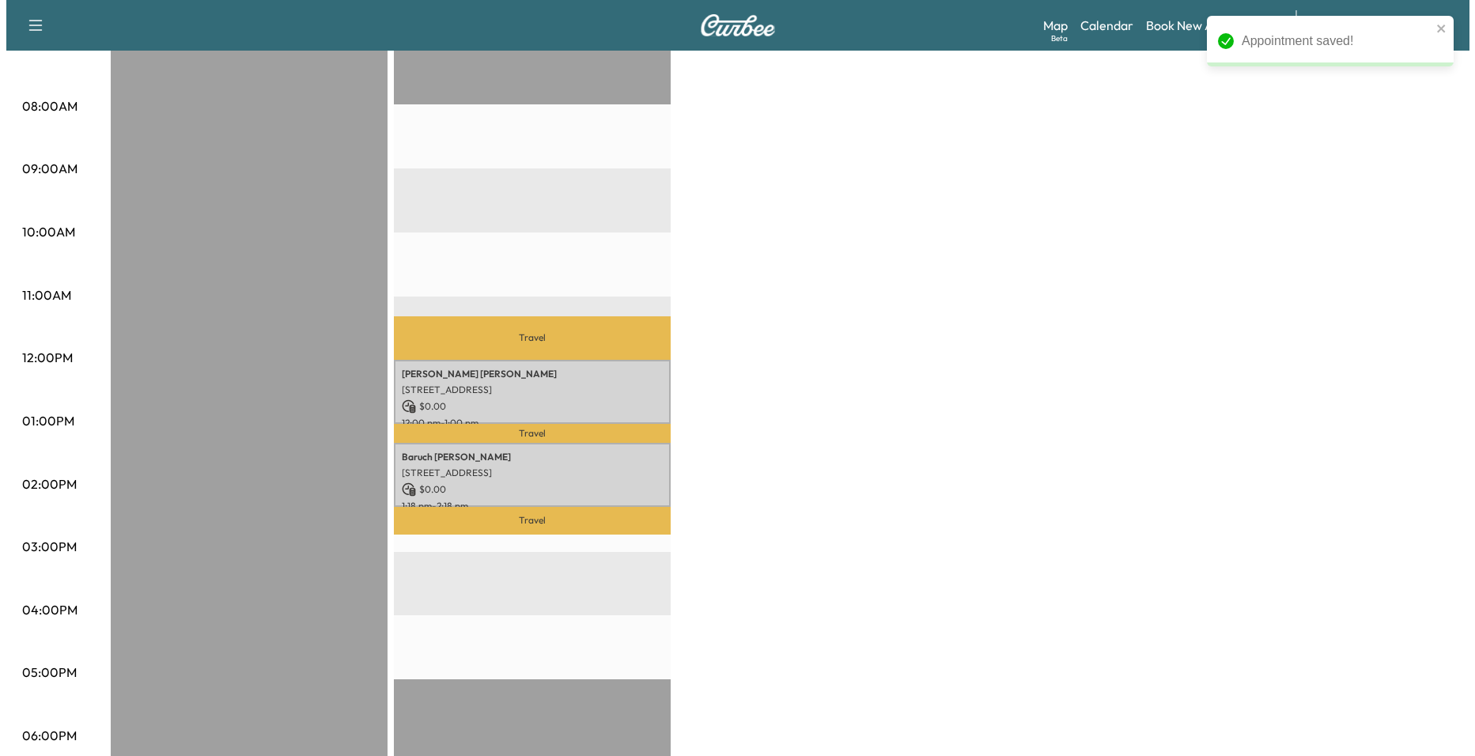
scroll to position [396, 0]
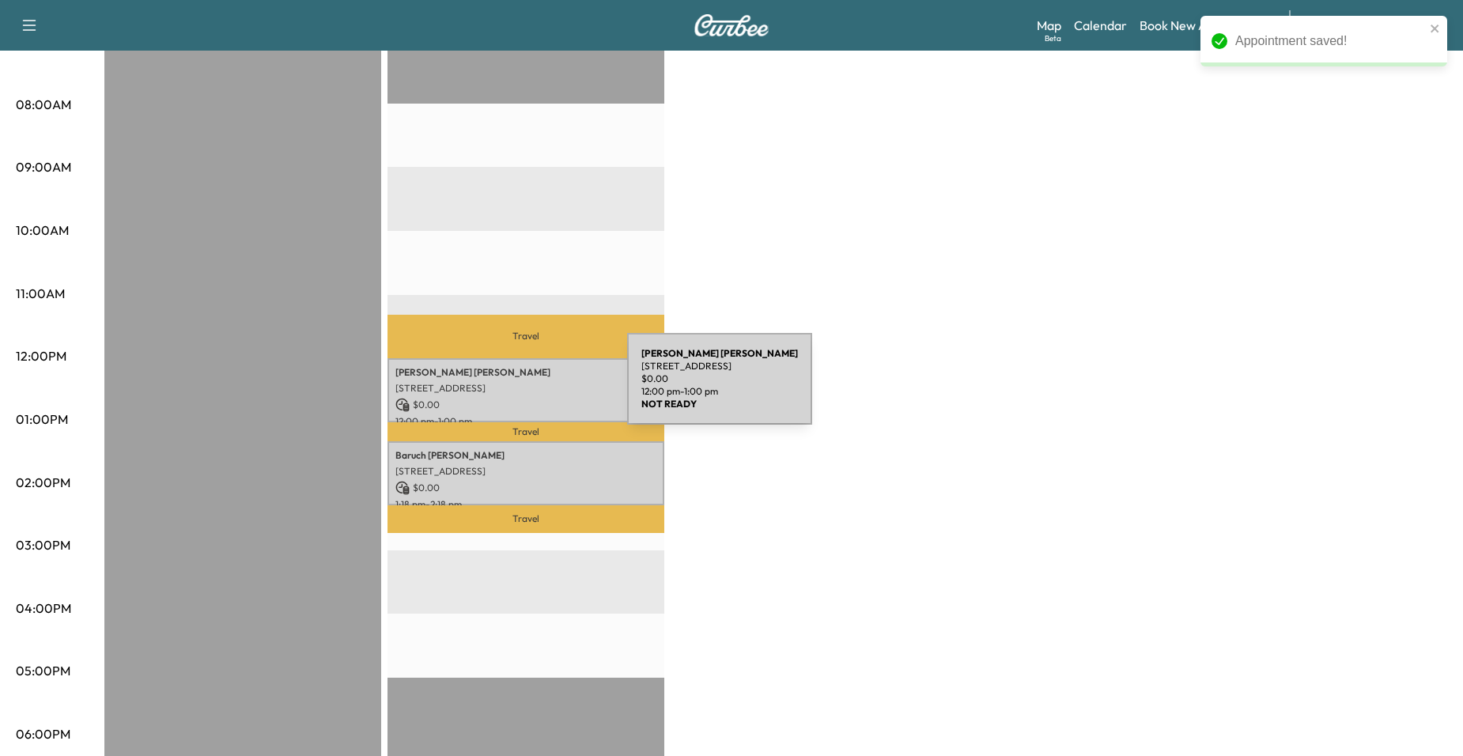
click at [509, 388] on p "[STREET_ADDRESS]" at bounding box center [526, 388] width 261 height 13
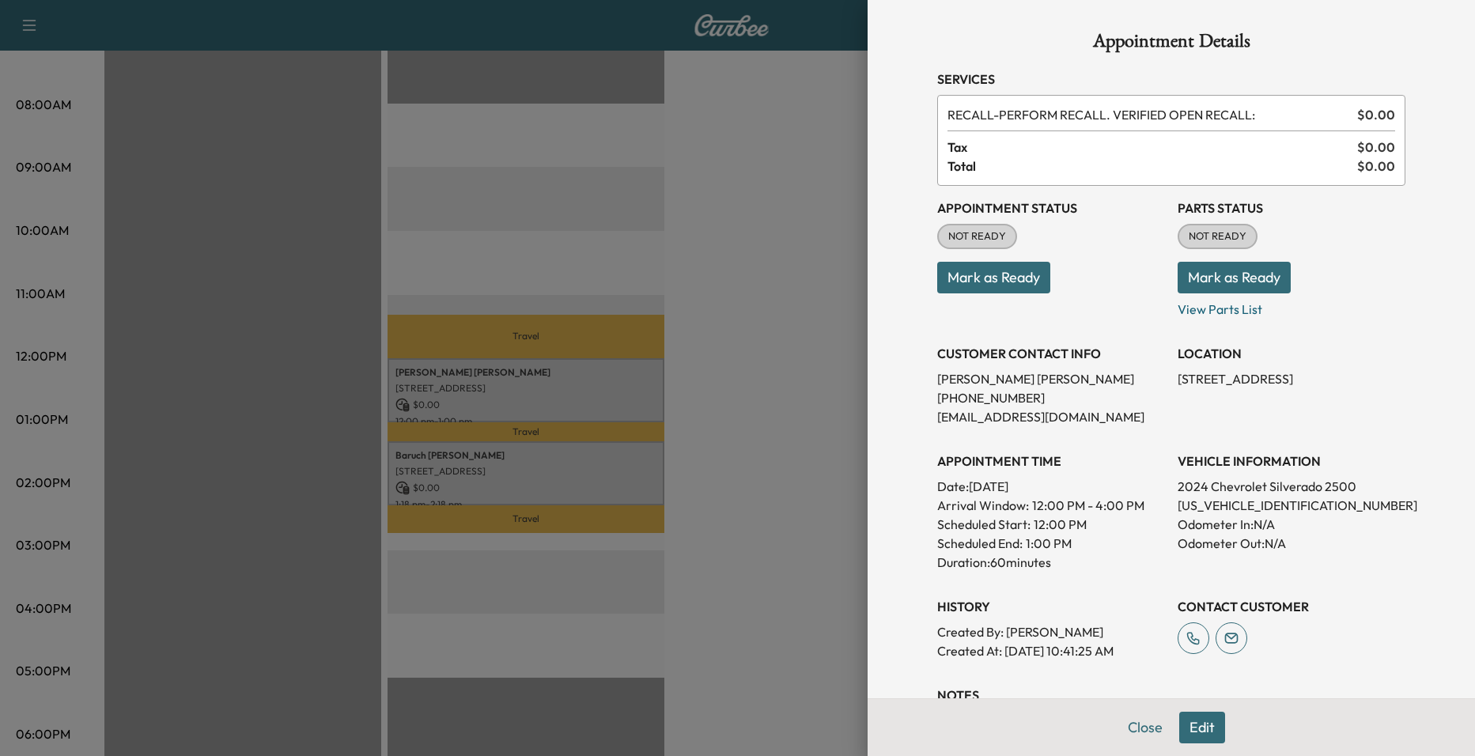
click at [675, 432] on div at bounding box center [737, 378] width 1475 height 756
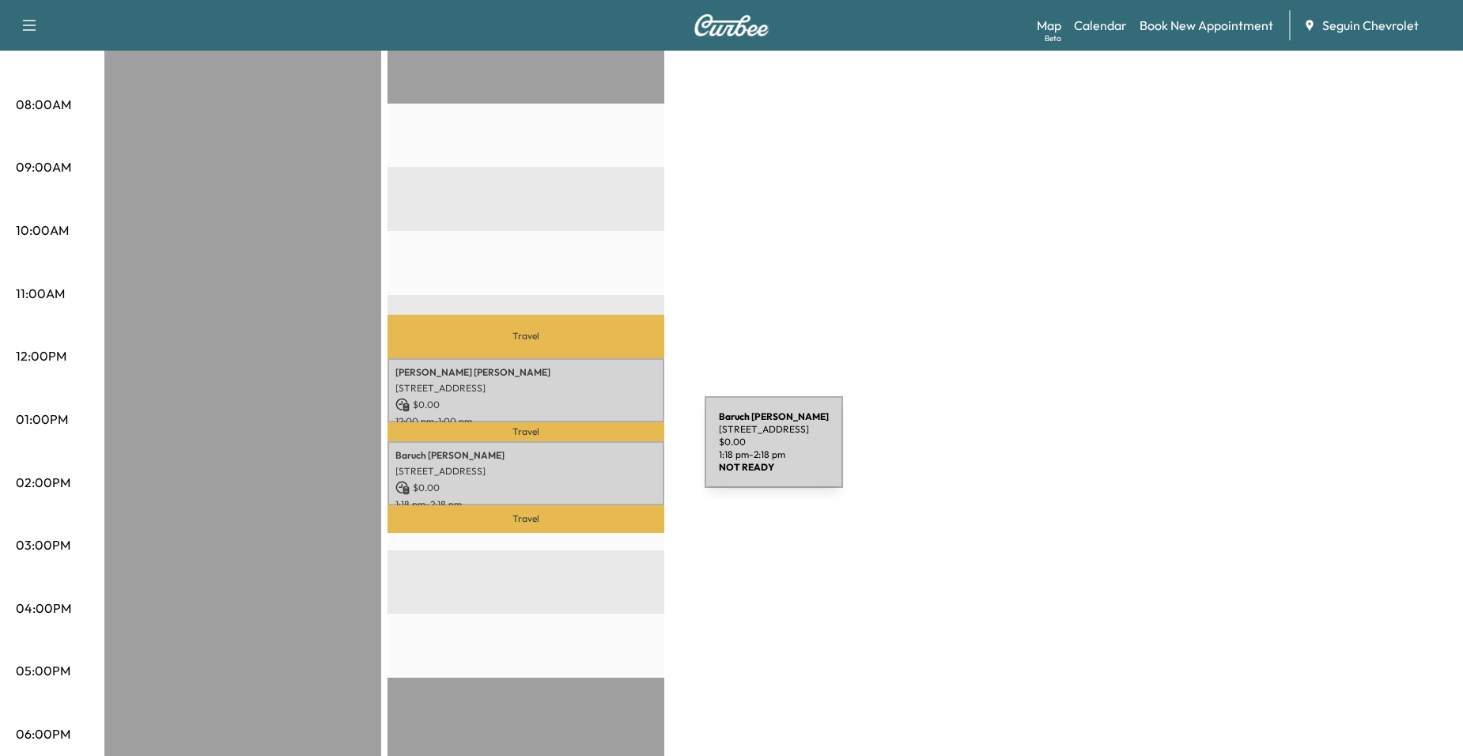
click at [570, 465] on p "[STREET_ADDRESS]" at bounding box center [526, 471] width 261 height 13
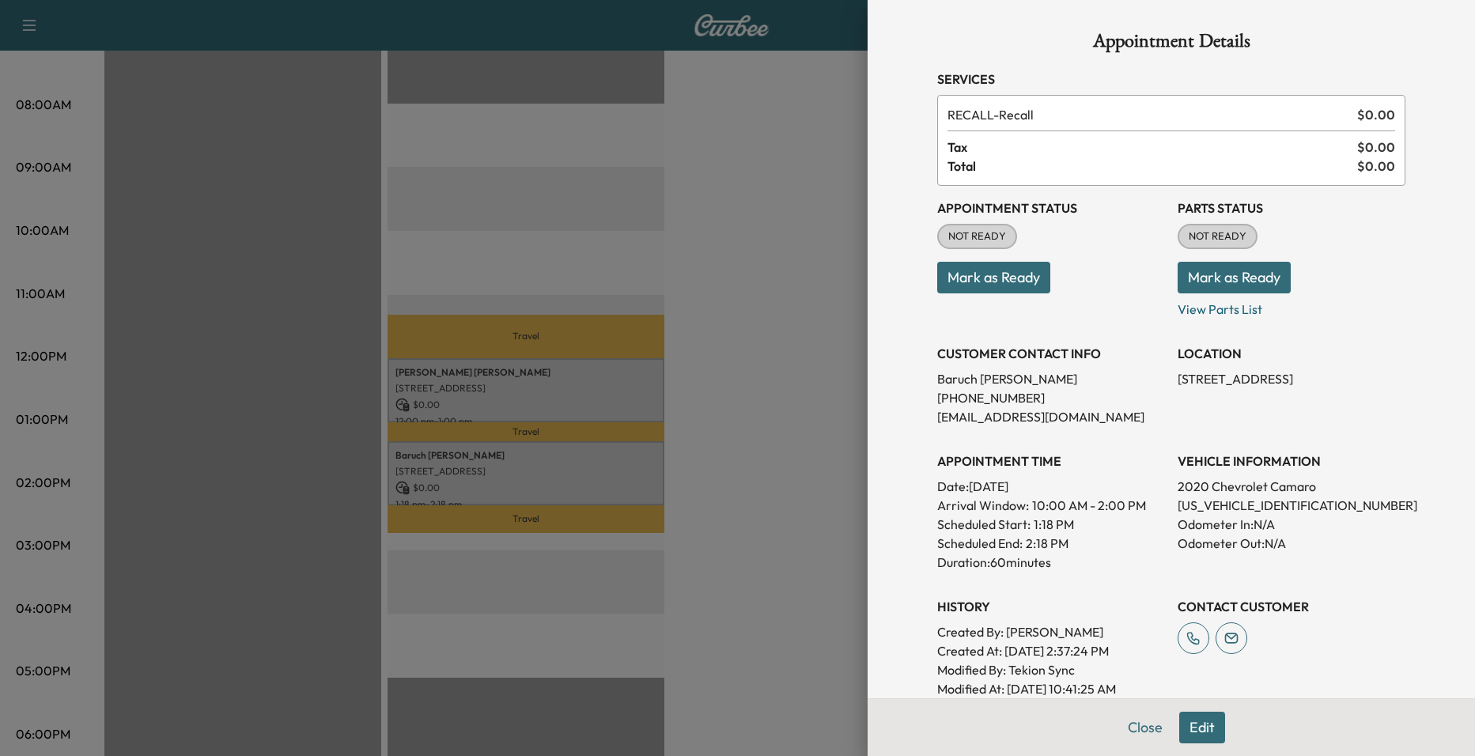
click at [593, 430] on div at bounding box center [737, 378] width 1475 height 756
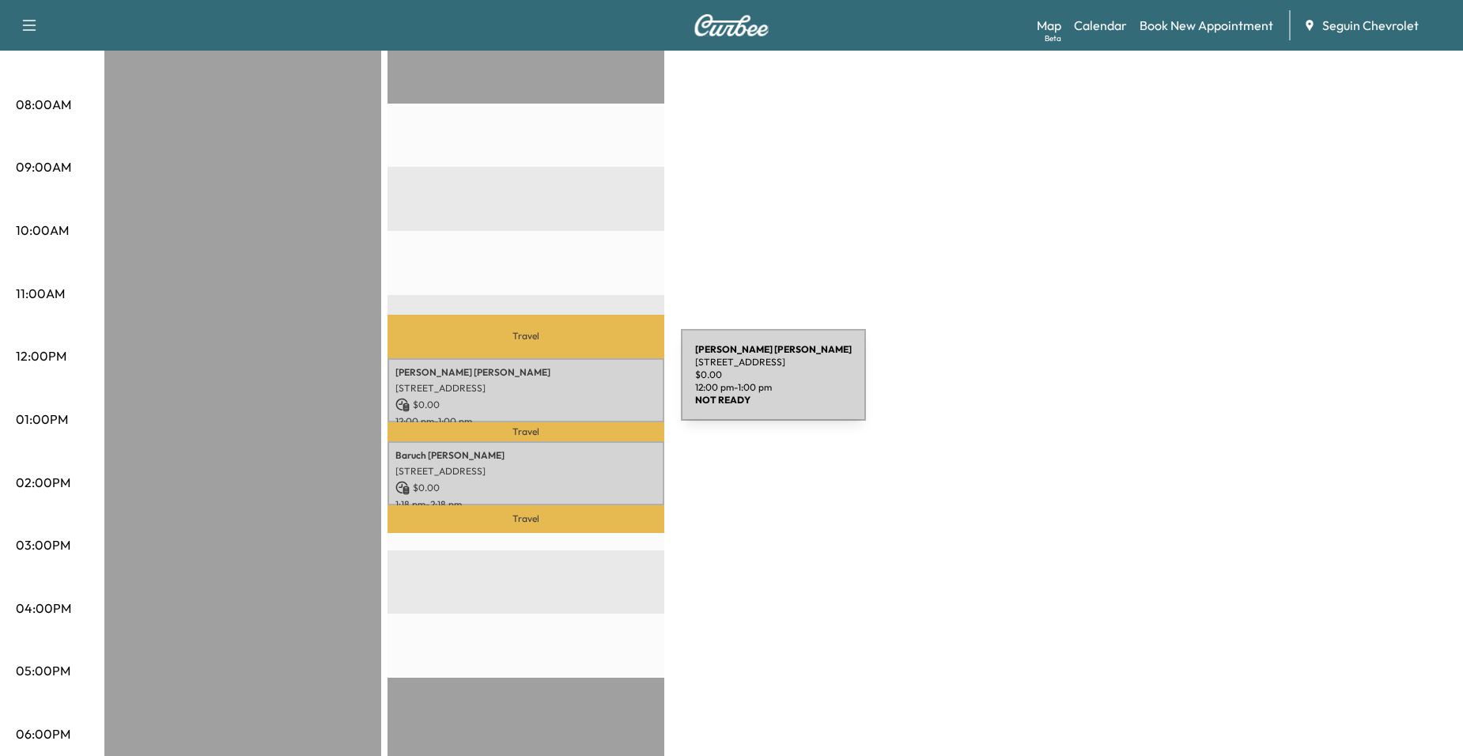
click at [562, 384] on p "[STREET_ADDRESS]" at bounding box center [526, 388] width 261 height 13
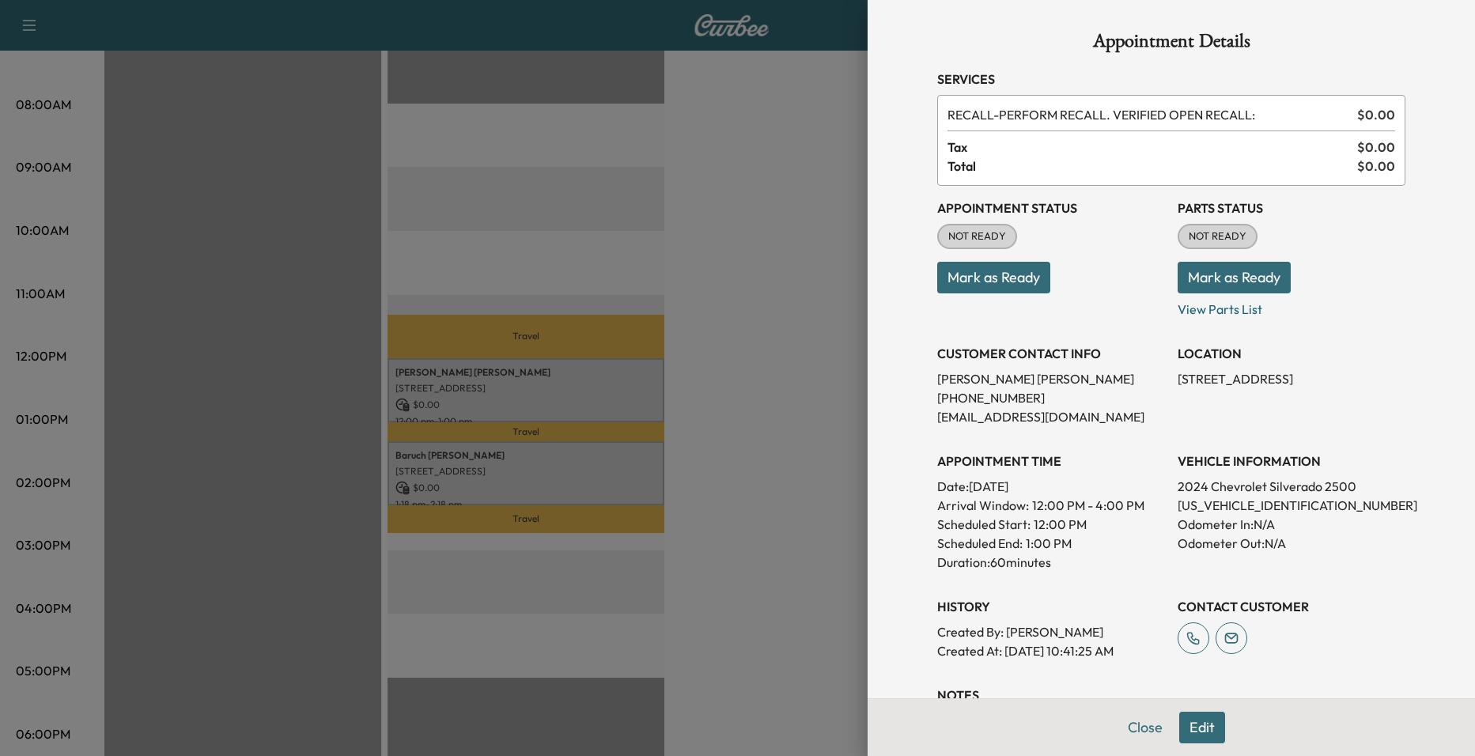
click at [764, 389] on div at bounding box center [737, 378] width 1475 height 756
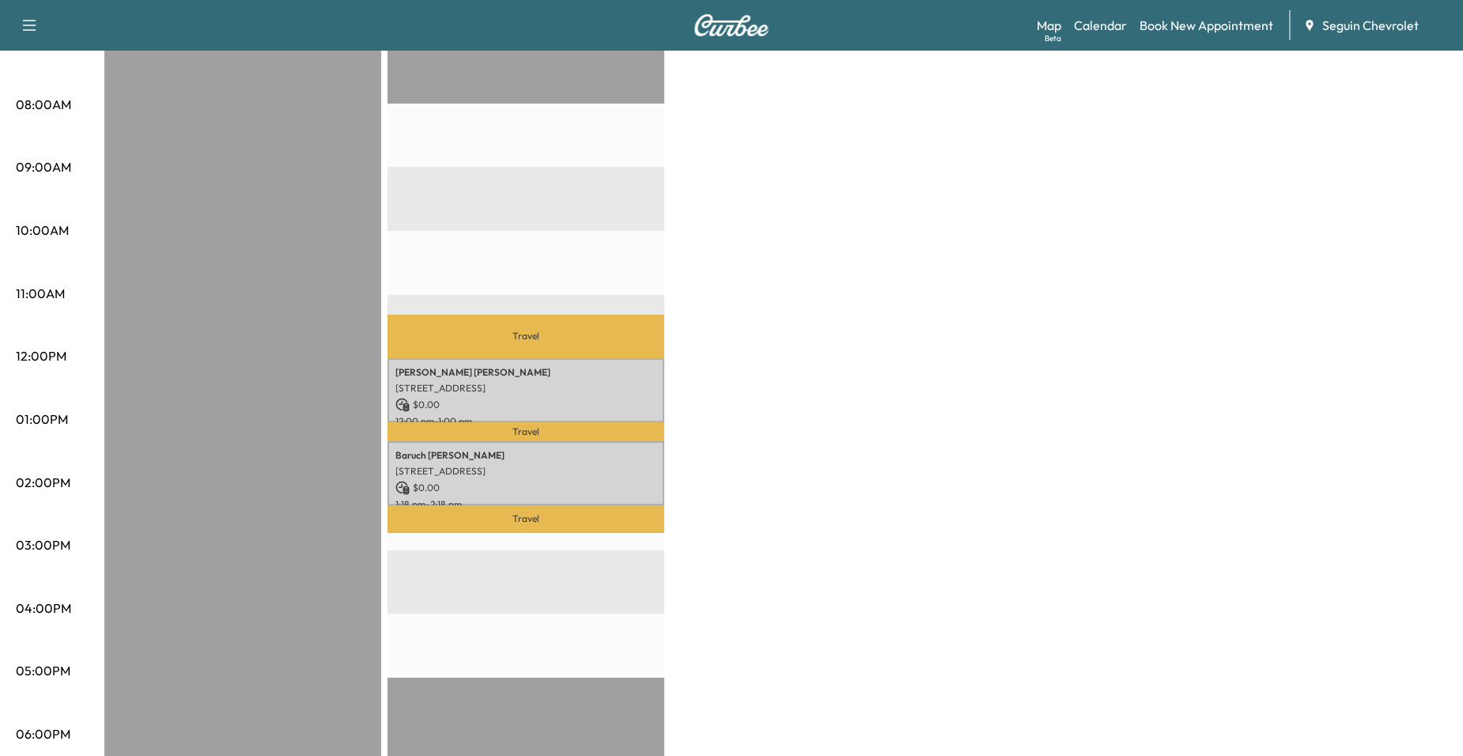
click at [574, 449] on p "[PERSON_NAME] Roman" at bounding box center [526, 455] width 261 height 13
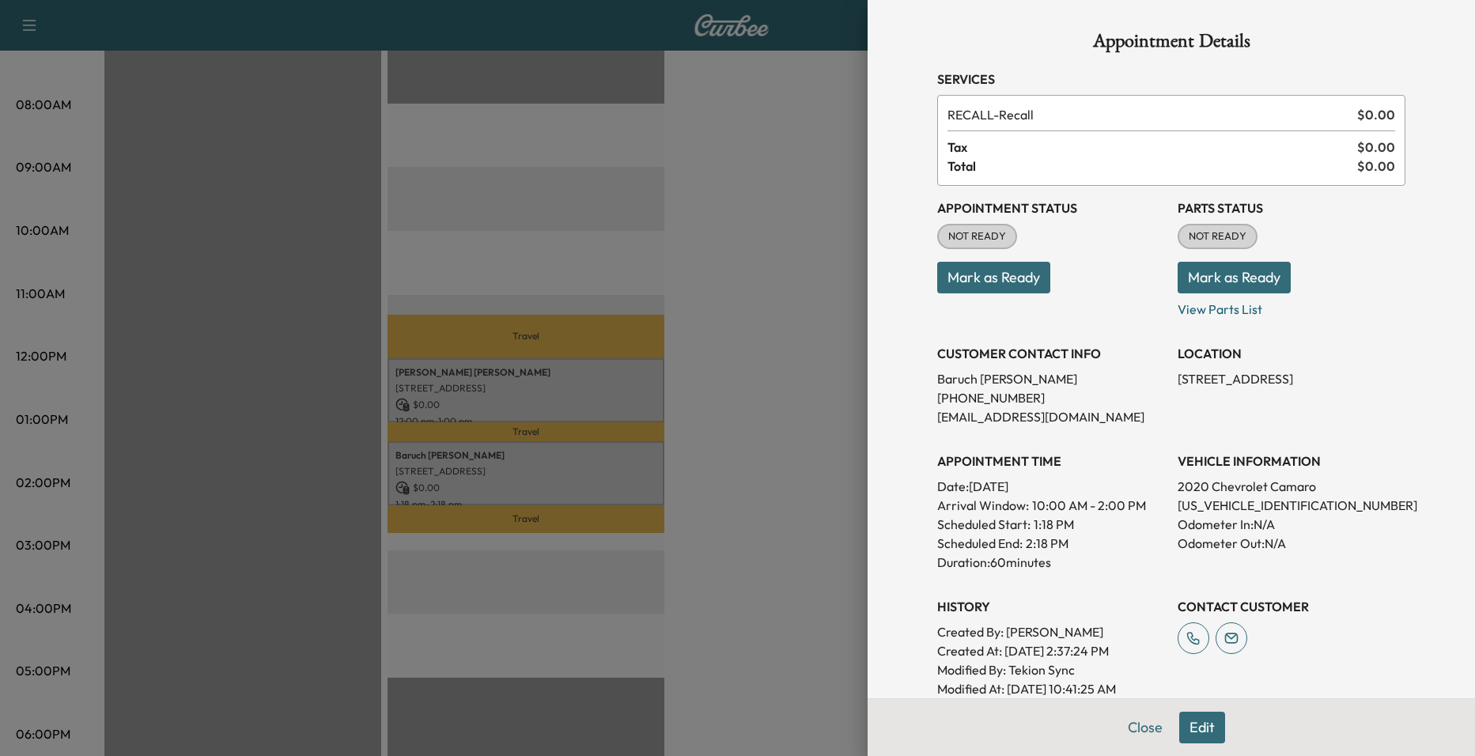
click at [683, 371] on div at bounding box center [737, 378] width 1475 height 756
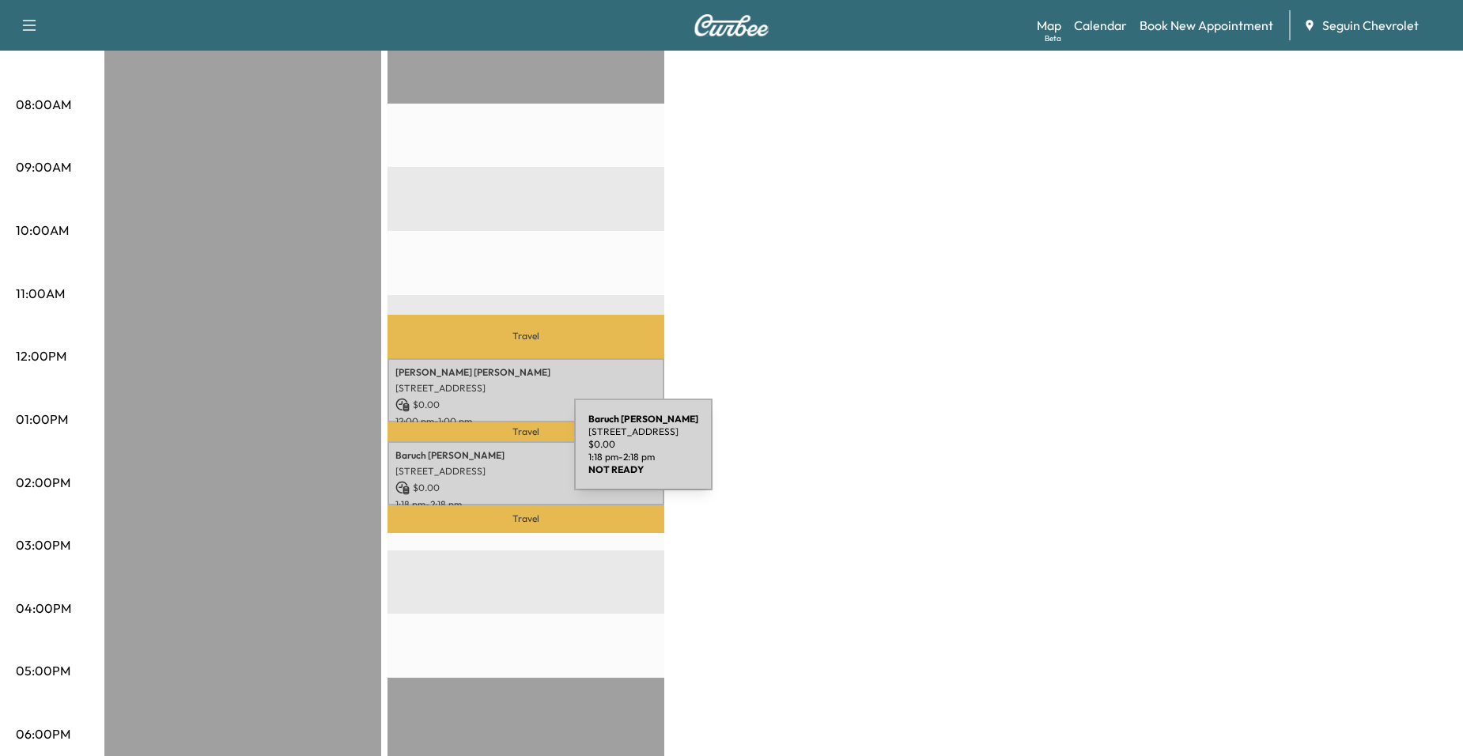
click at [456, 454] on p "[PERSON_NAME] Roman" at bounding box center [526, 455] width 261 height 13
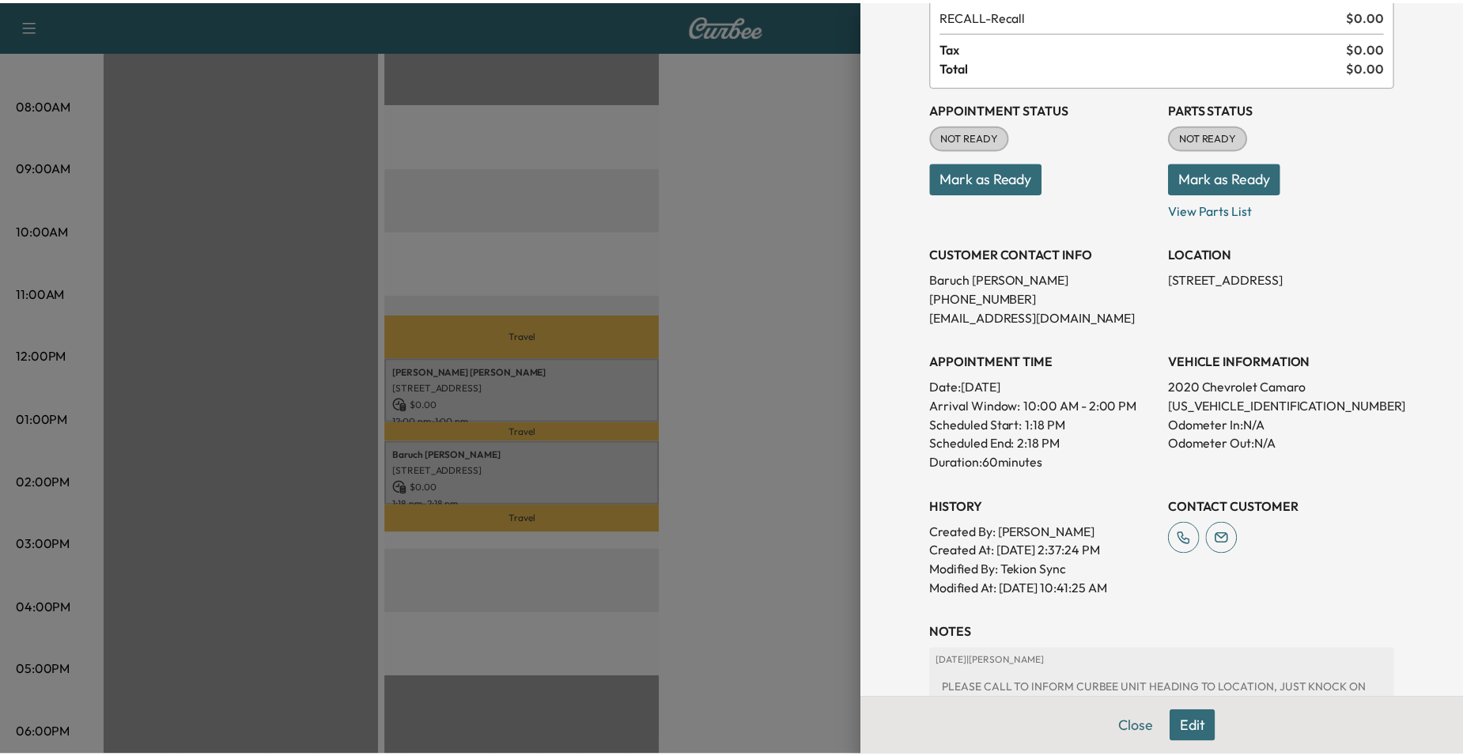
scroll to position [0, 0]
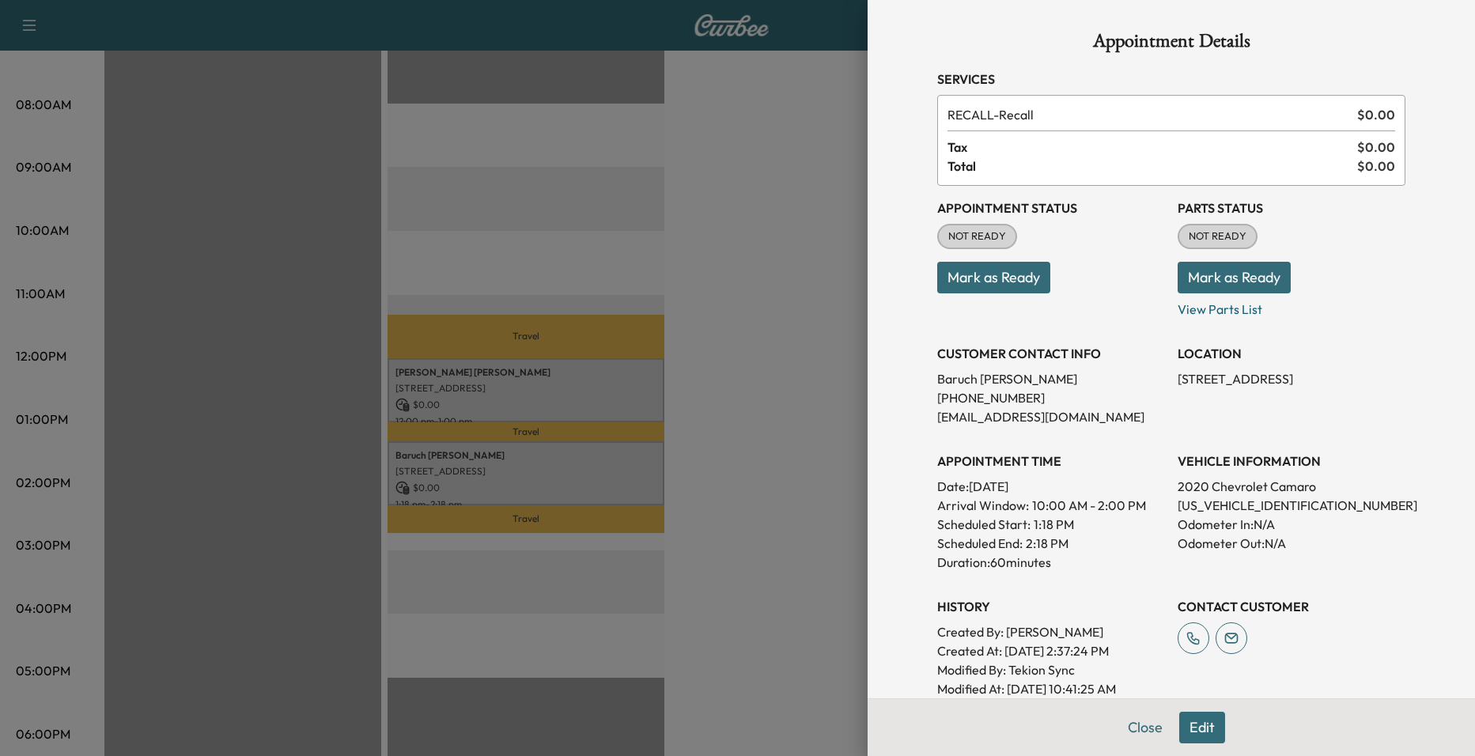
click at [650, 412] on div at bounding box center [737, 378] width 1475 height 756
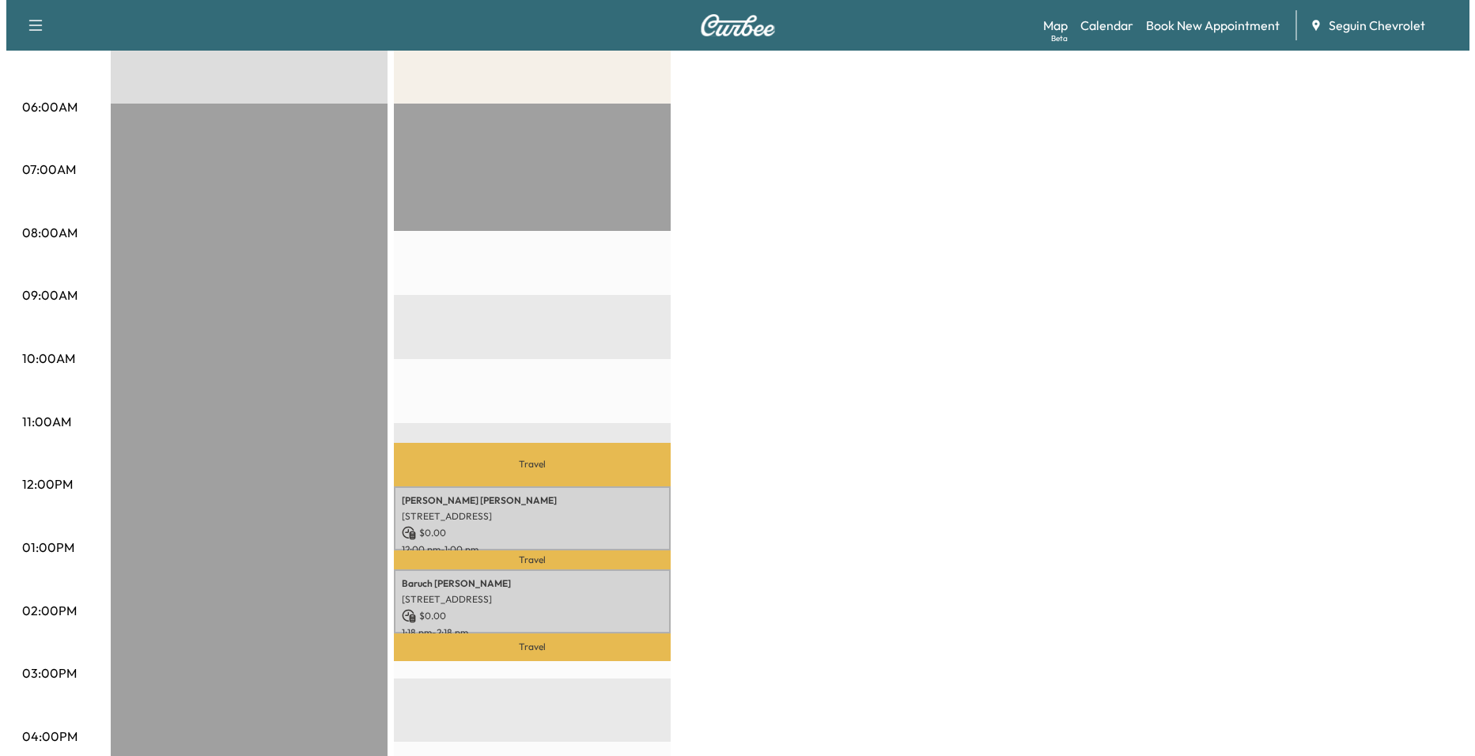
scroll to position [316, 0]
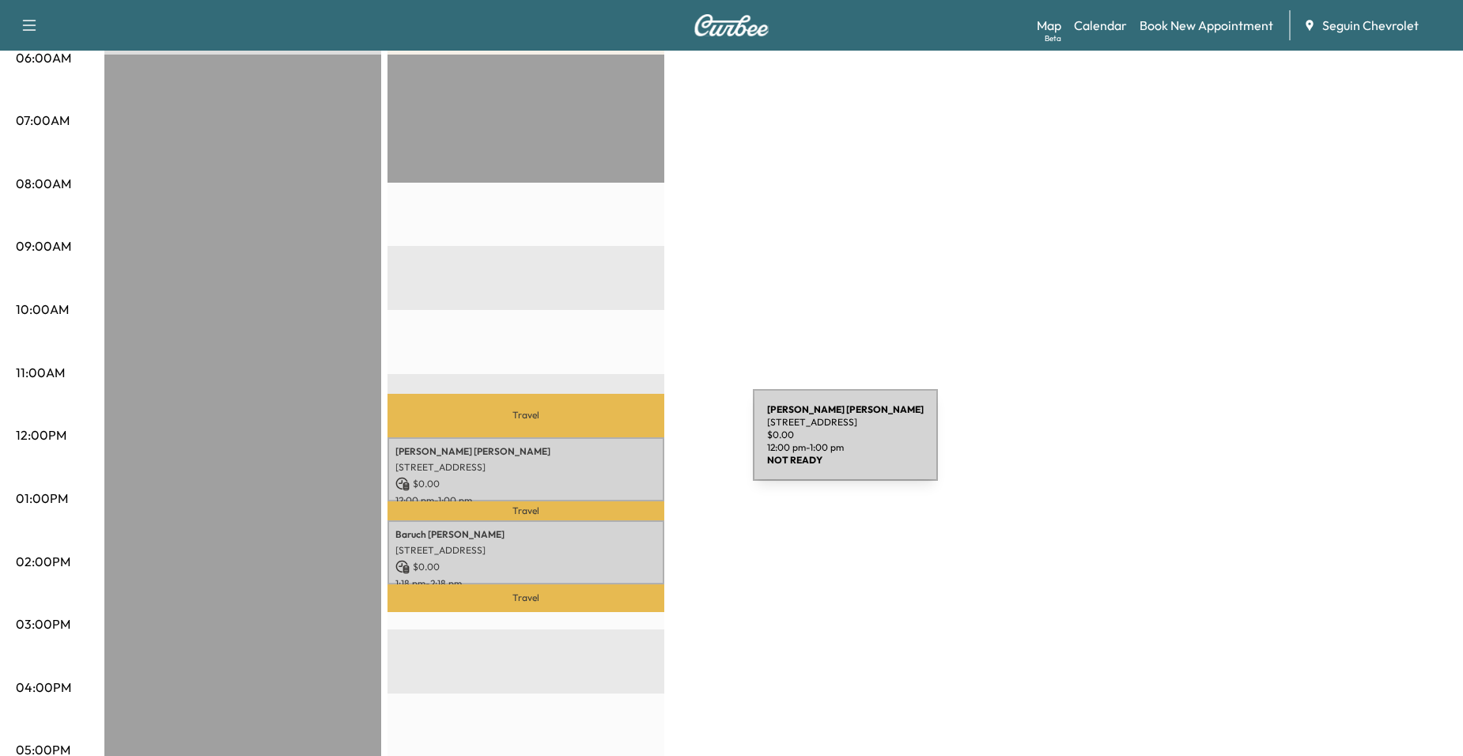
click at [623, 445] on p "[PERSON_NAME]" at bounding box center [526, 451] width 261 height 13
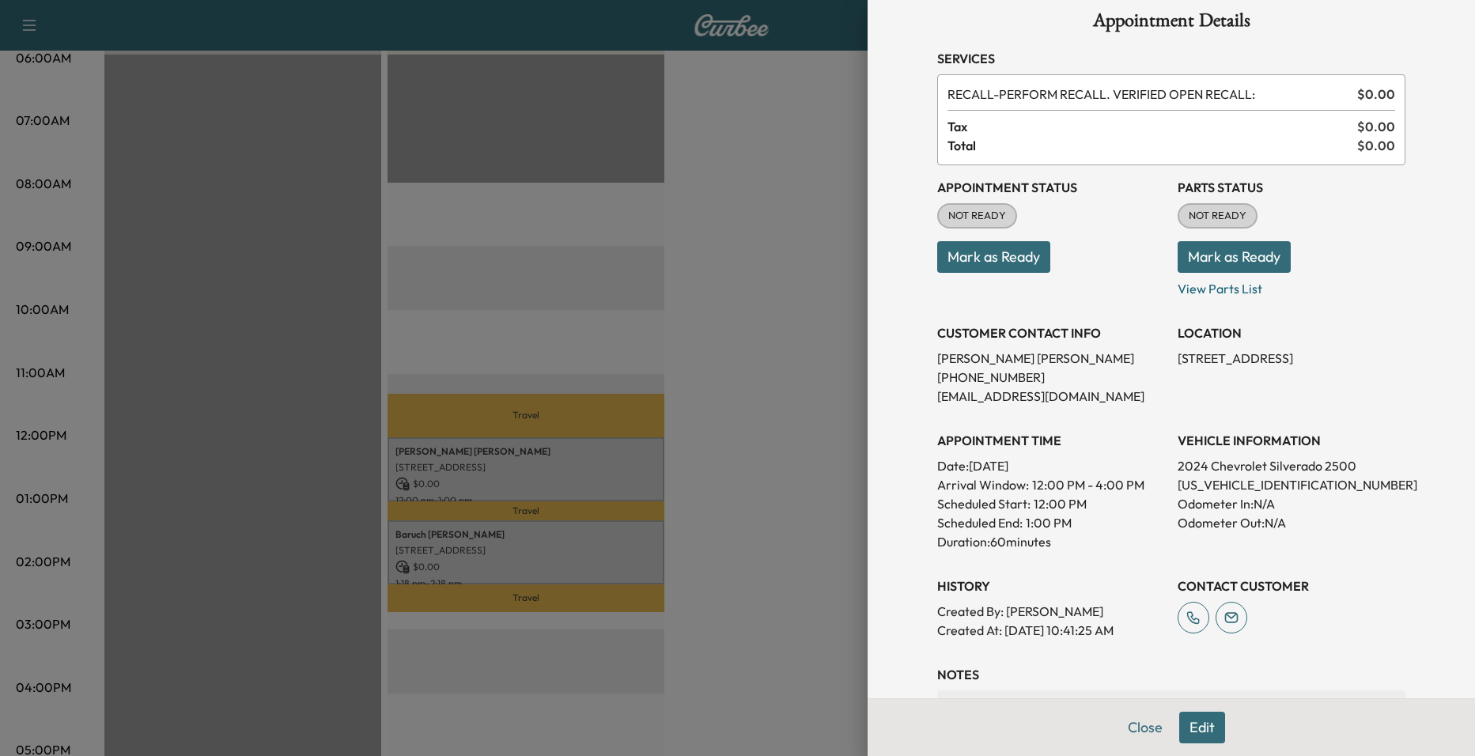
scroll to position [0, 0]
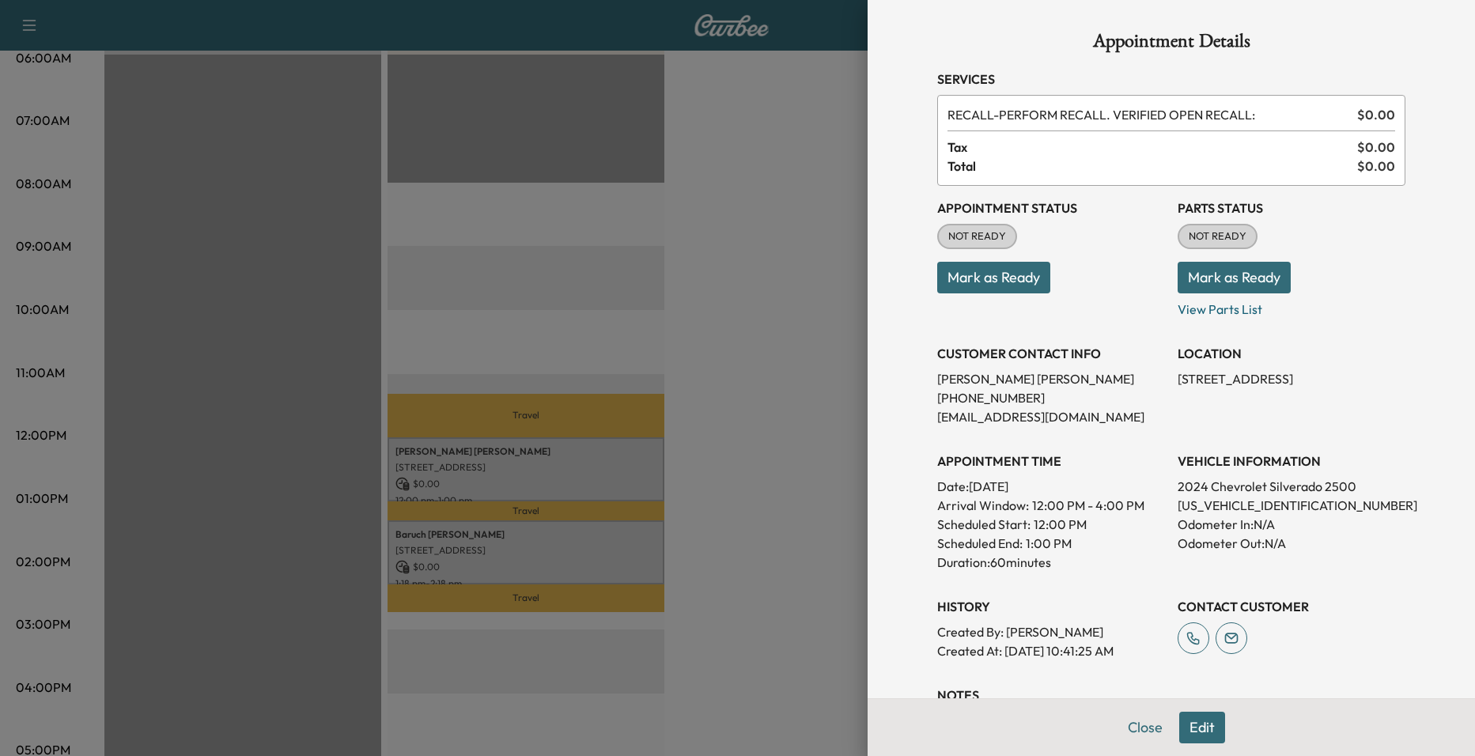
click at [737, 315] on div at bounding box center [737, 378] width 1475 height 756
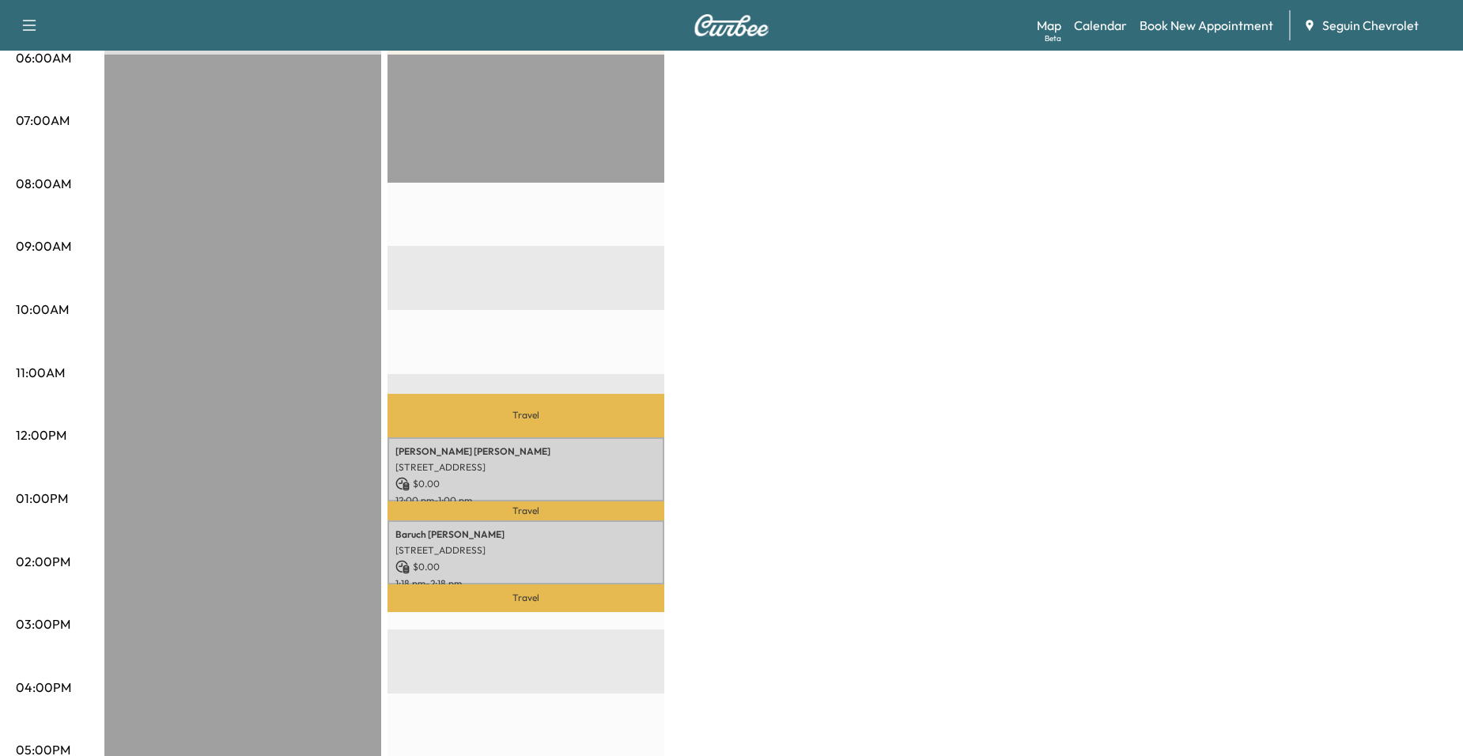
click at [520, 425] on p "Travel" at bounding box center [526, 416] width 277 height 44
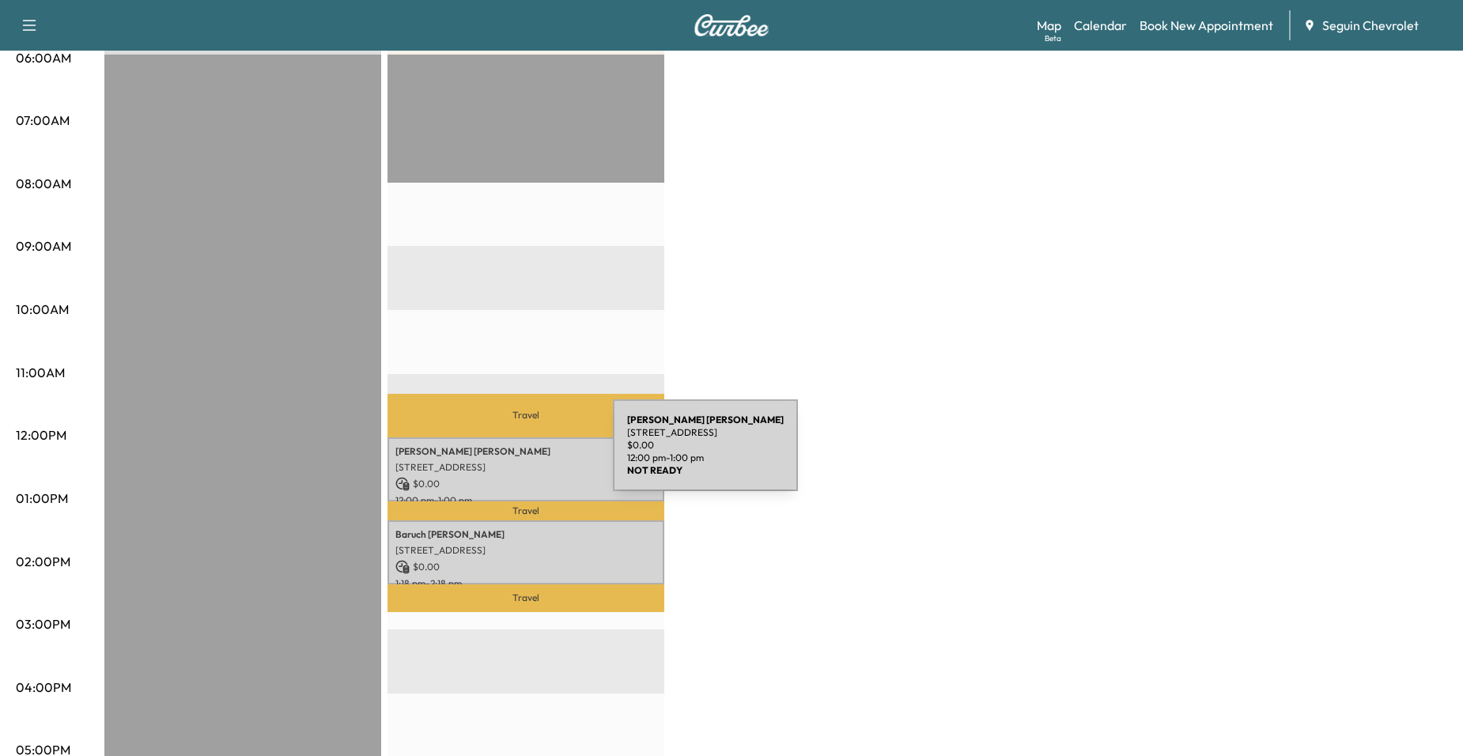
click at [494, 455] on div "[PERSON_NAME] [STREET_ADDRESS] $ 0.00 12:00 pm - 1:00 pm" at bounding box center [526, 469] width 277 height 64
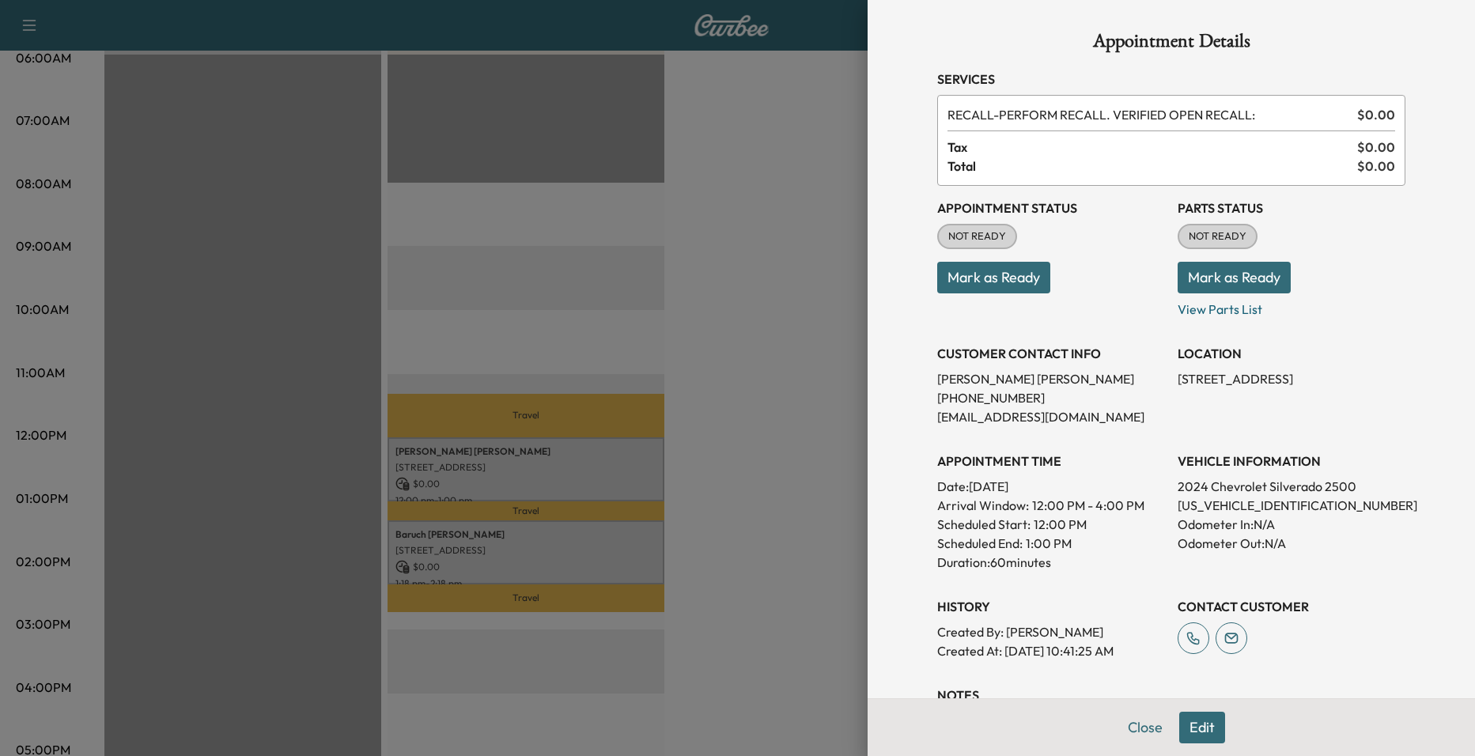
scroll to position [269, 0]
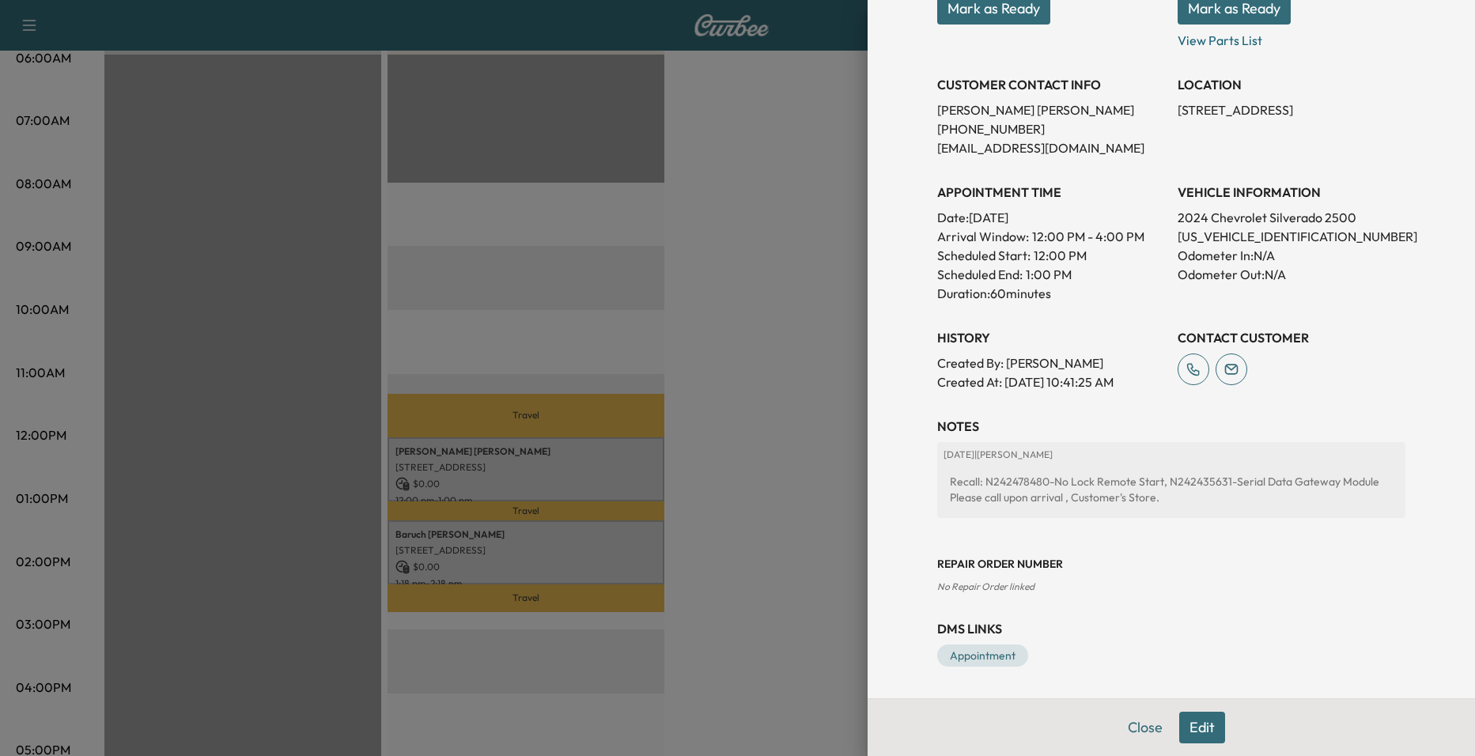
click at [817, 524] on div at bounding box center [737, 378] width 1475 height 756
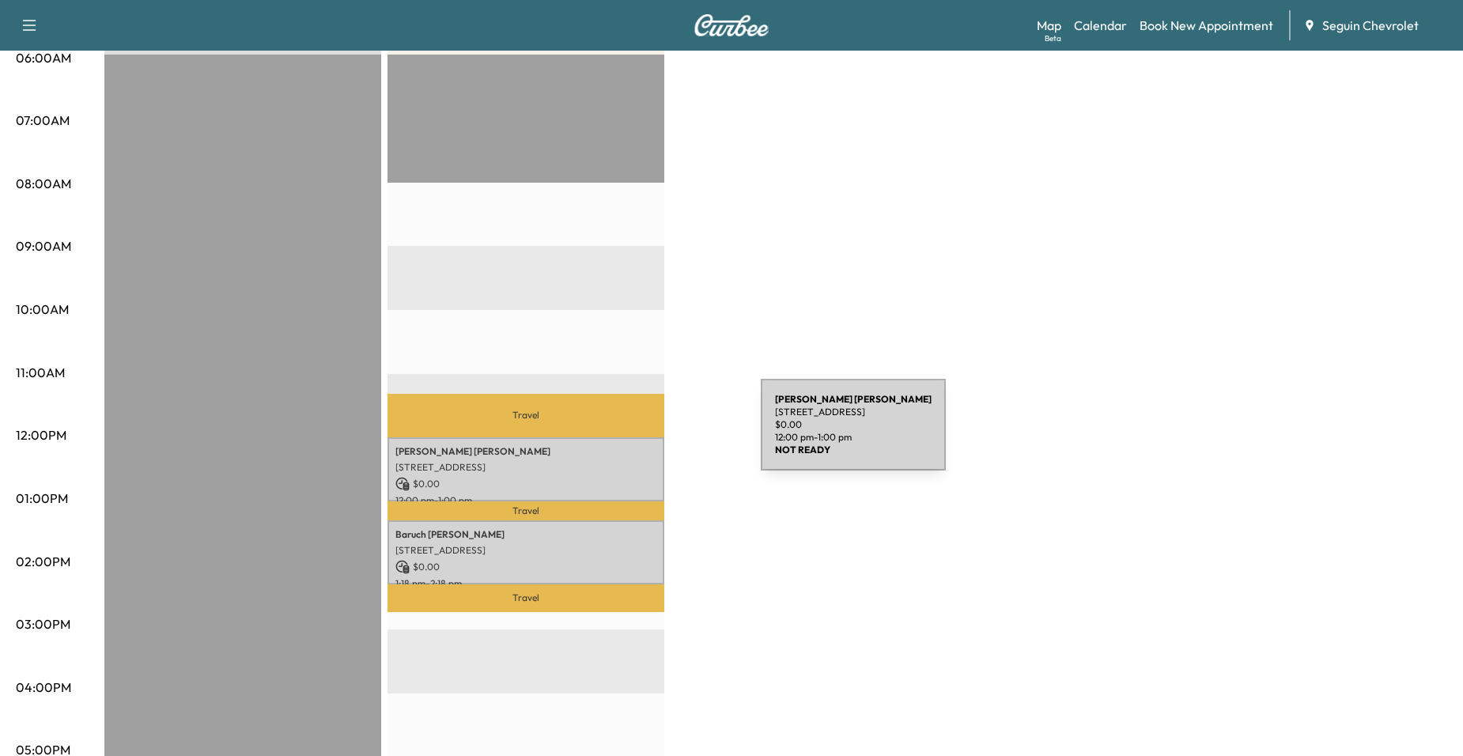
click at [581, 452] on p "[PERSON_NAME]" at bounding box center [526, 451] width 261 height 13
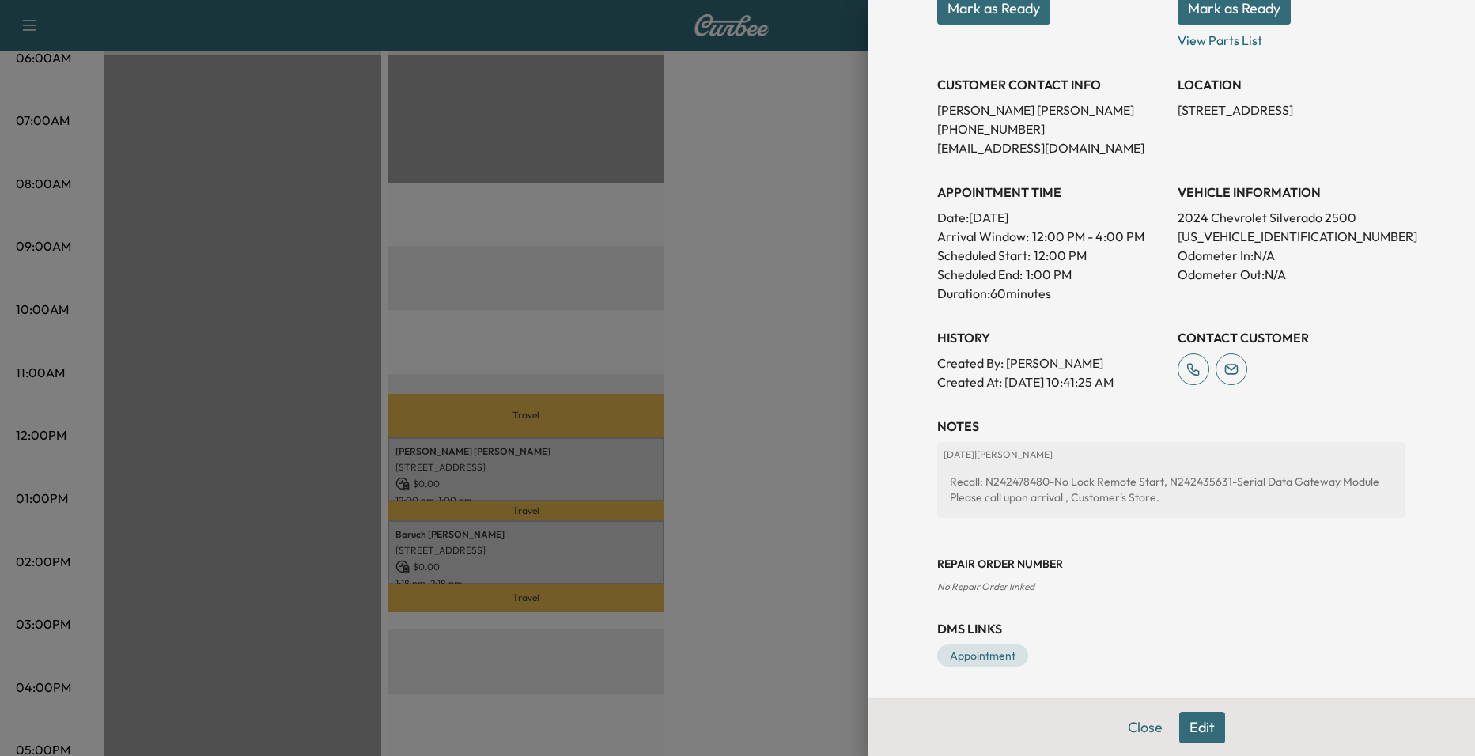
click at [804, 498] on div at bounding box center [737, 378] width 1475 height 756
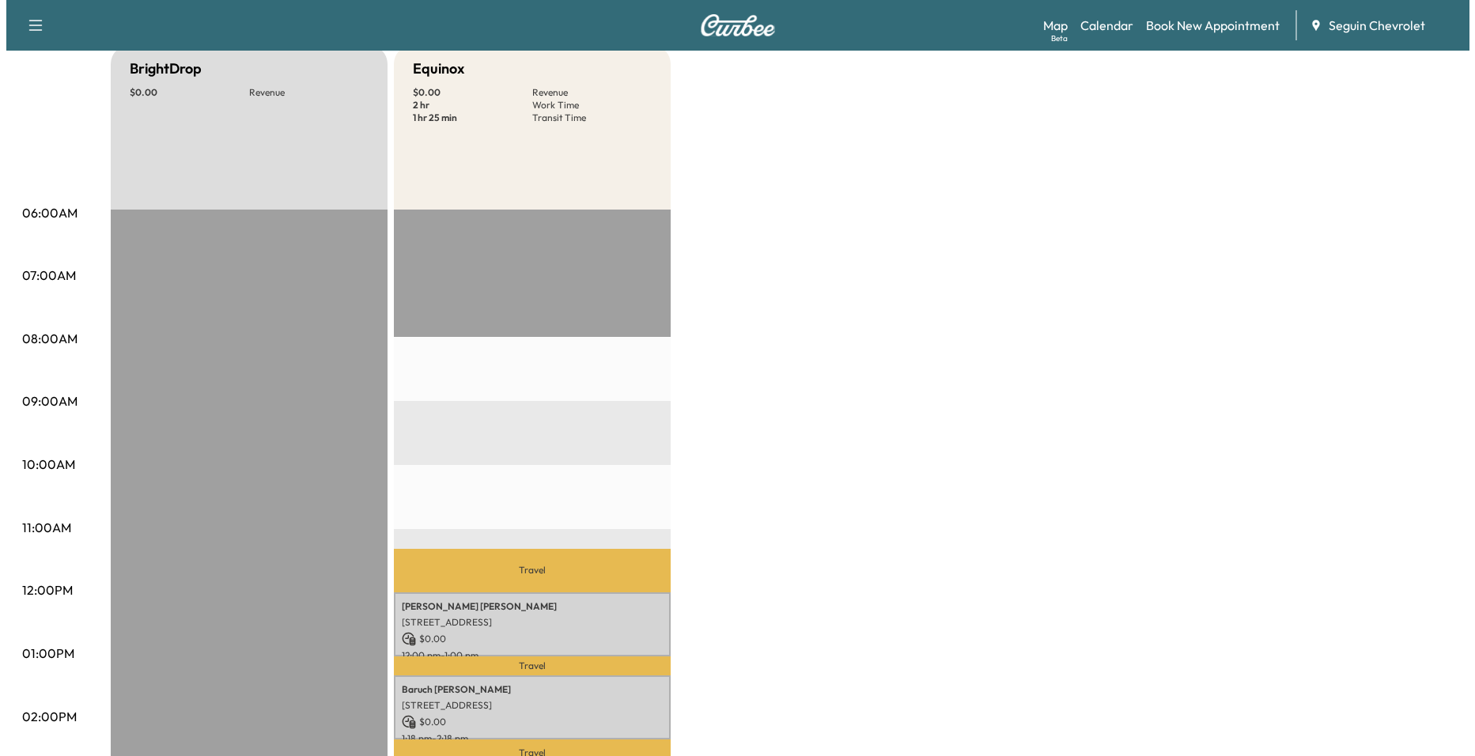
scroll to position [316, 0]
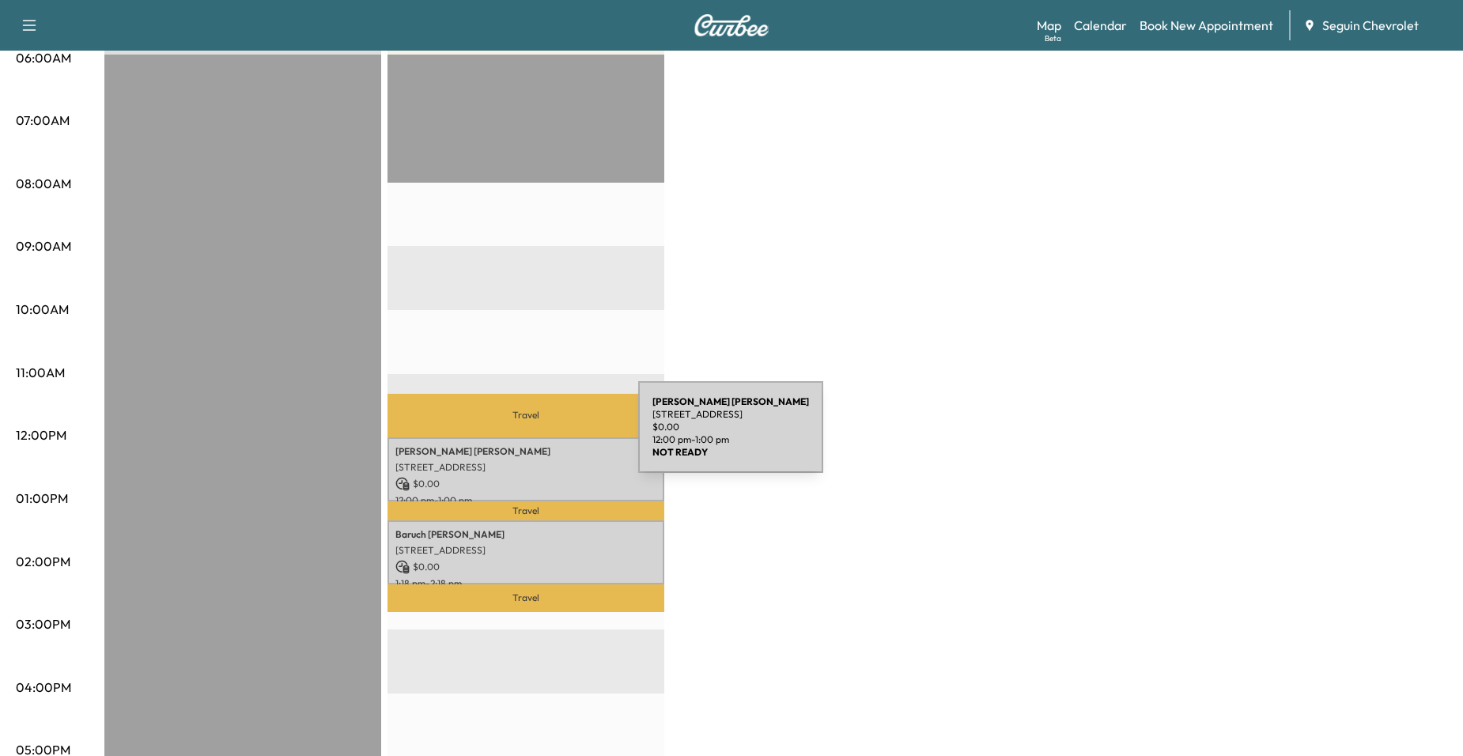
click at [520, 437] on div "[PERSON_NAME] [STREET_ADDRESS] $ 0.00 12:00 pm - 1:00 pm" at bounding box center [526, 469] width 277 height 64
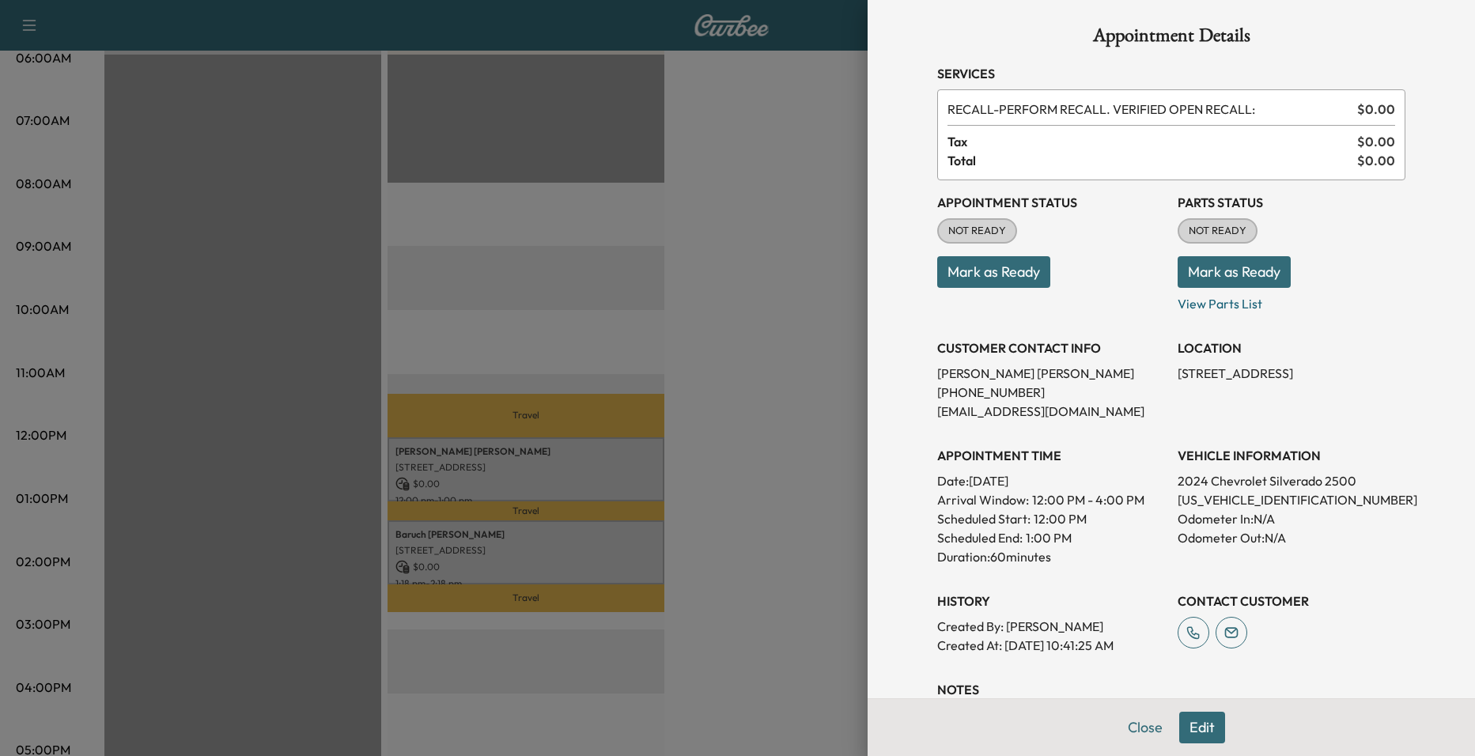
scroll to position [0, 0]
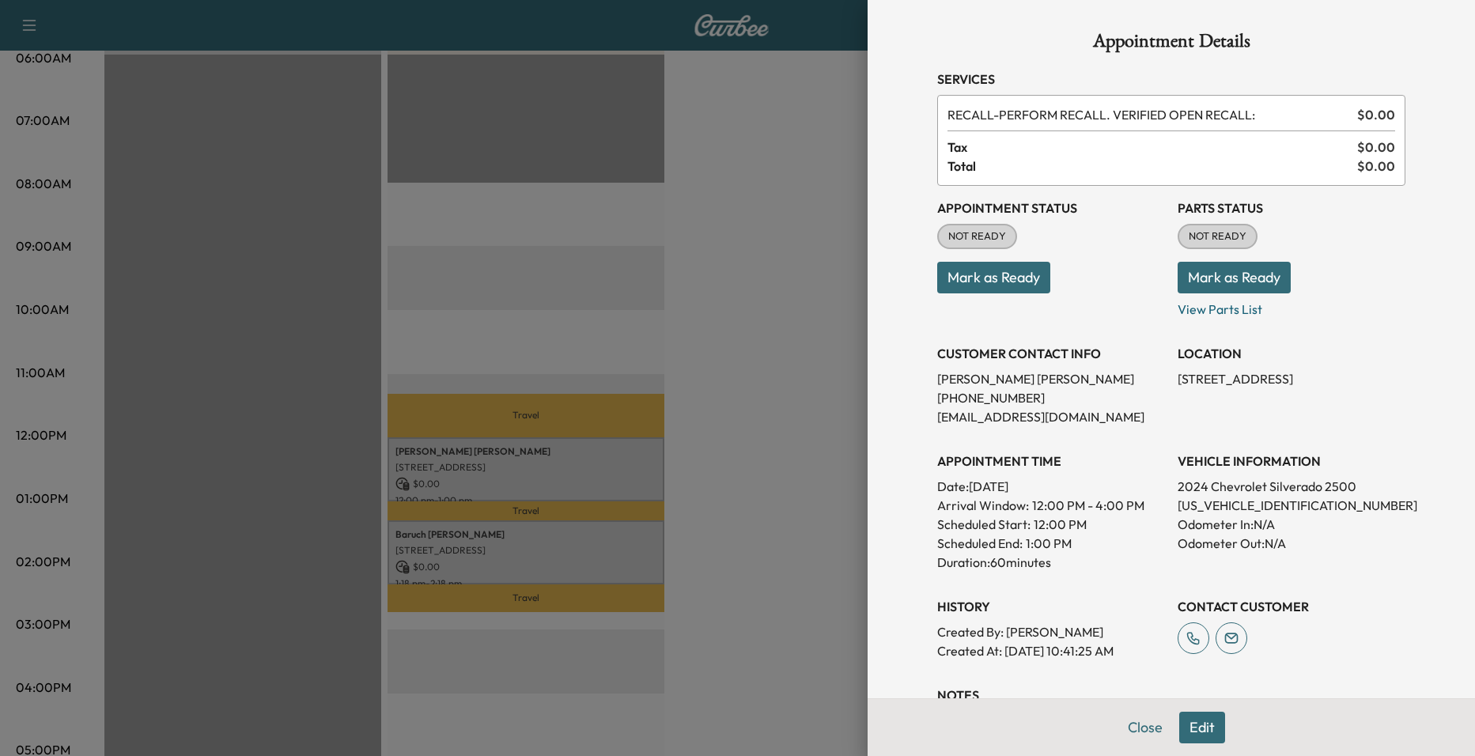
click at [687, 422] on div at bounding box center [737, 378] width 1475 height 756
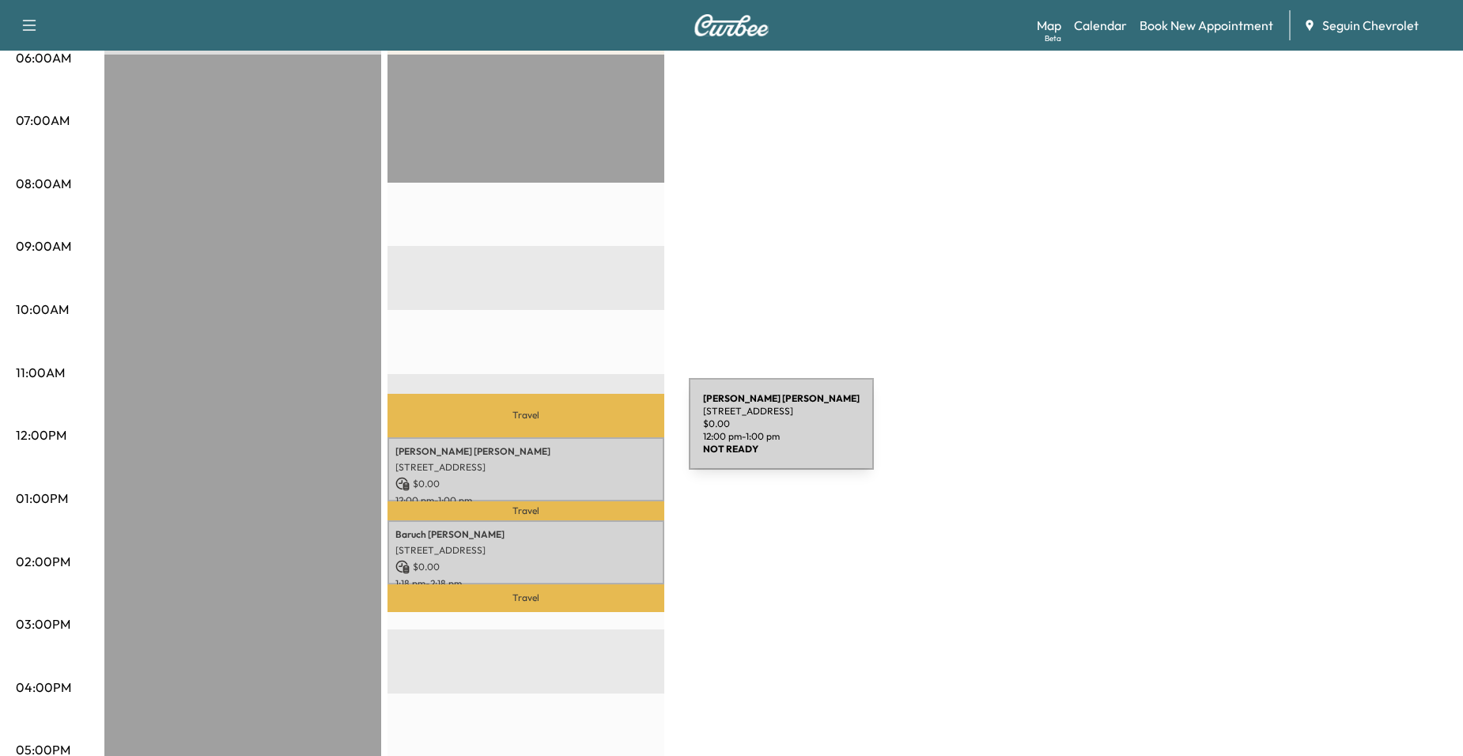
click at [570, 437] on div "[PERSON_NAME] [STREET_ADDRESS] $ 0.00 12:00 pm - 1:00 pm" at bounding box center [526, 469] width 277 height 64
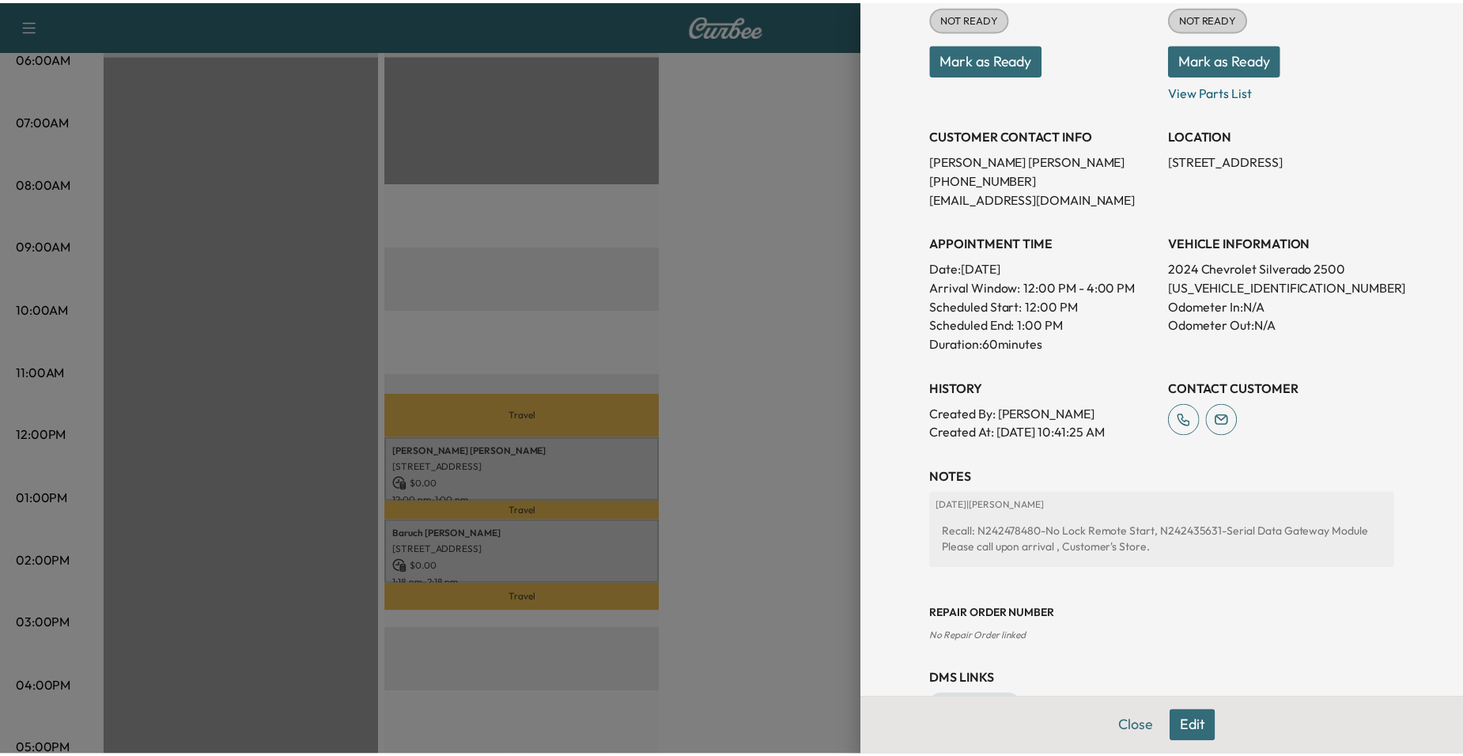
scroll to position [237, 0]
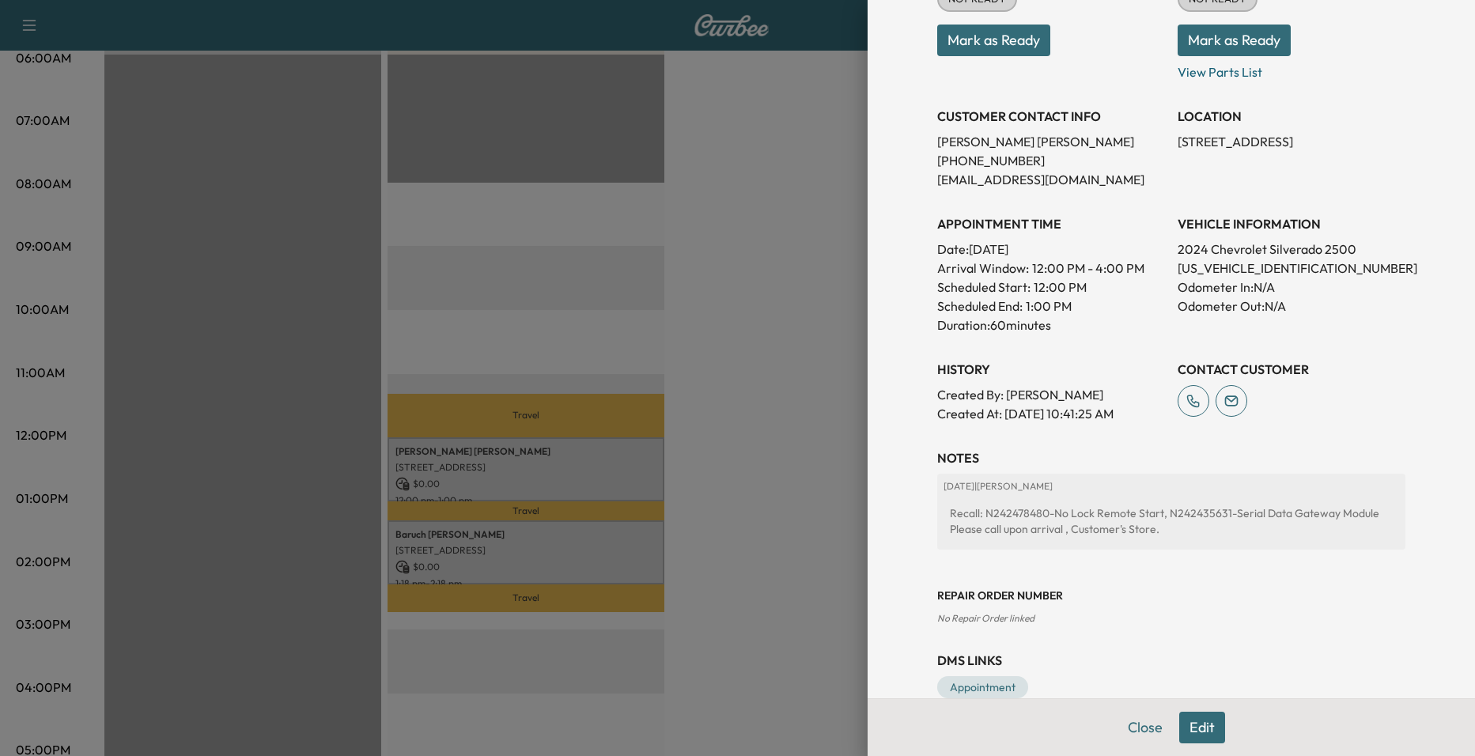
click at [774, 540] on div at bounding box center [737, 378] width 1475 height 756
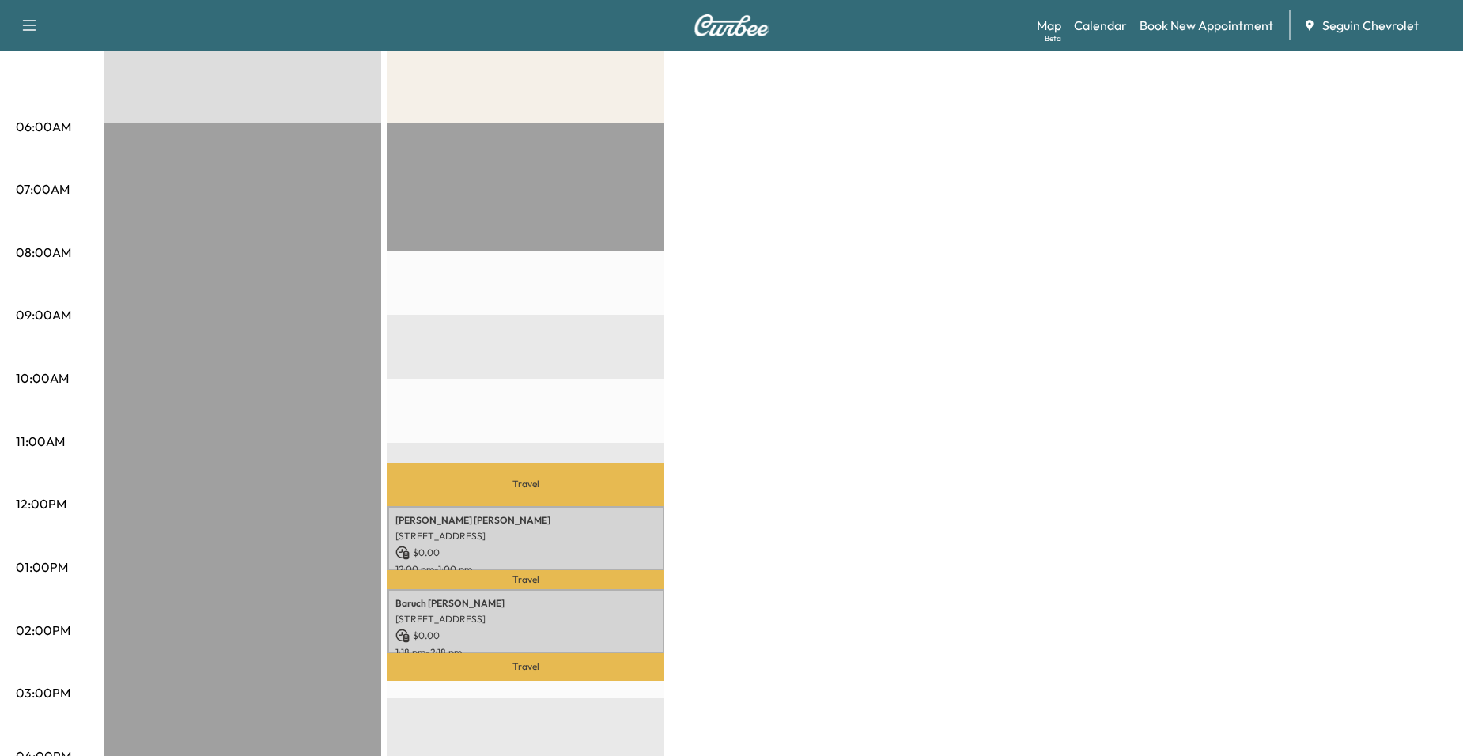
scroll to position [79, 0]
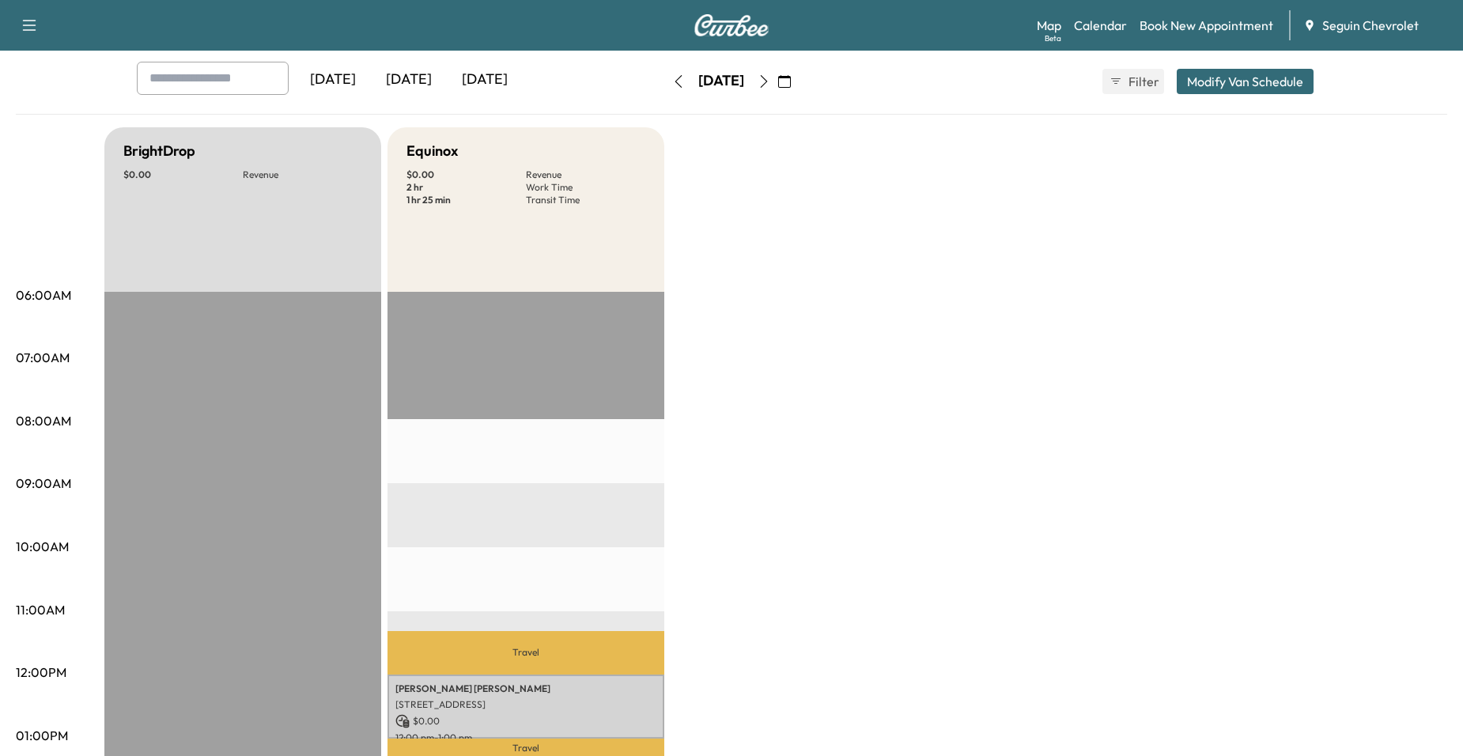
click at [665, 92] on button "button" at bounding box center [678, 81] width 27 height 25
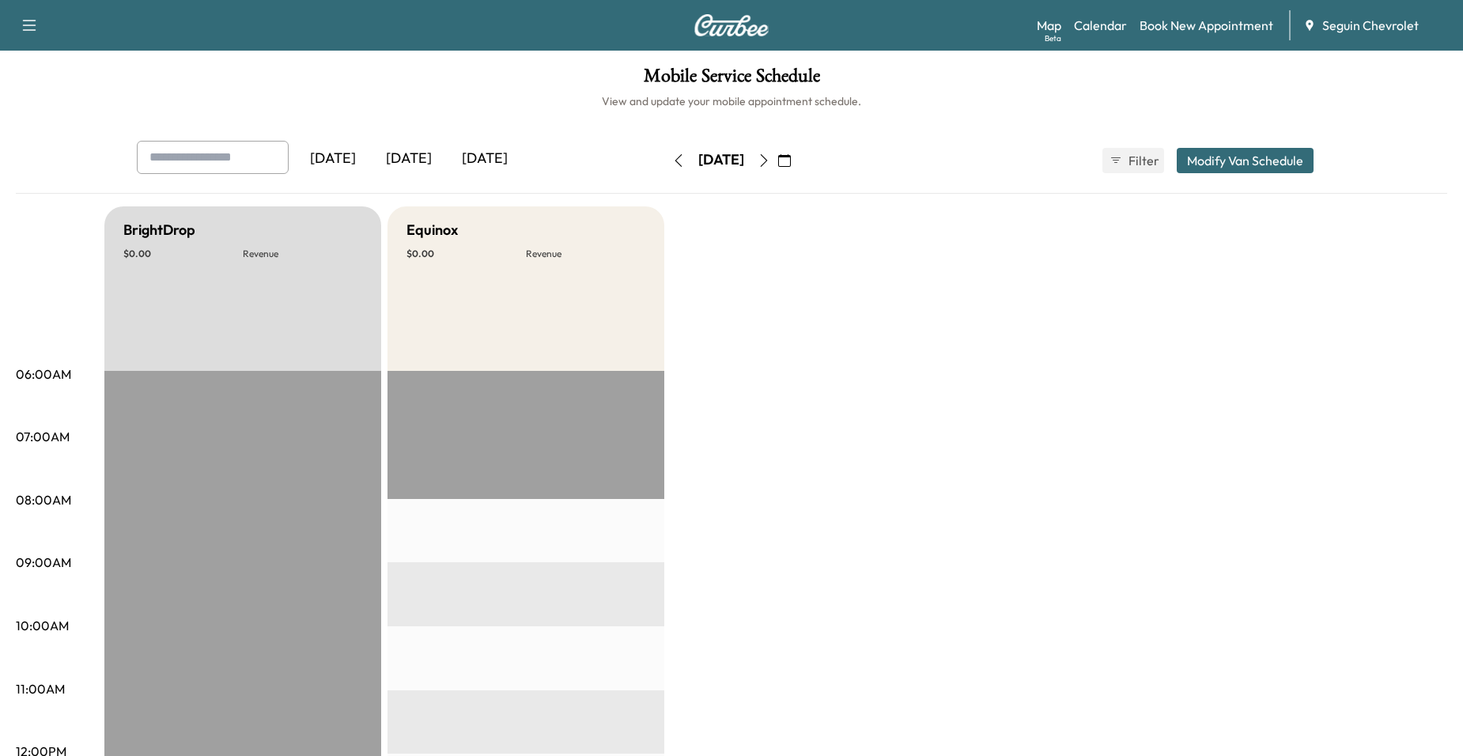
click at [672, 158] on icon "button" at bounding box center [678, 160] width 13 height 13
click at [770, 163] on icon "button" at bounding box center [764, 160] width 13 height 13
click at [770, 157] on icon "button" at bounding box center [764, 160] width 13 height 13
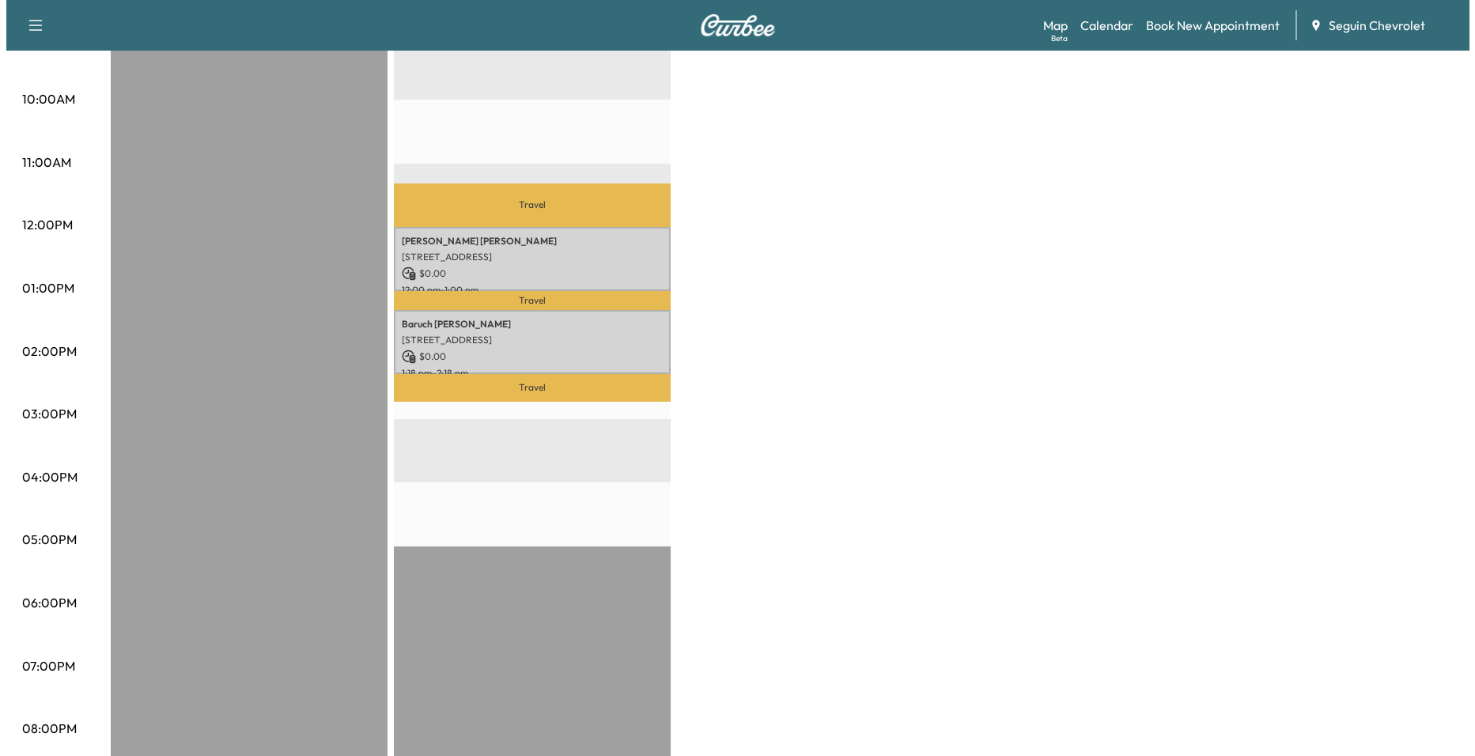
scroll to position [554, 0]
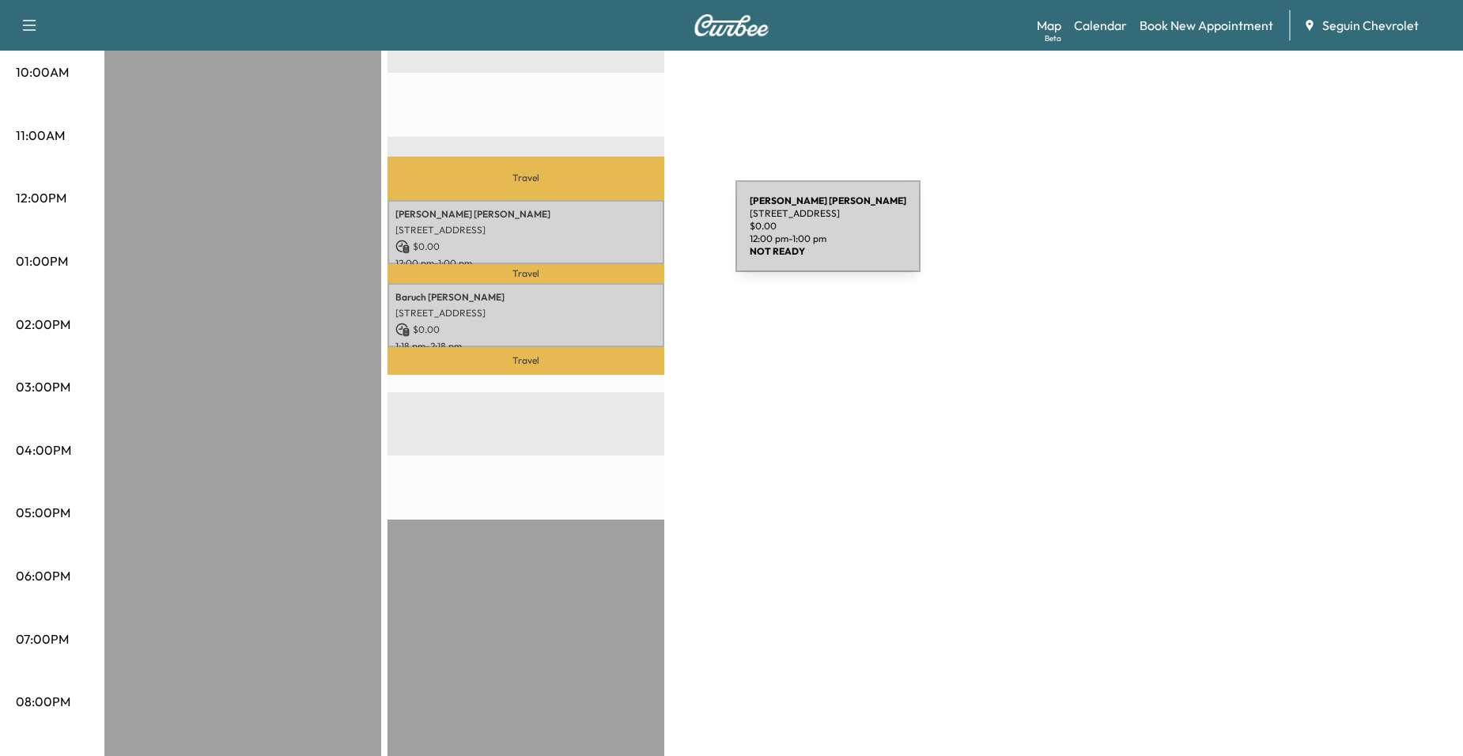
click at [617, 240] on p "$ 0.00" at bounding box center [526, 247] width 261 height 14
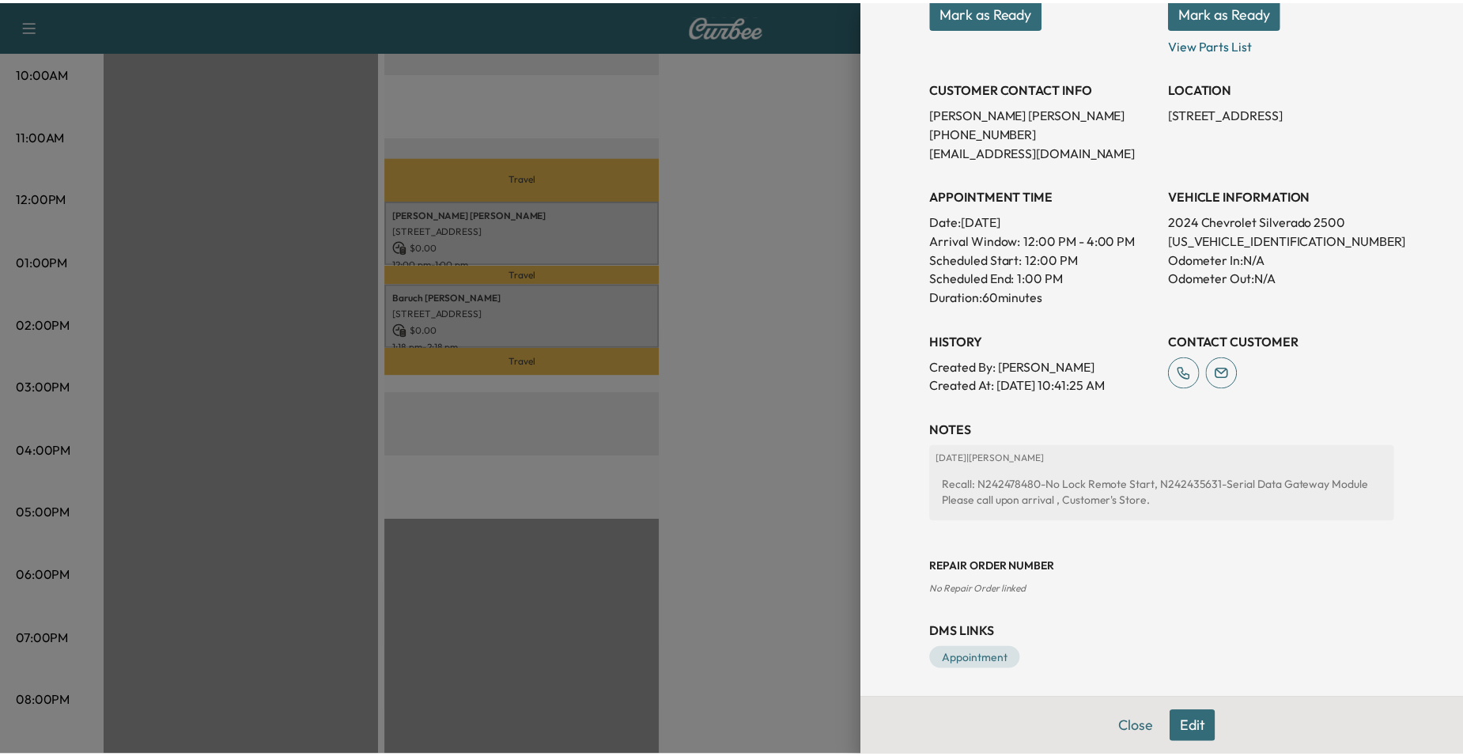
scroll to position [269, 0]
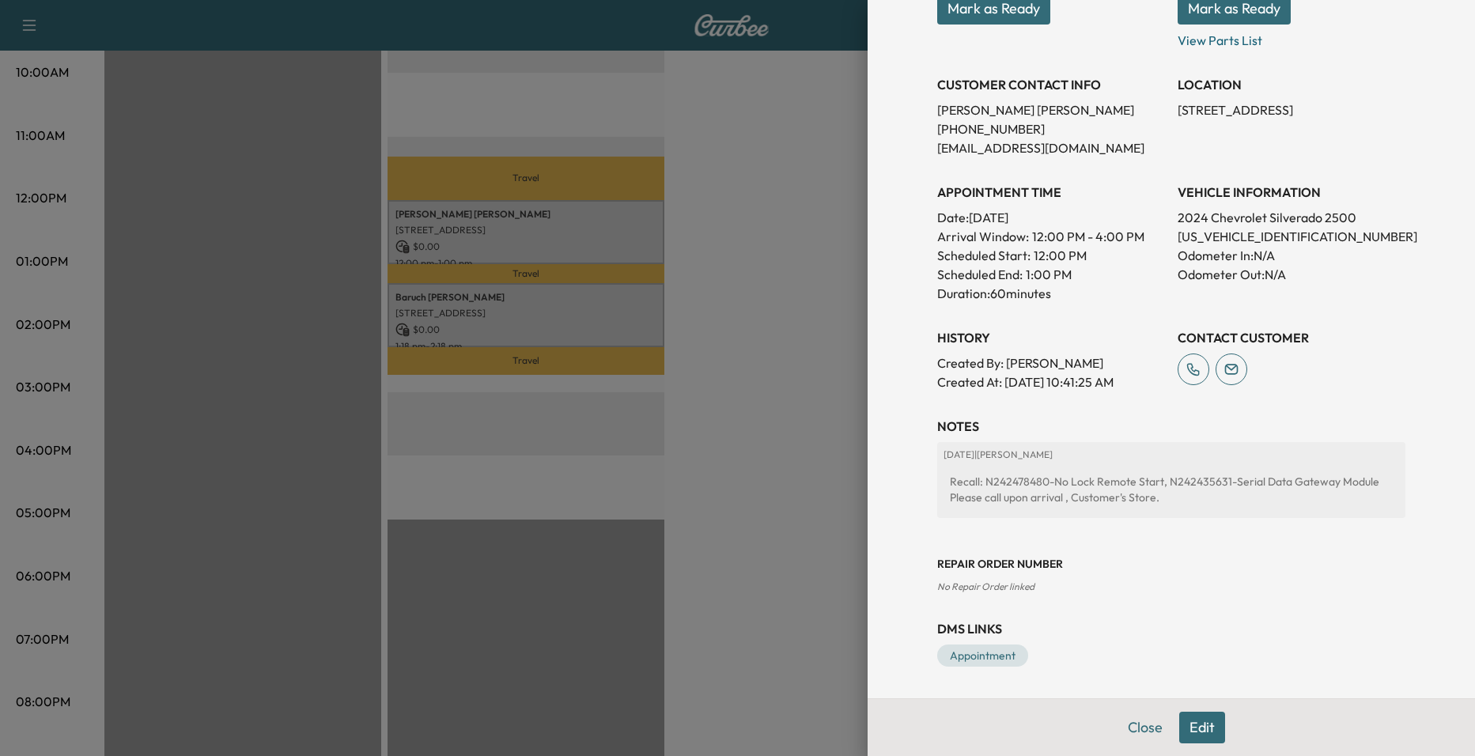
click at [794, 396] on div at bounding box center [737, 378] width 1475 height 756
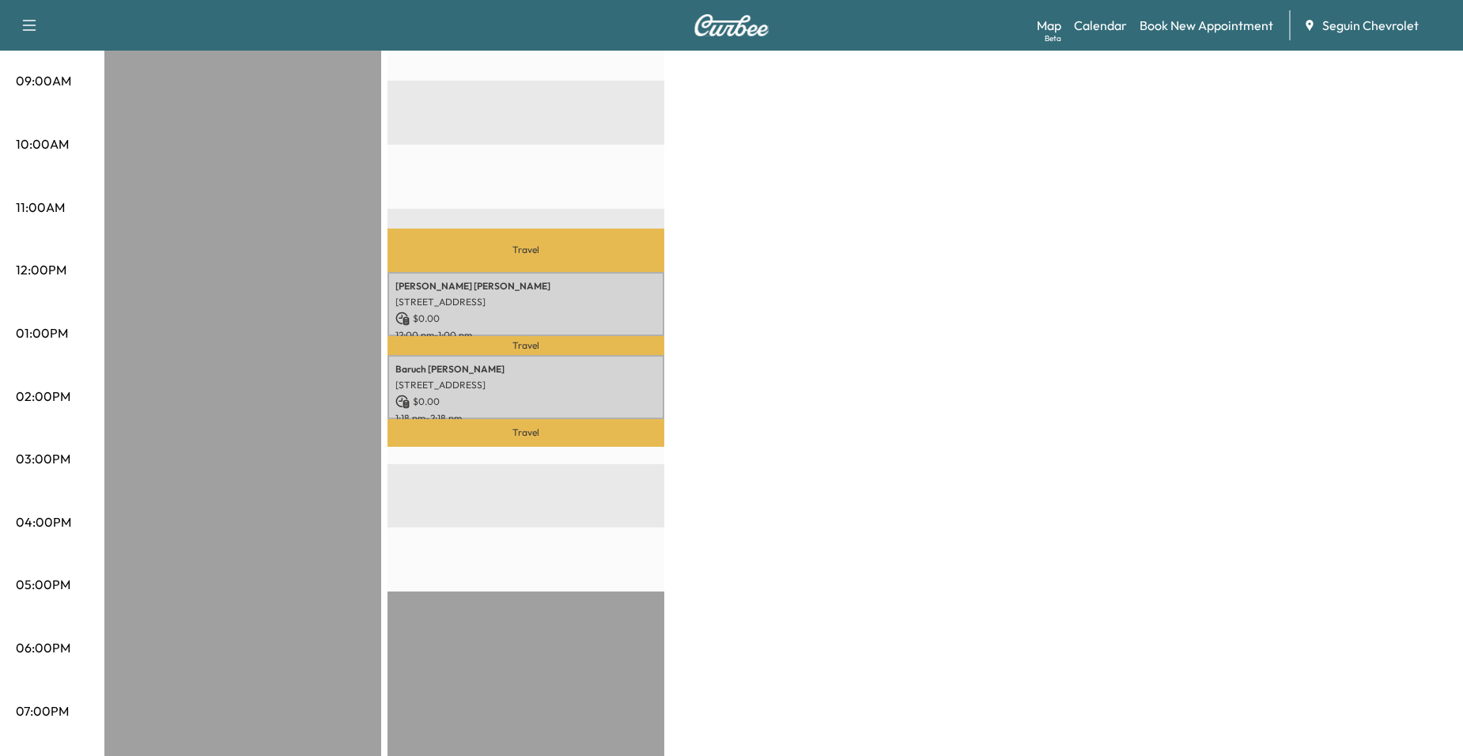
scroll to position [554, 0]
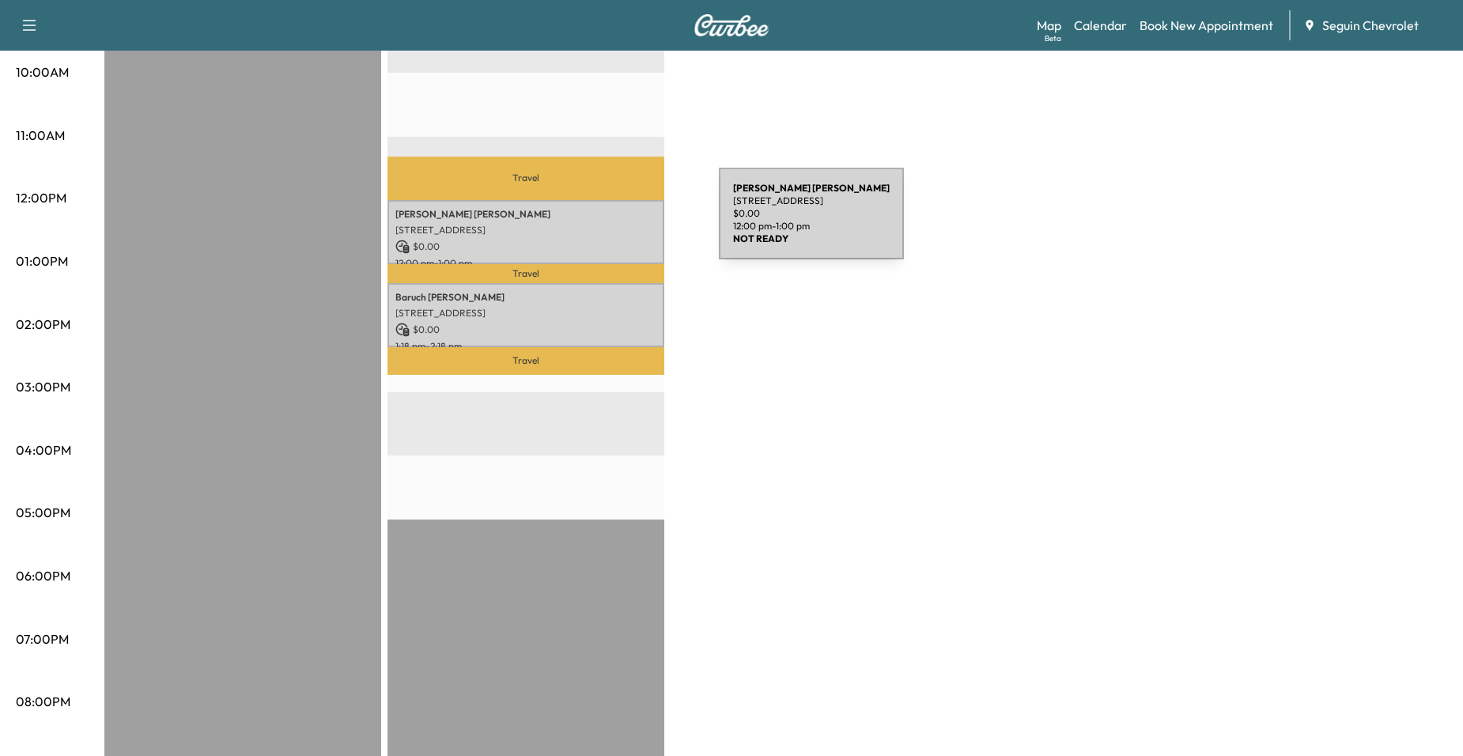
click at [600, 224] on p "[STREET_ADDRESS]" at bounding box center [526, 230] width 261 height 13
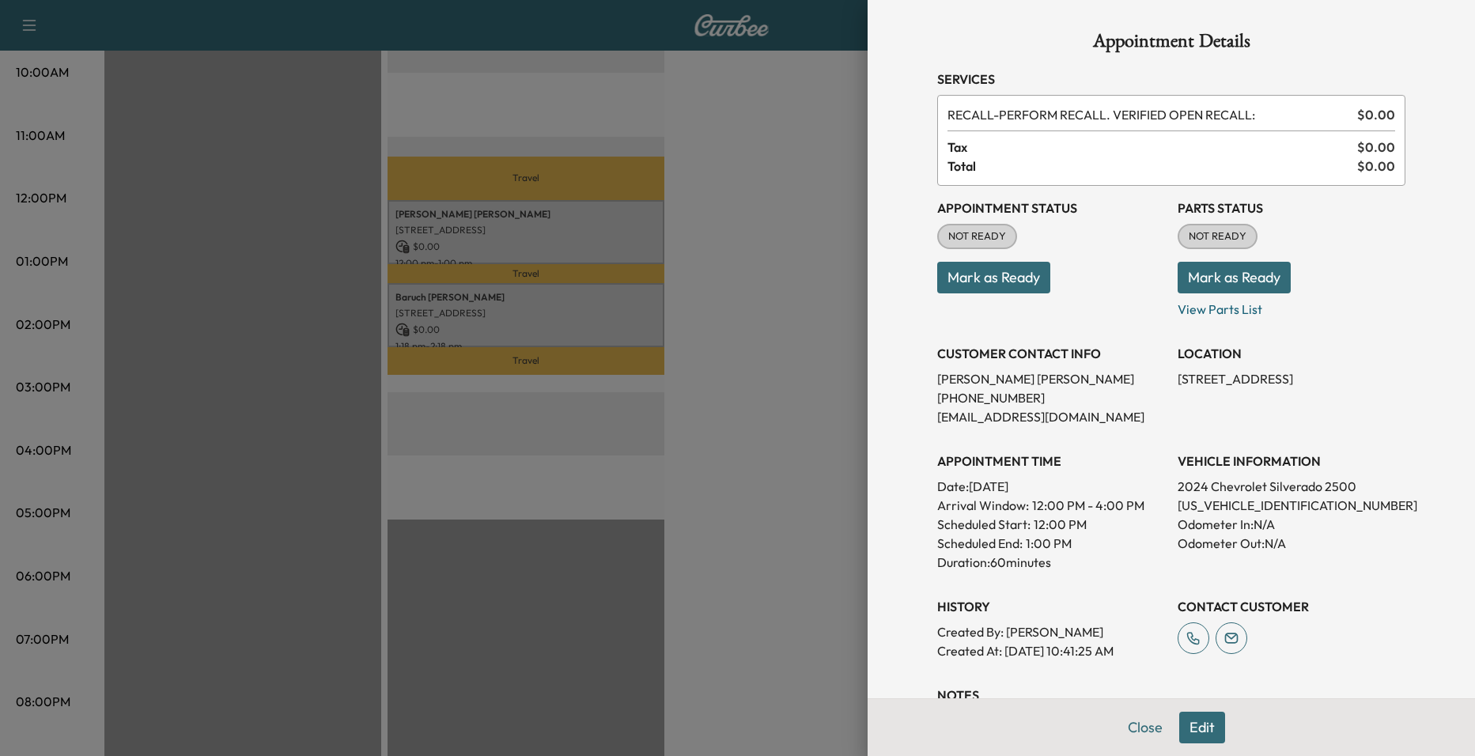
click at [836, 389] on div at bounding box center [737, 378] width 1475 height 756
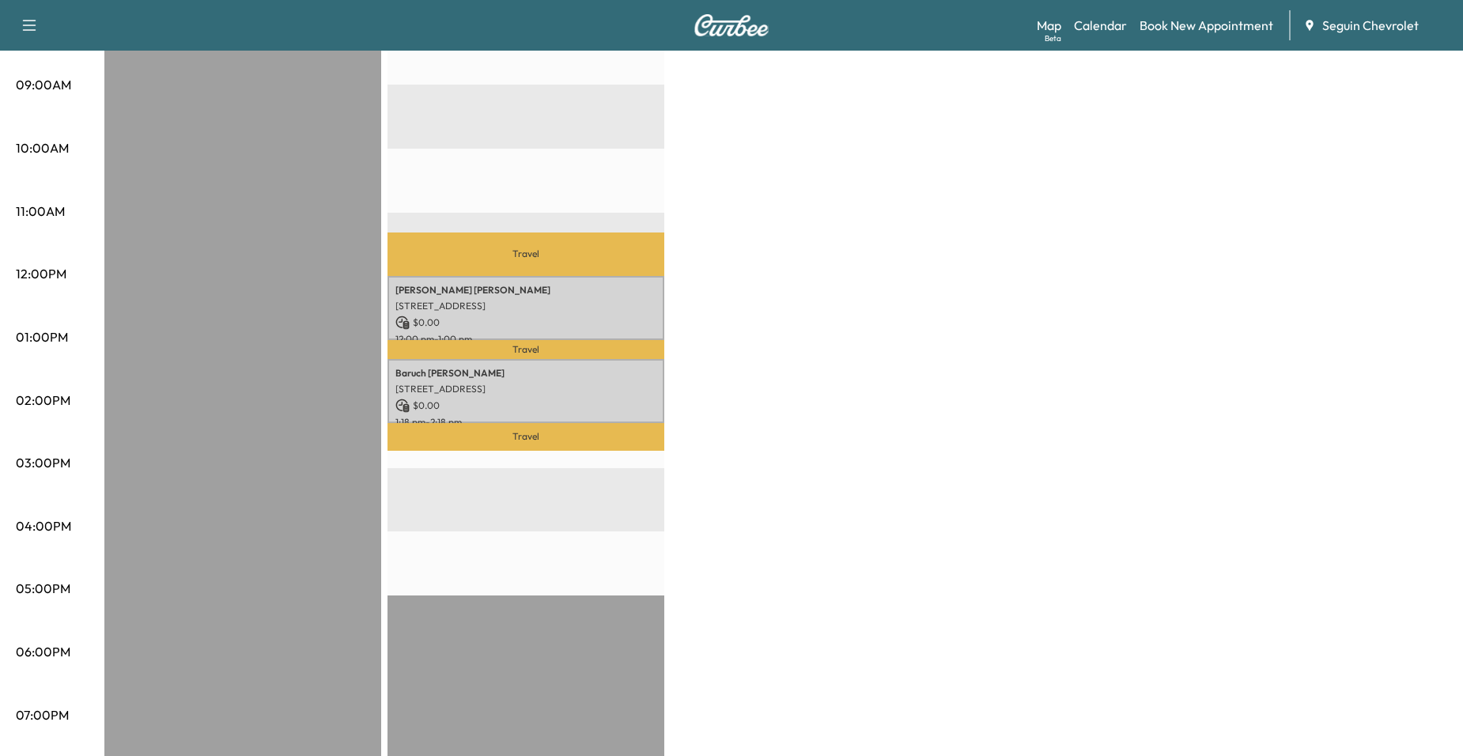
scroll to position [158, 0]
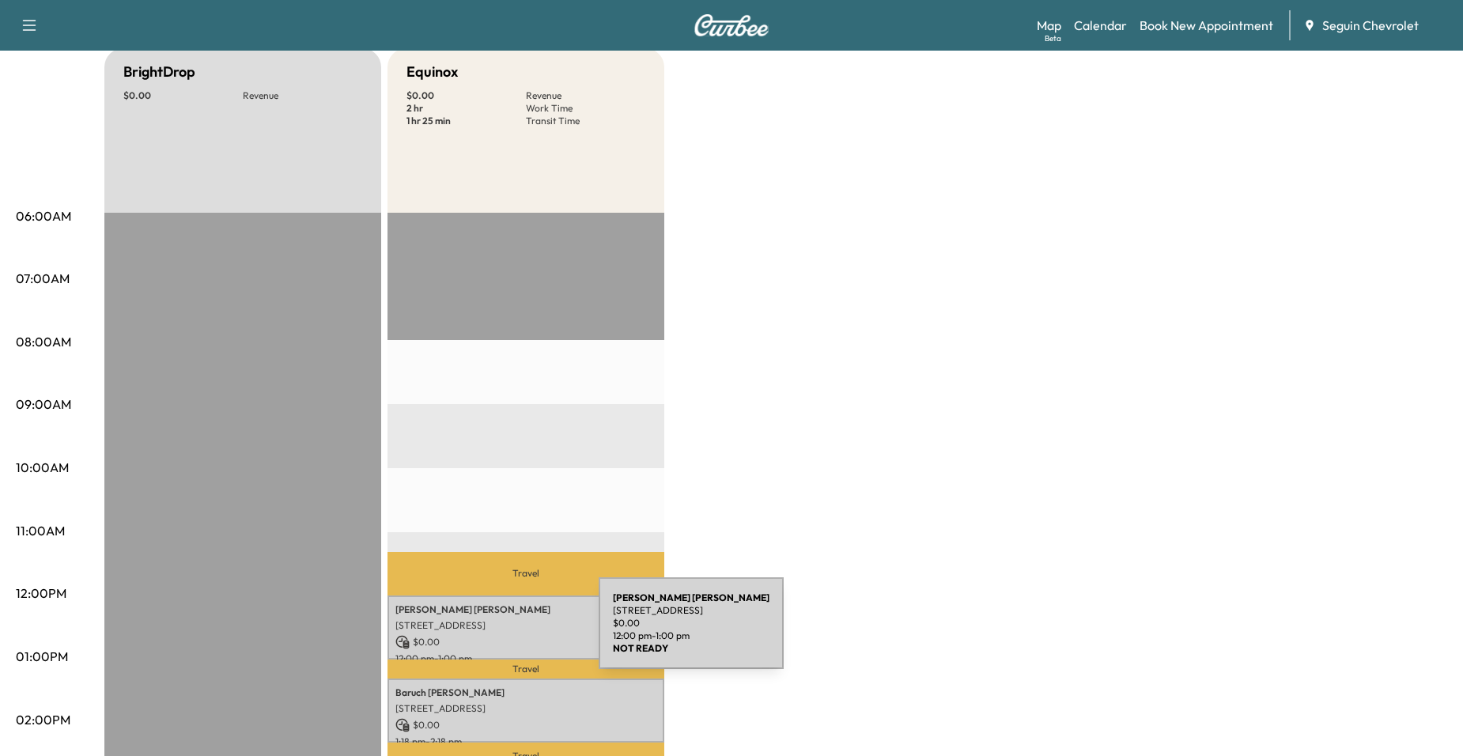
click at [480, 635] on p "$ 0.00" at bounding box center [526, 642] width 261 height 14
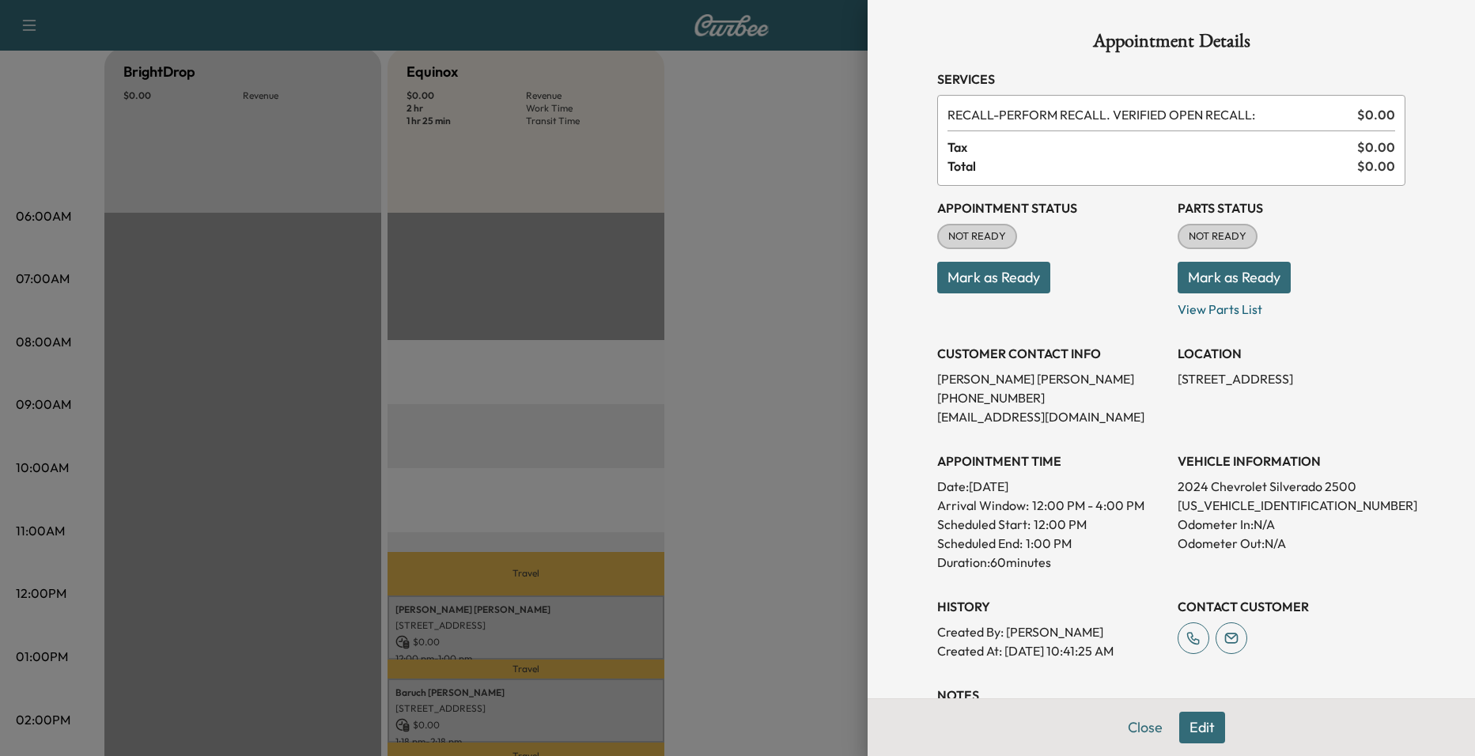
click at [604, 494] on div at bounding box center [737, 378] width 1475 height 756
